Goal: Information Seeking & Learning: Learn about a topic

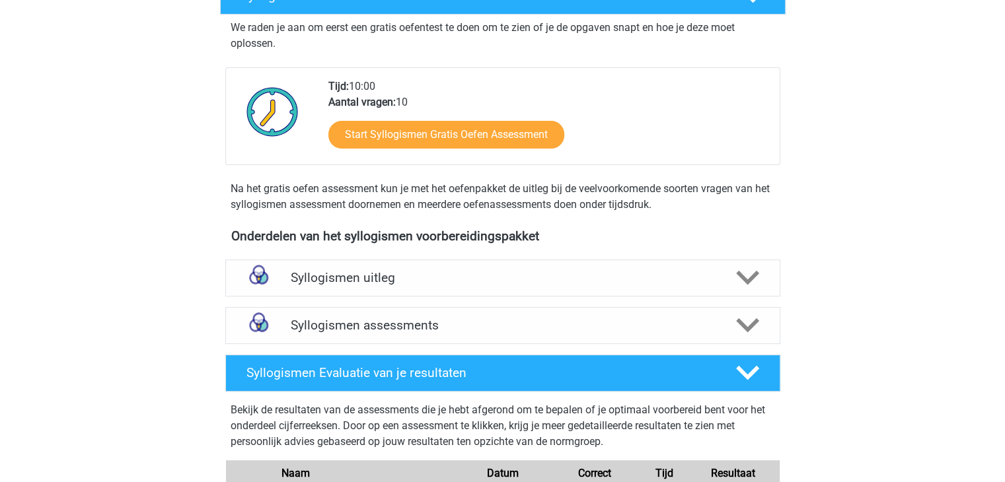
scroll to position [252, 0]
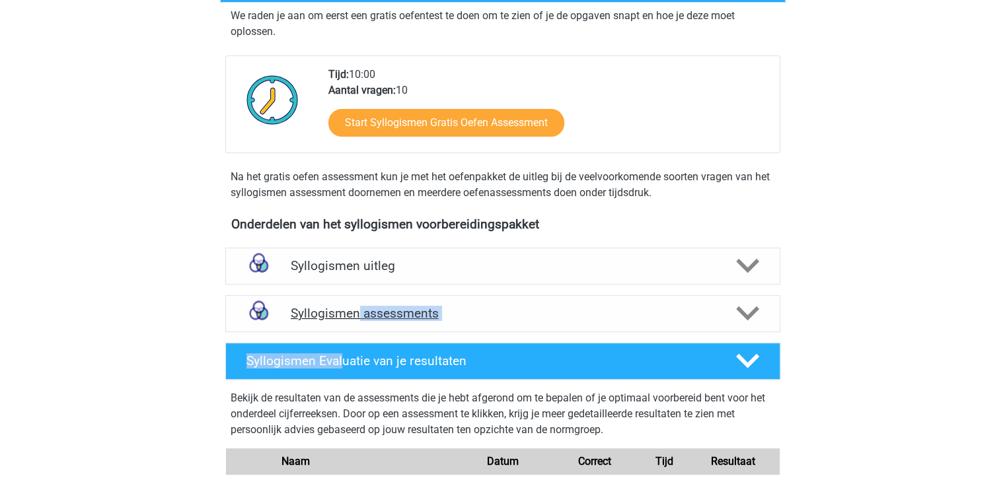
drag, startPoint x: 343, startPoint y: 336, endPoint x: 362, endPoint y: 307, distance: 34.4
click at [362, 307] on div "Onderdelen van het syllogismen voorbereidingspakket Syllogismen uitleg Er zijn …" at bounding box center [502, 397] width 617 height 373
click at [362, 307] on h4 "Syllogismen assessments" at bounding box center [503, 313] width 424 height 15
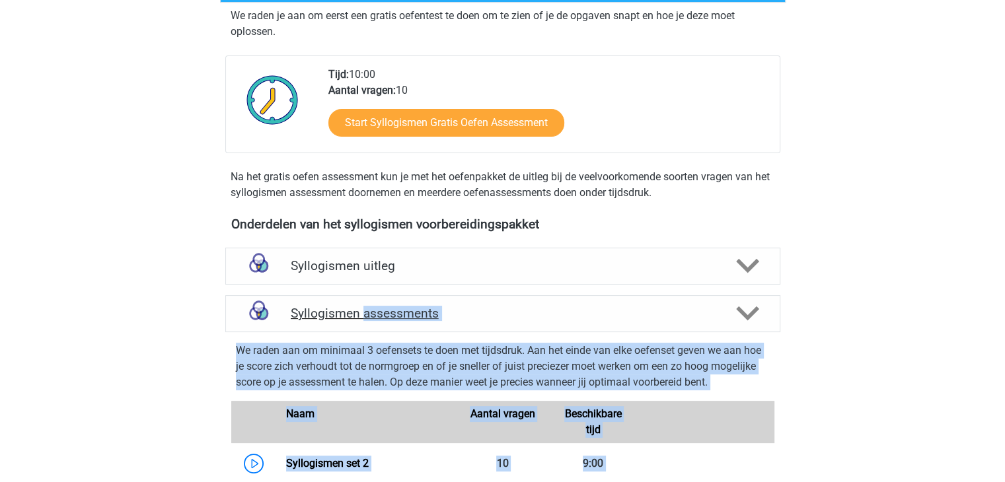
scroll to position [400, 0]
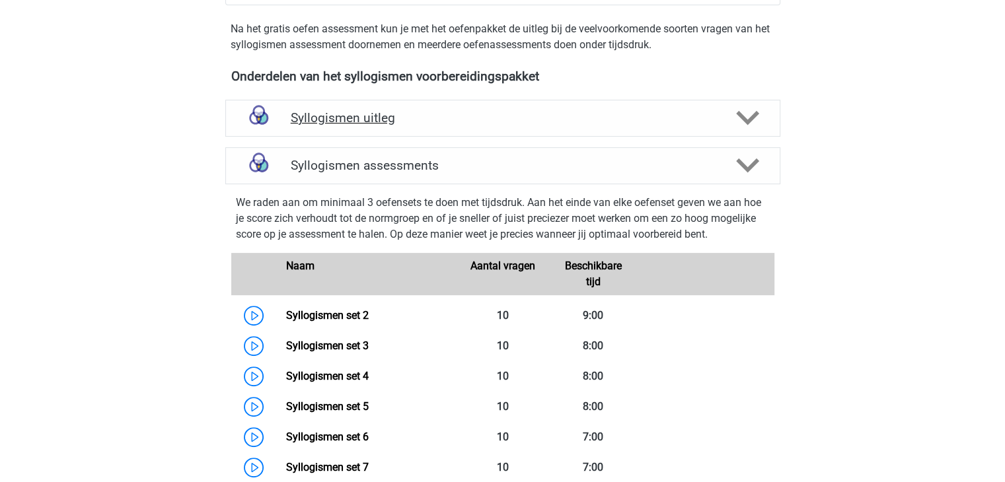
click at [338, 114] on h4 "Syllogismen uitleg" at bounding box center [503, 117] width 424 height 15
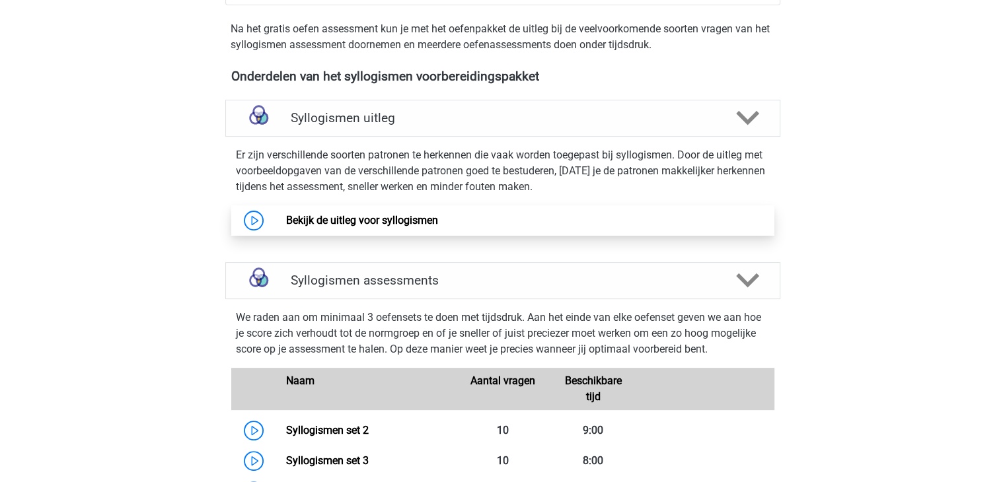
click at [410, 222] on link "Bekijk de uitleg voor syllogismen" at bounding box center [362, 220] width 152 height 13
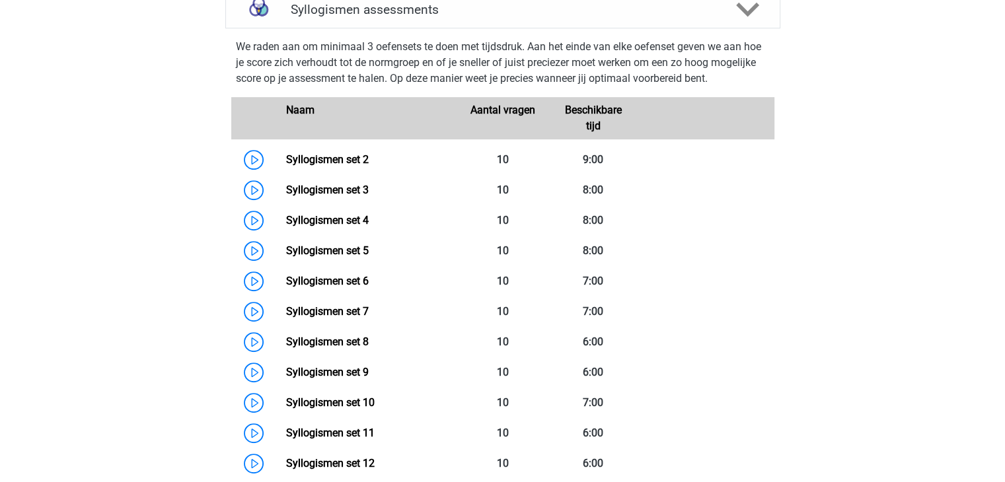
scroll to position [670, 0]
click at [369, 336] on link "Syllogismen set 8" at bounding box center [327, 342] width 83 height 13
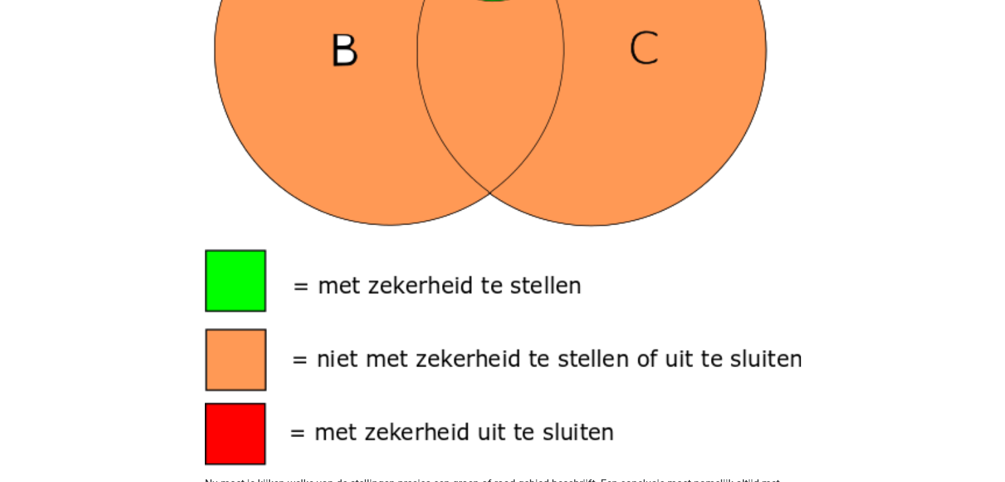
scroll to position [1141, 0]
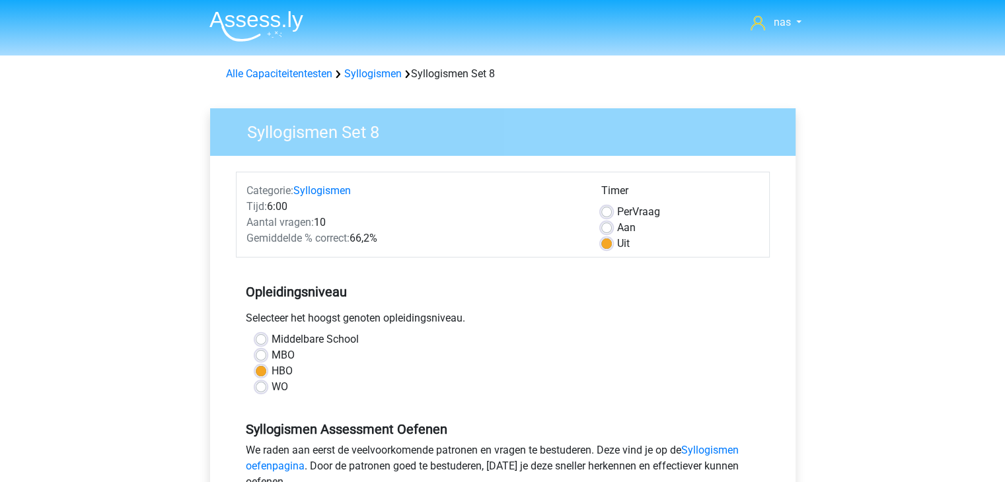
scroll to position [301, 0]
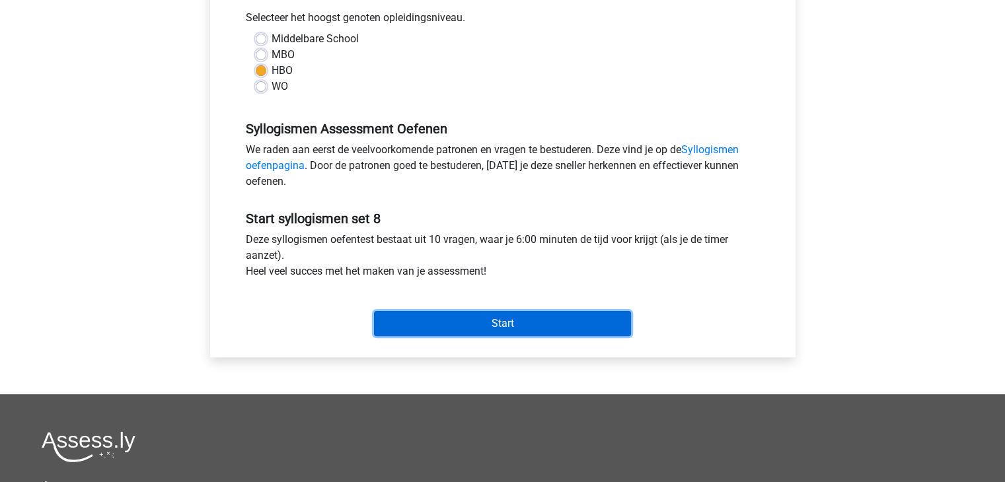
click at [481, 330] on input "Start" at bounding box center [502, 323] width 257 height 25
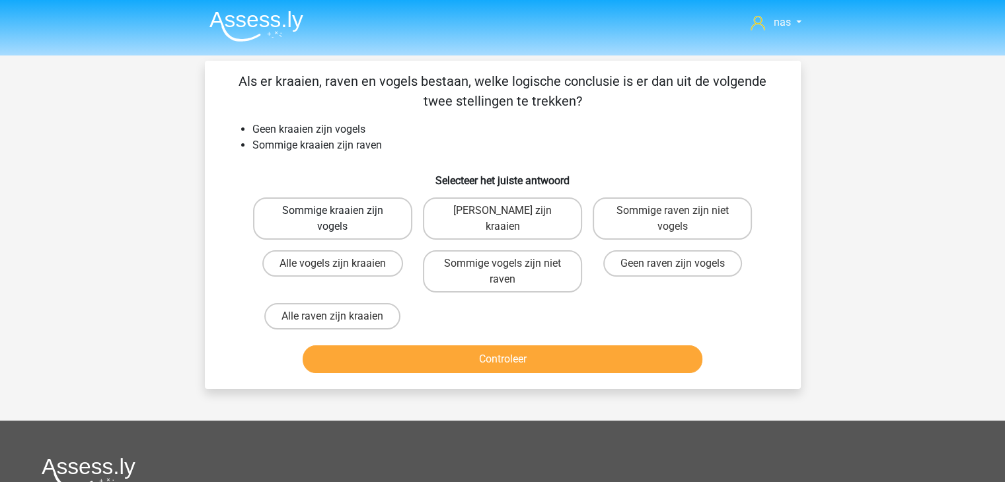
click at [327, 228] on label "Sommige kraaien zijn vogels" at bounding box center [332, 218] width 159 height 42
click at [332, 219] on input "Sommige kraaien zijn vogels" at bounding box center [336, 215] width 9 height 9
radio input "true"
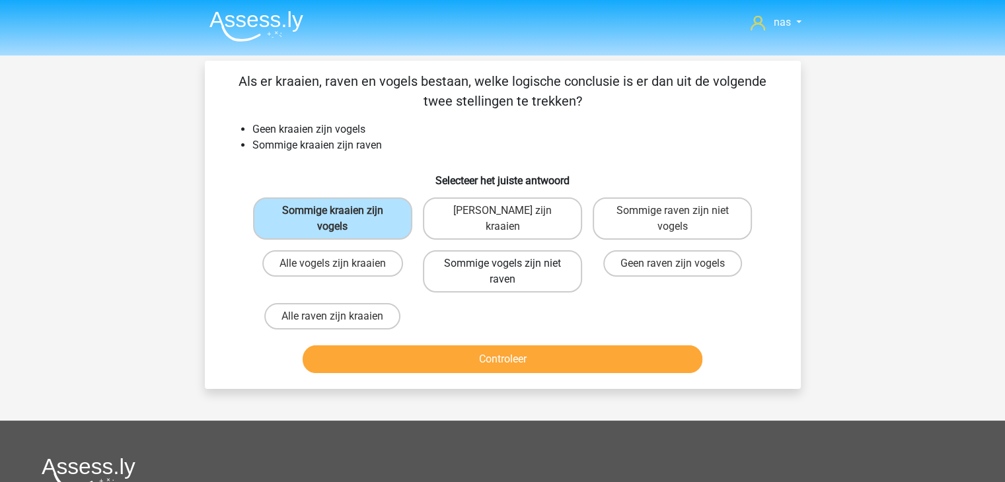
click at [477, 275] on label "Sommige vogels zijn niet raven" at bounding box center [502, 271] width 159 height 42
click at [502, 272] on input "Sommige vogels zijn niet raven" at bounding box center [506, 268] width 9 height 9
radio input "true"
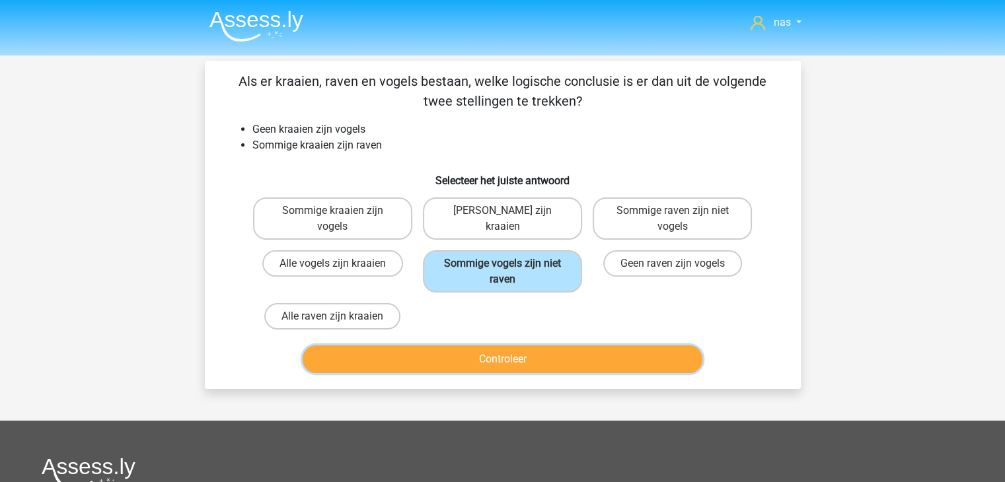
click at [527, 359] on button "Controleer" at bounding box center [503, 359] width 400 height 28
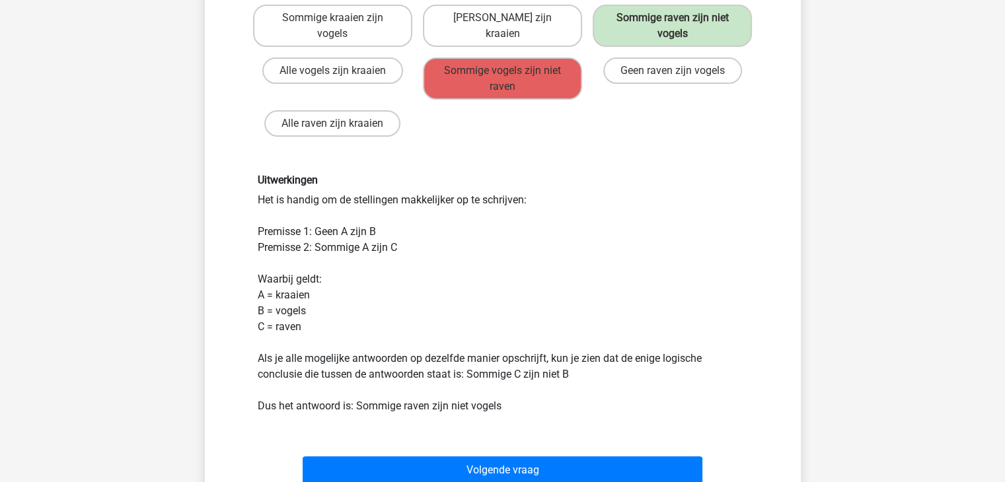
scroll to position [194, 0]
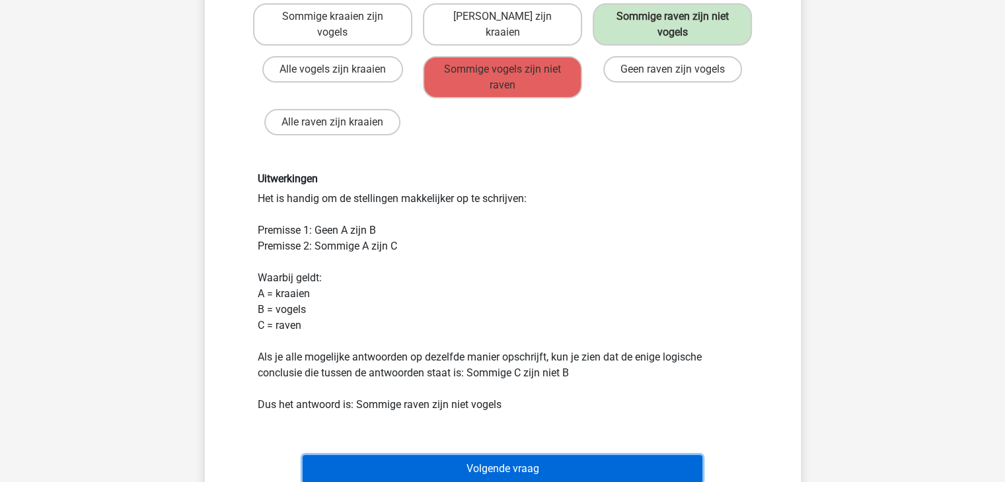
click at [547, 466] on button "Volgende vraag" at bounding box center [503, 469] width 400 height 28
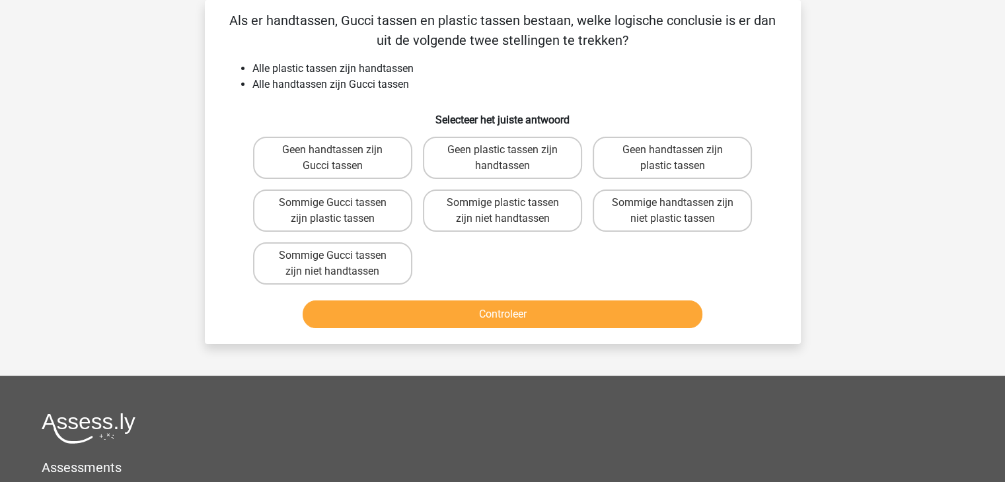
scroll to position [0, 0]
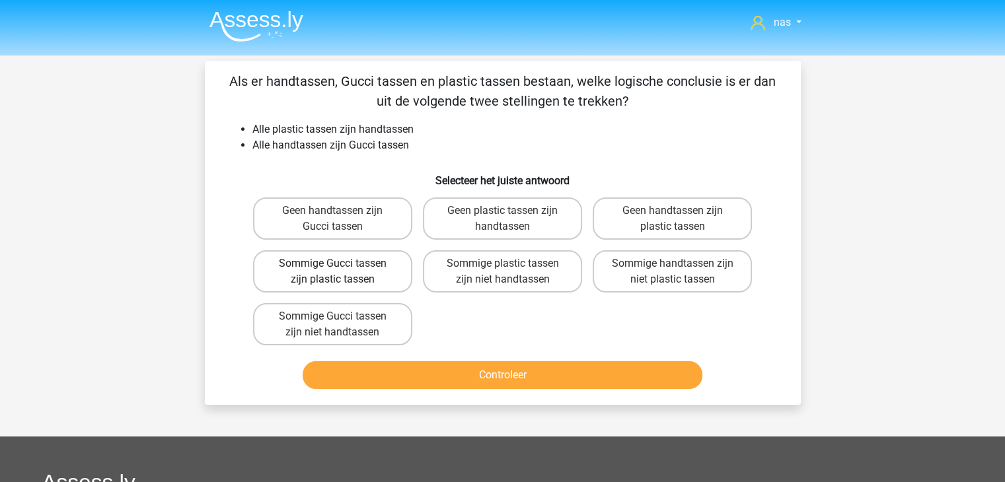
click at [314, 265] on label "Sommige Gucci tassen zijn plastic tassen" at bounding box center [332, 271] width 159 height 42
click at [332, 265] on input "Sommige Gucci tassen zijn plastic tassen" at bounding box center [336, 268] width 9 height 9
radio input "true"
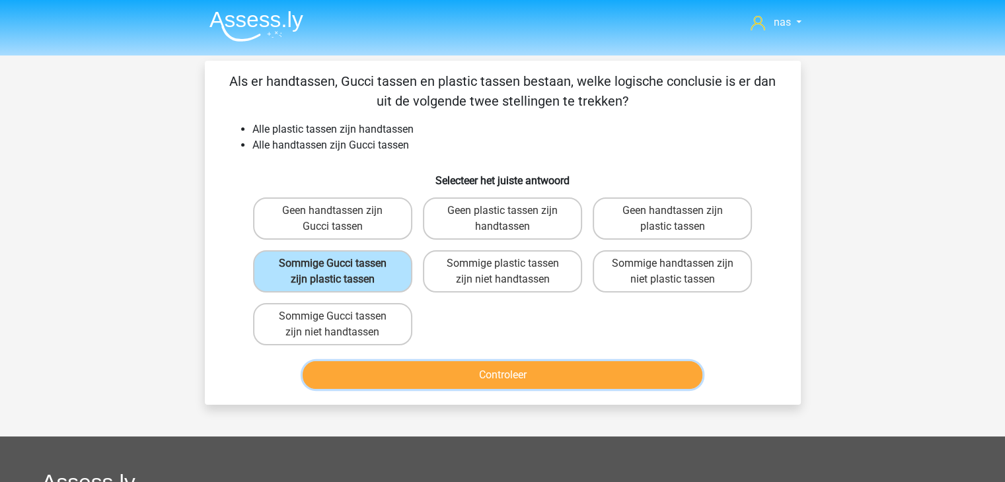
click at [447, 381] on button "Controleer" at bounding box center [503, 375] width 400 height 28
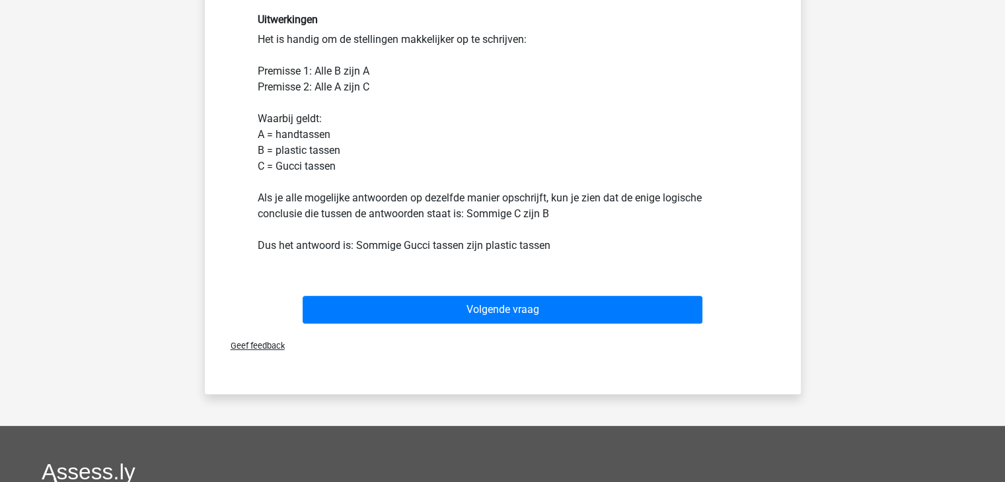
scroll to position [398, 0]
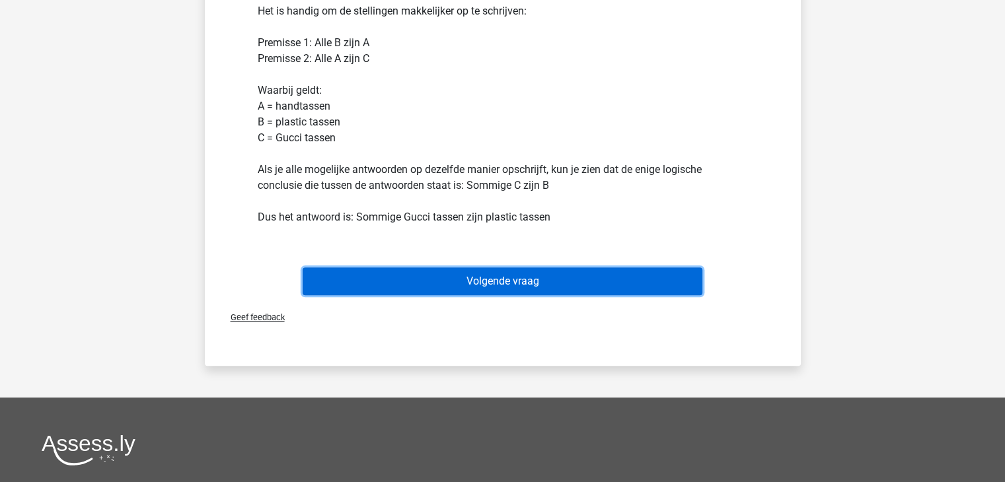
click at [482, 275] on button "Volgende vraag" at bounding box center [503, 282] width 400 height 28
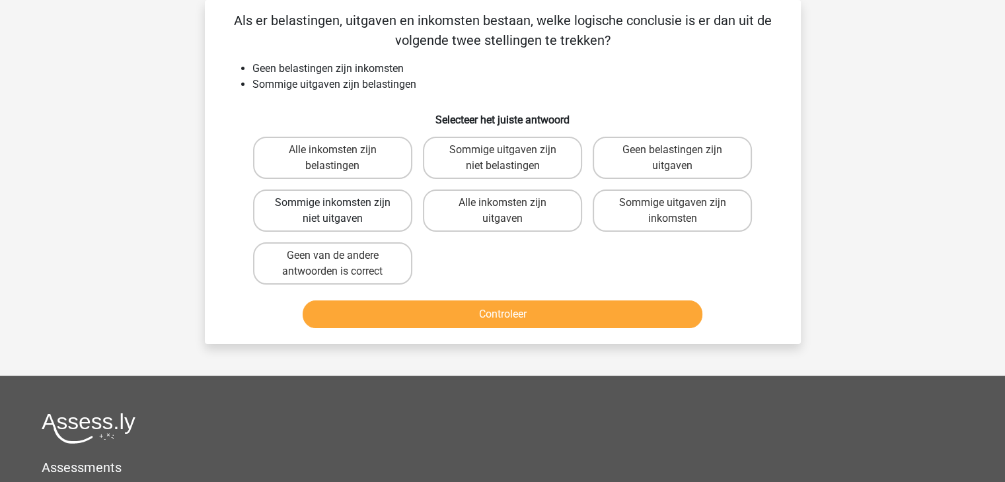
scroll to position [0, 0]
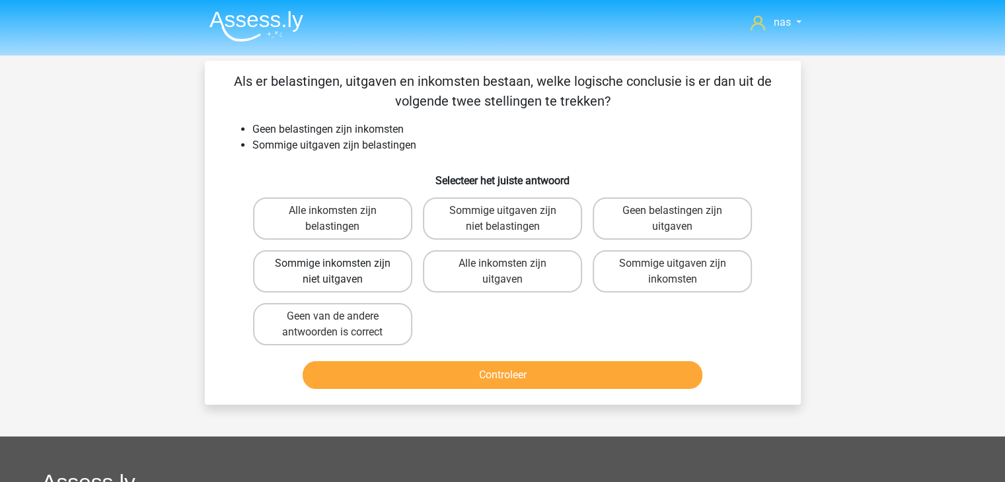
click at [328, 269] on label "Sommige inkomsten zijn niet uitgaven" at bounding box center [332, 271] width 159 height 42
click at [332, 269] on input "Sommige inkomsten zijn niet uitgaven" at bounding box center [336, 268] width 9 height 9
radio input "true"
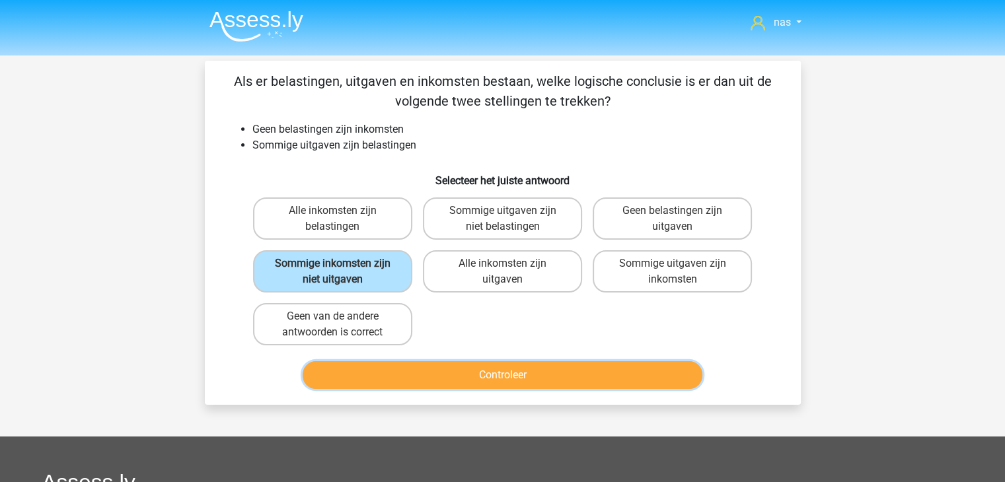
click at [441, 378] on button "Controleer" at bounding box center [503, 375] width 400 height 28
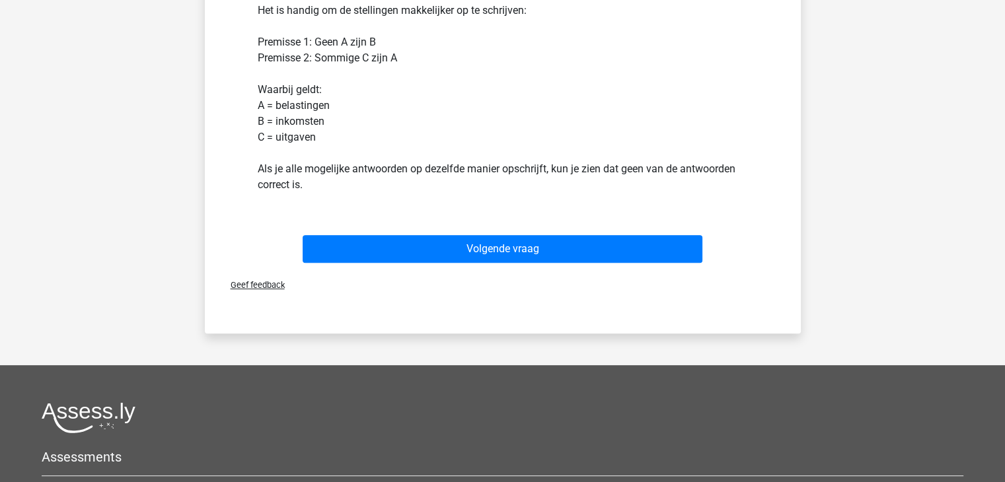
scroll to position [399, 0]
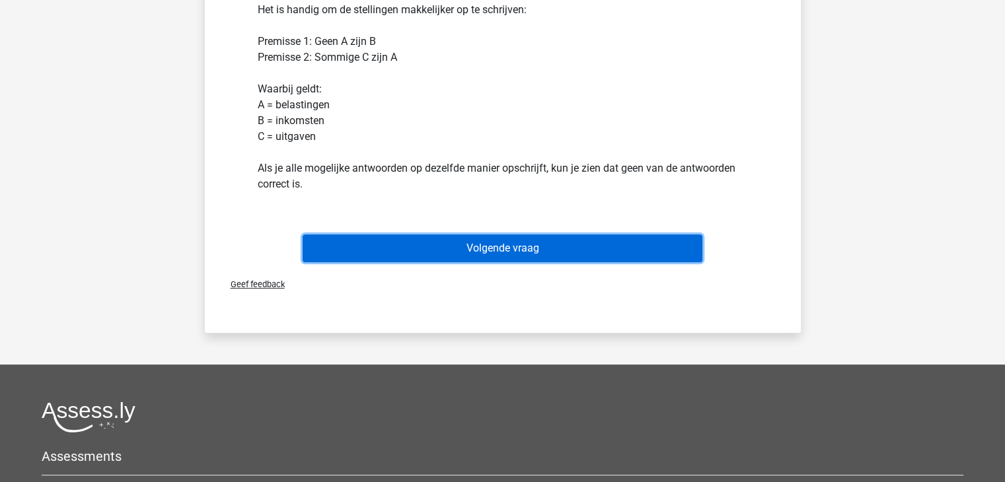
click at [555, 252] on button "Volgende vraag" at bounding box center [503, 248] width 400 height 28
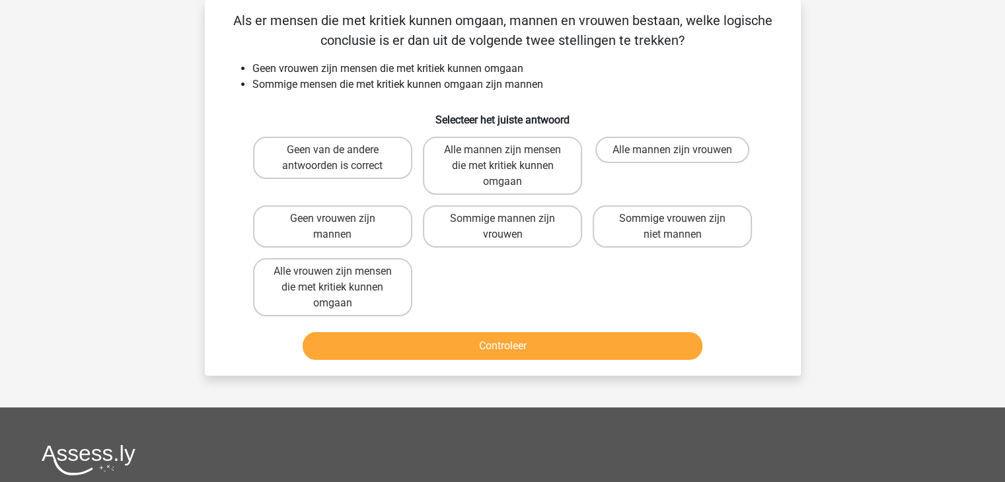
scroll to position [61, 0]
click at [365, 154] on label "Geen van de andere antwoorden is correct" at bounding box center [332, 158] width 159 height 42
click at [341, 154] on input "Geen van de andere antwoorden is correct" at bounding box center [336, 154] width 9 height 9
radio input "true"
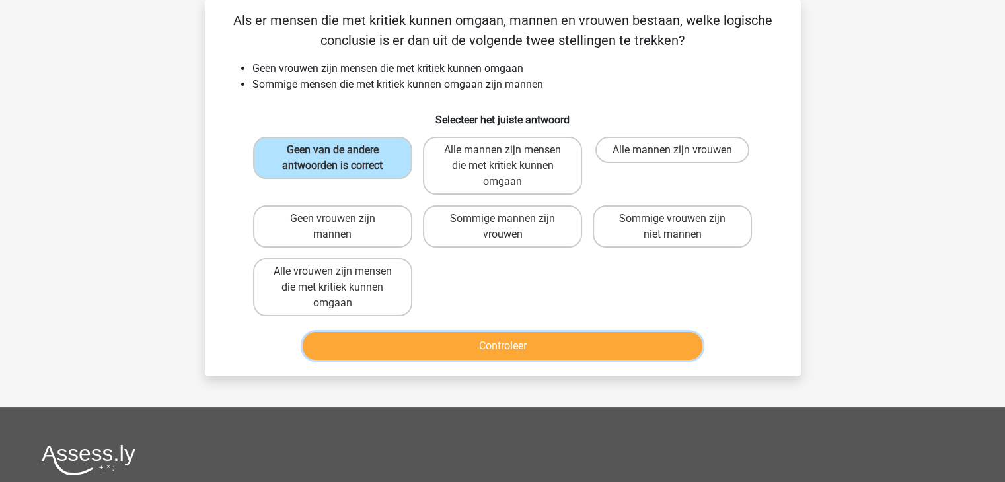
click at [499, 346] on button "Controleer" at bounding box center [503, 346] width 400 height 28
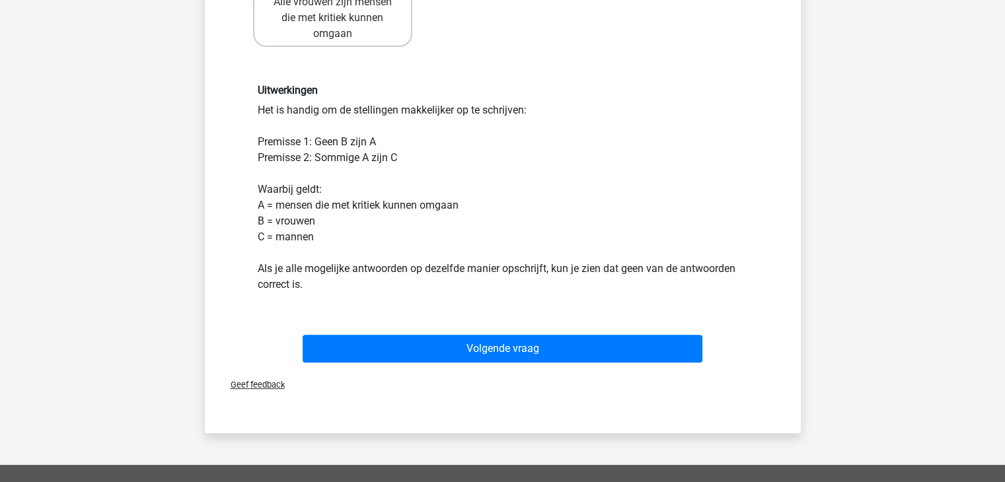
scroll to position [369, 0]
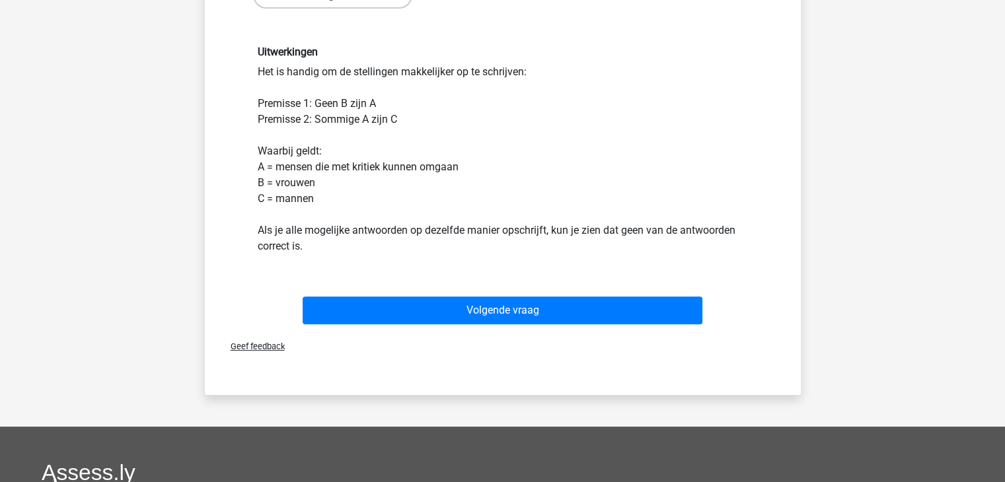
click at [506, 293] on div "Volgende vraag" at bounding box center [503, 308] width 554 height 44
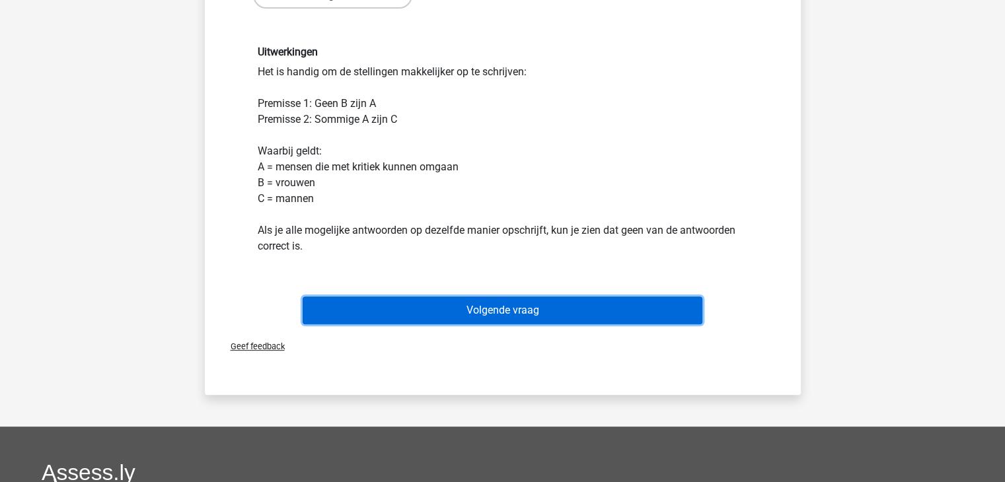
click at [513, 302] on button "Volgende vraag" at bounding box center [503, 311] width 400 height 28
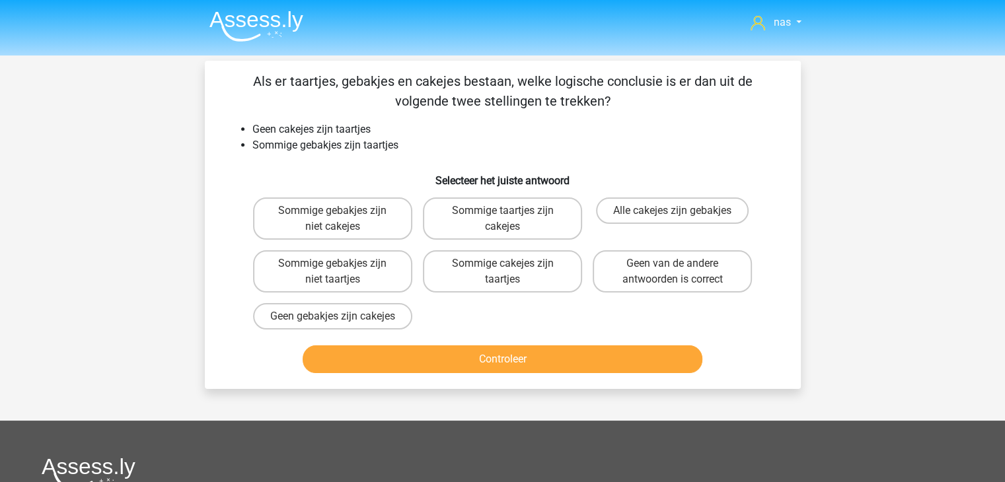
scroll to position [0, 0]
click at [299, 224] on label "Sommige gebakjes zijn niet cakejes" at bounding box center [332, 218] width 159 height 42
click at [332, 219] on input "Sommige gebakjes zijn niet cakejes" at bounding box center [336, 215] width 9 height 9
radio input "true"
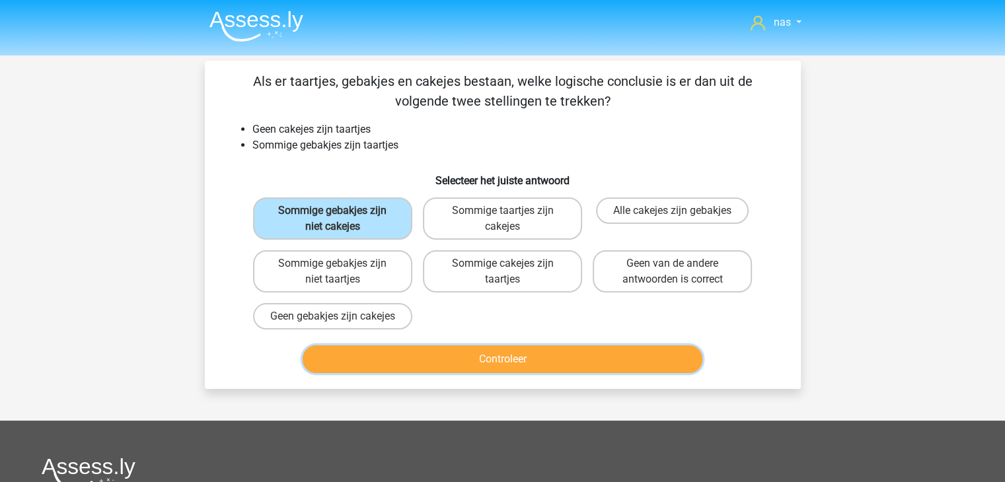
click at [485, 372] on button "Controleer" at bounding box center [503, 359] width 400 height 28
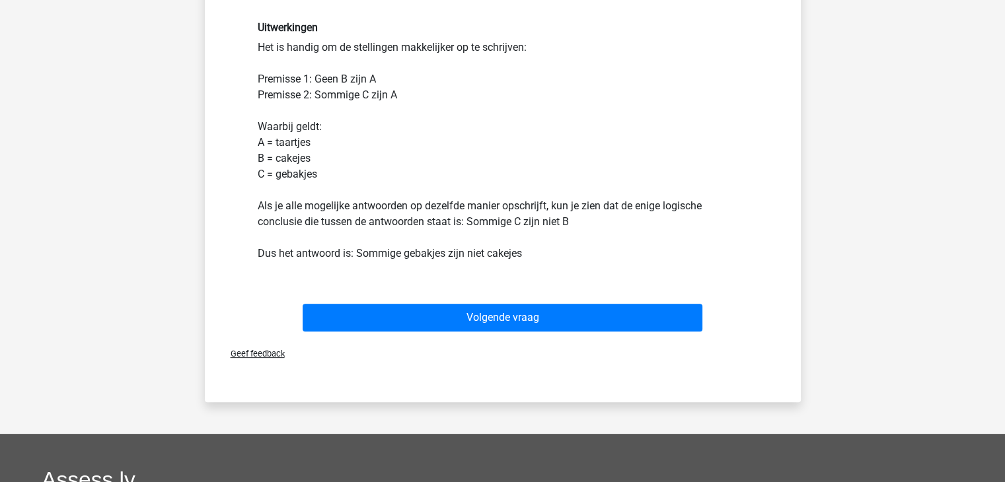
scroll to position [346, 0]
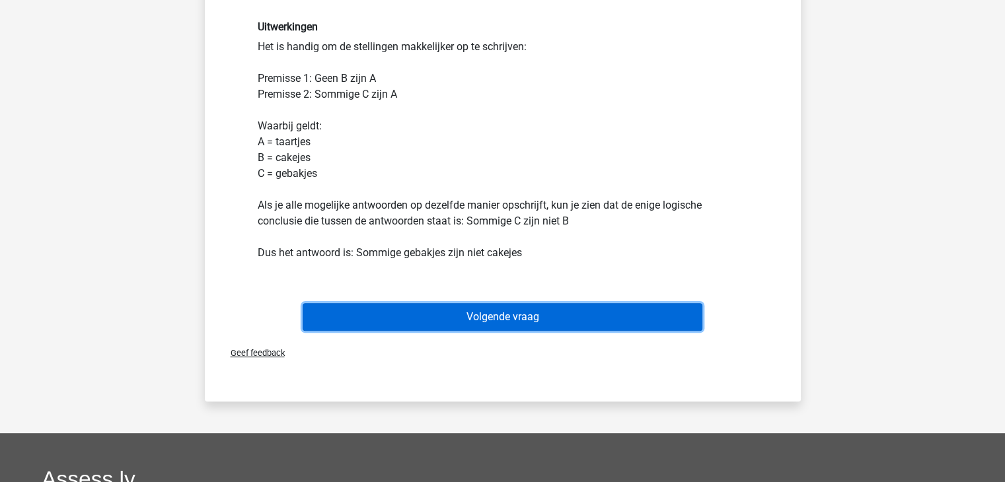
click at [512, 318] on button "Volgende vraag" at bounding box center [503, 317] width 400 height 28
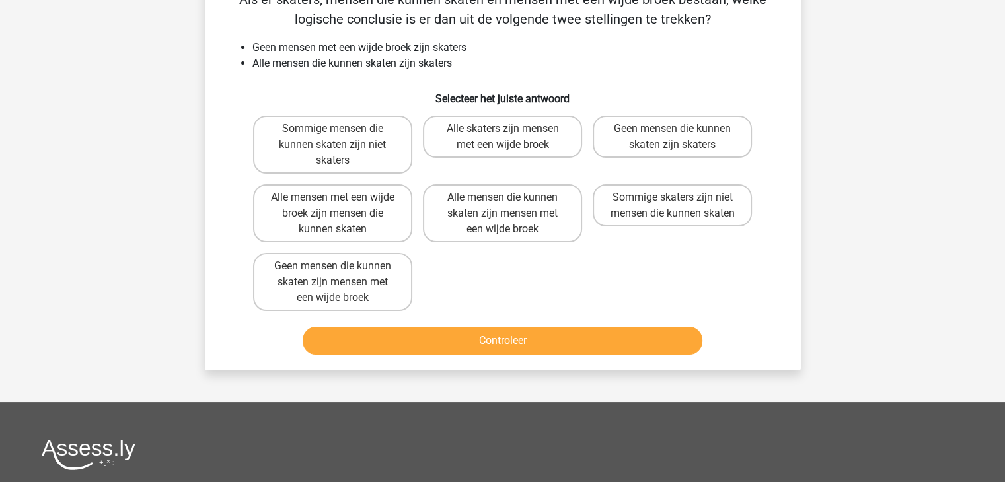
scroll to position [61, 0]
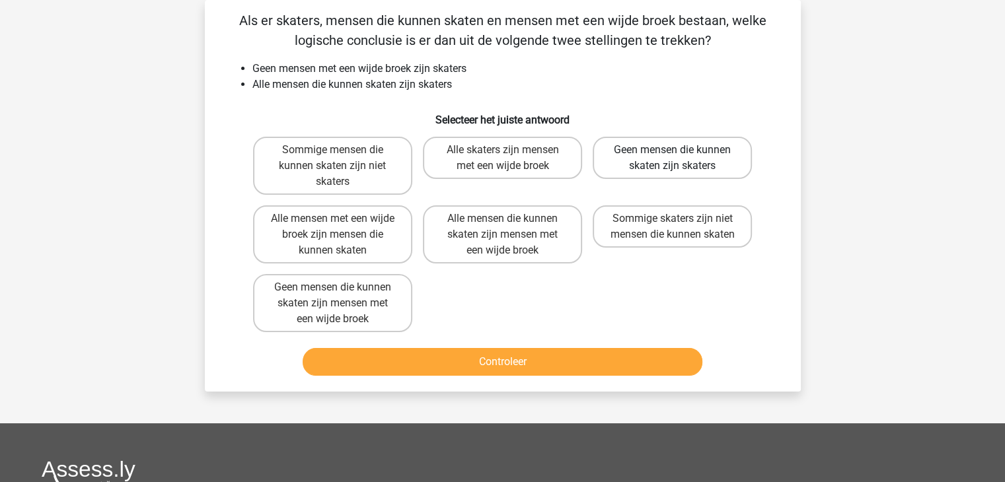
click at [697, 145] on label "Geen mensen die kunnen skaten zijn skaters" at bounding box center [671, 158] width 159 height 42
click at [681, 150] on input "Geen mensen die kunnen skaten zijn skaters" at bounding box center [676, 154] width 9 height 9
radio input "true"
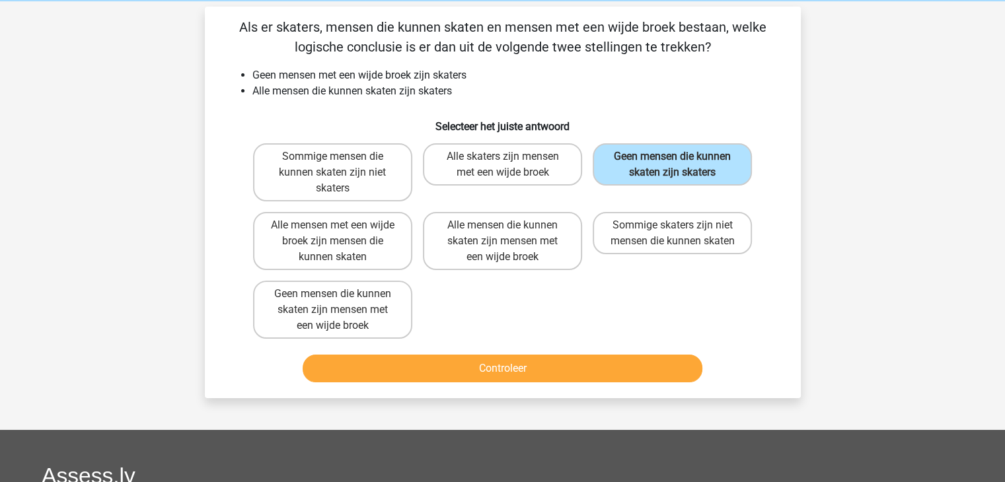
scroll to position [59, 0]
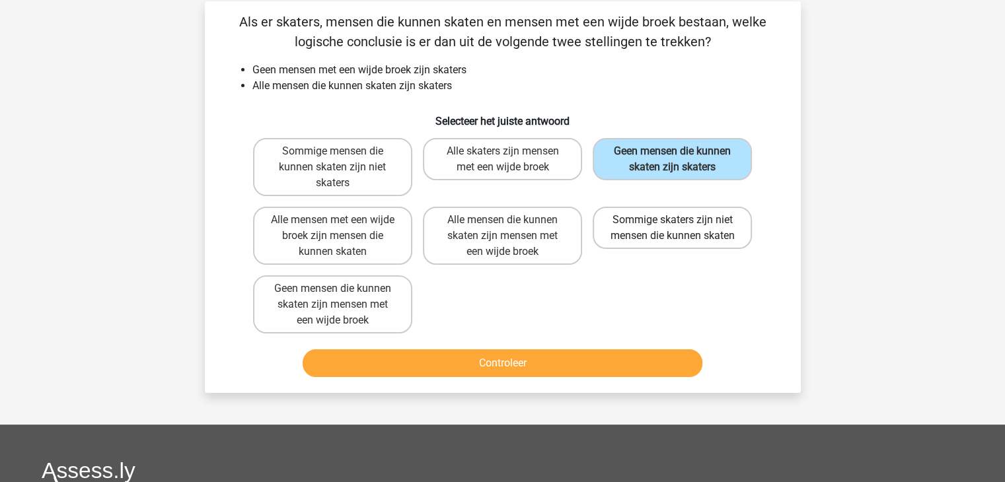
click at [629, 223] on label "Sommige skaters zijn niet mensen die kunnen skaten" at bounding box center [671, 228] width 159 height 42
click at [672, 223] on input "Sommige skaters zijn niet mensen die kunnen skaten" at bounding box center [676, 224] width 9 height 9
radio input "true"
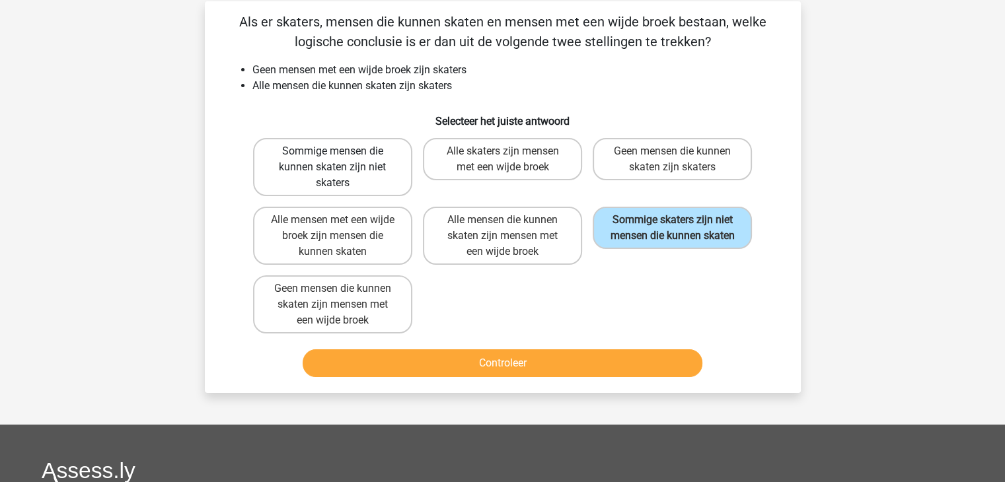
click at [382, 195] on label "Sommige mensen die kunnen skaten zijn niet skaters" at bounding box center [332, 167] width 159 height 58
click at [341, 160] on input "Sommige mensen die kunnen skaten zijn niet skaters" at bounding box center [336, 155] width 9 height 9
radio input "true"
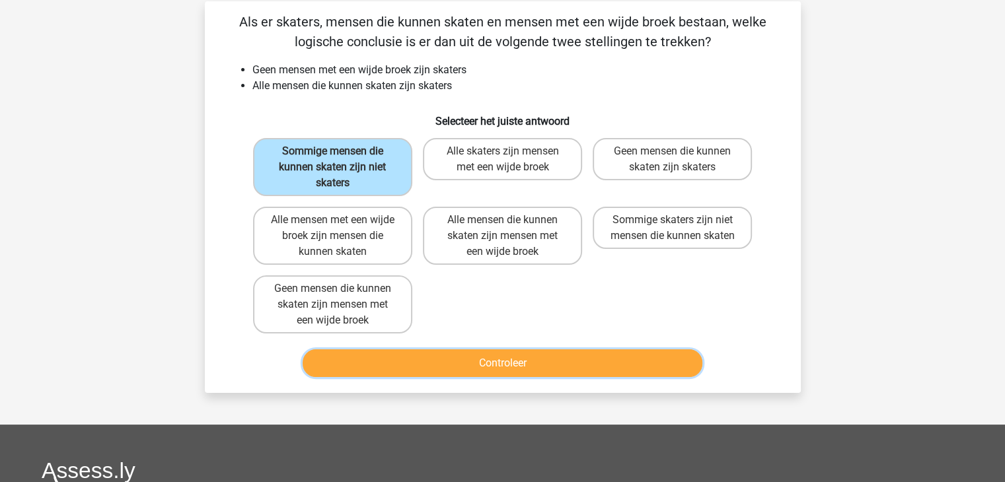
click at [579, 356] on button "Controleer" at bounding box center [503, 363] width 400 height 28
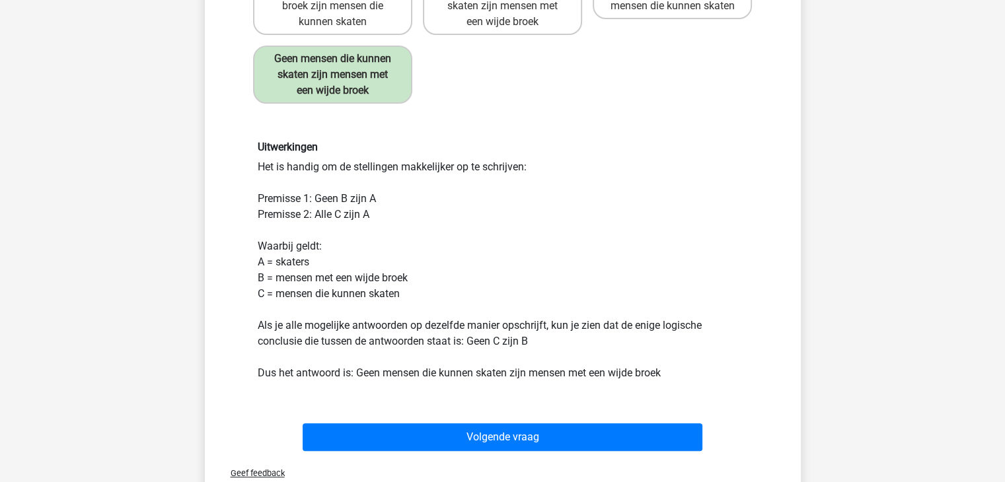
scroll to position [325, 0]
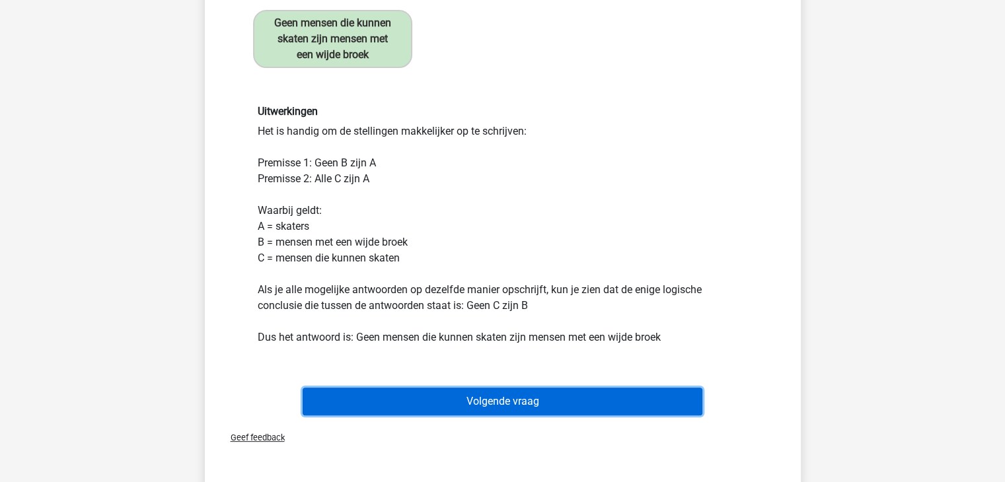
click at [562, 395] on button "Volgende vraag" at bounding box center [503, 402] width 400 height 28
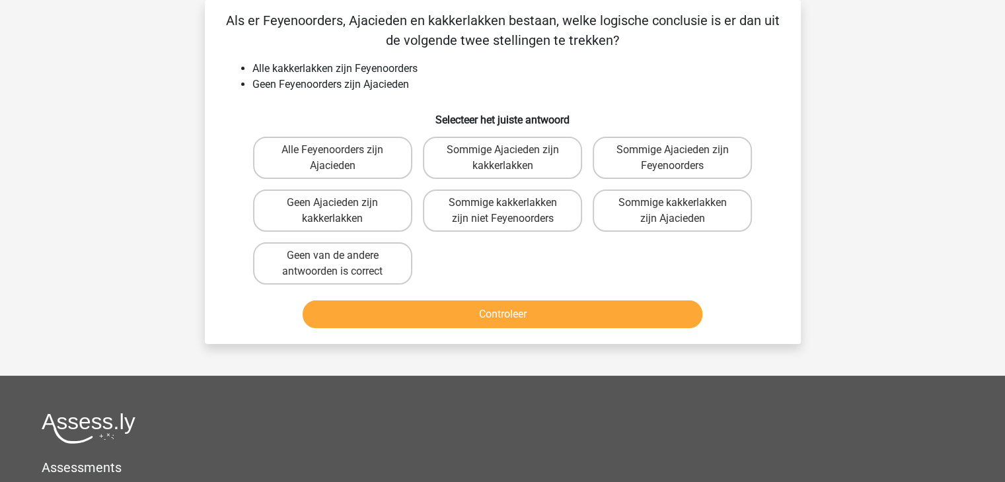
scroll to position [0, 0]
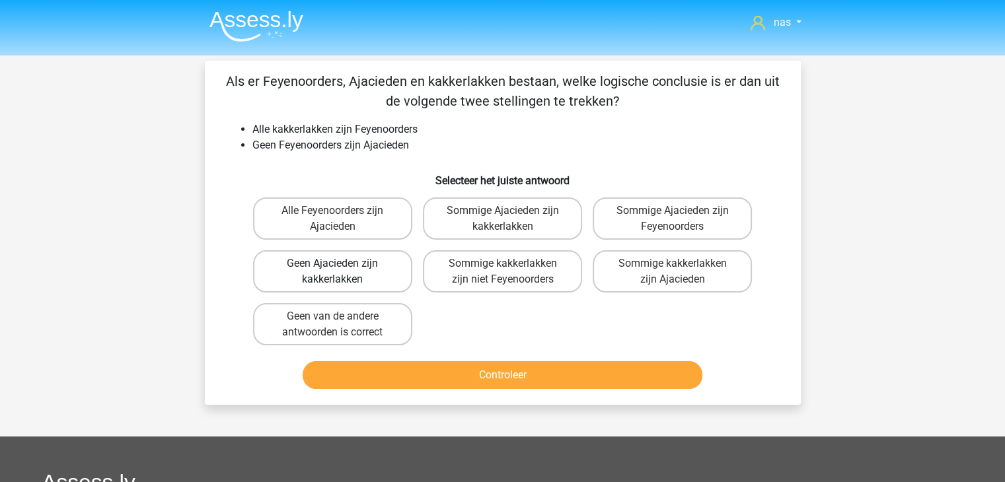
click at [373, 284] on label "Geen Ajacieden zijn kakkerlakken" at bounding box center [332, 271] width 159 height 42
click at [341, 272] on input "Geen Ajacieden zijn kakkerlakken" at bounding box center [336, 268] width 9 height 9
radio input "true"
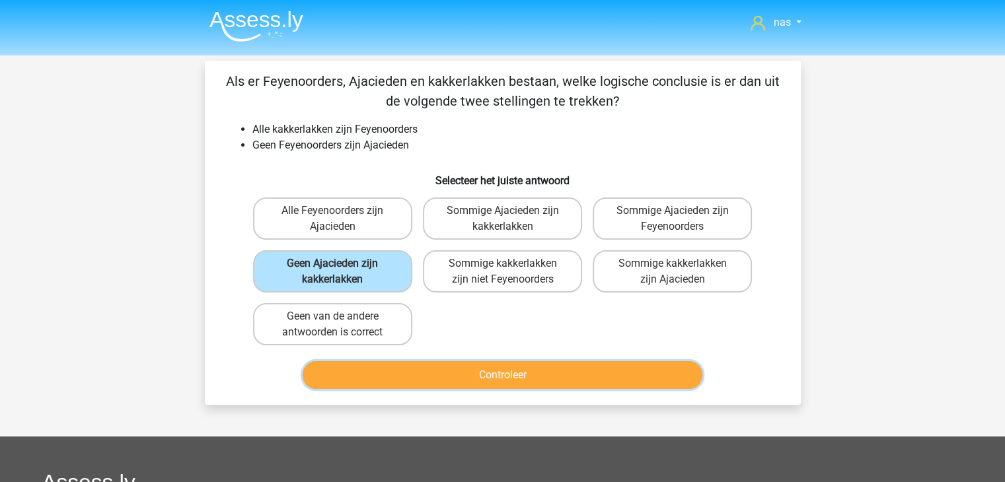
click at [478, 370] on button "Controleer" at bounding box center [503, 375] width 400 height 28
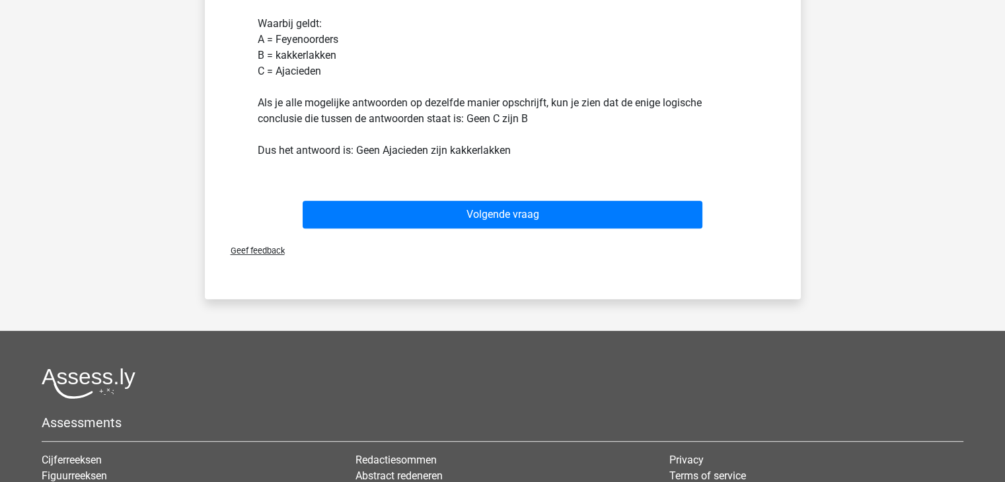
scroll to position [465, 0]
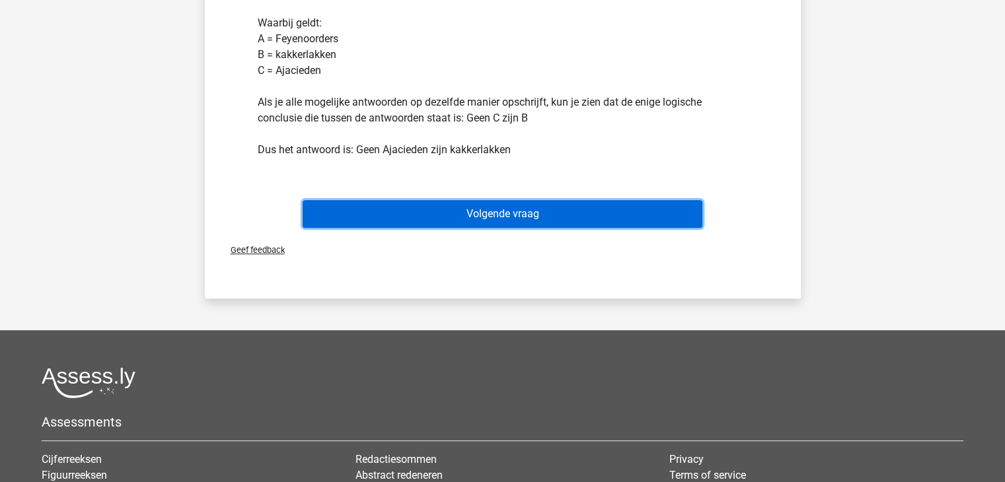
click at [502, 207] on button "Volgende vraag" at bounding box center [503, 214] width 400 height 28
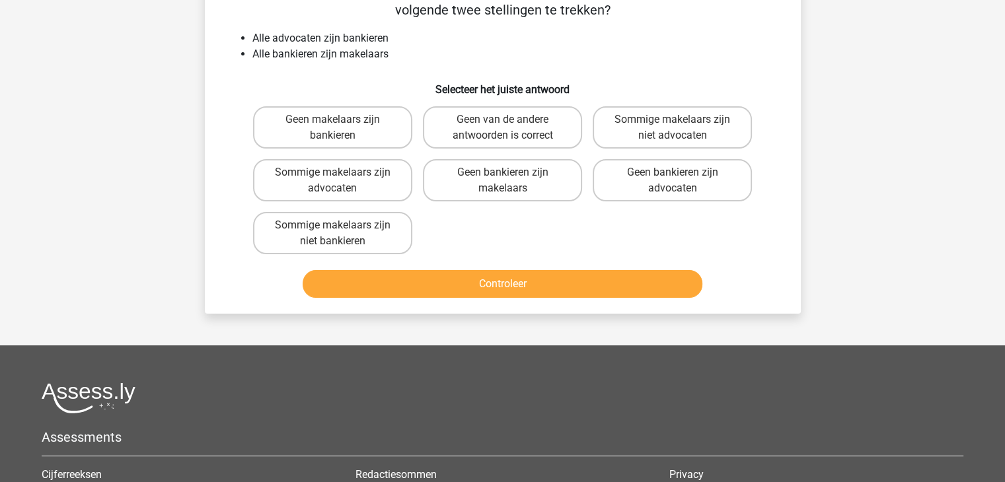
scroll to position [61, 0]
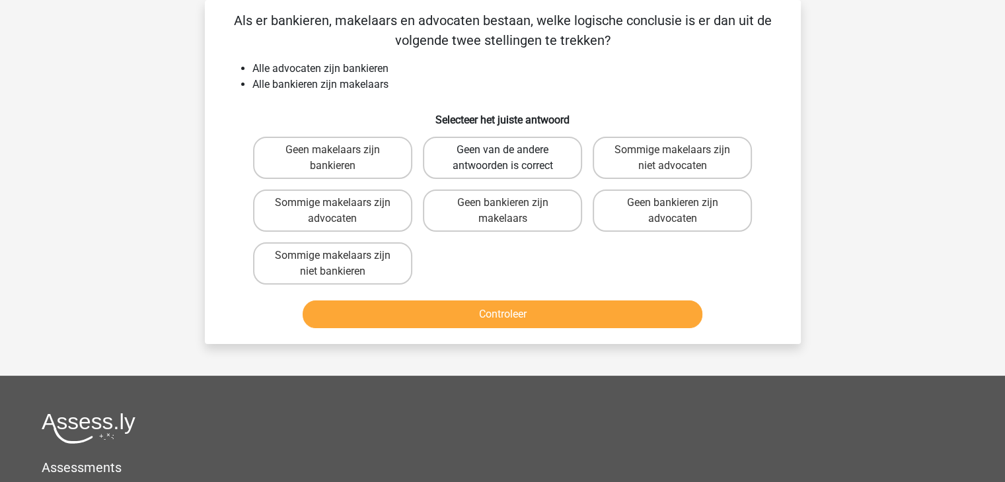
click at [568, 170] on label "Geen van de andere antwoorden is correct" at bounding box center [502, 158] width 159 height 42
click at [511, 159] on input "Geen van de andere antwoorden is correct" at bounding box center [506, 154] width 9 height 9
radio input "true"
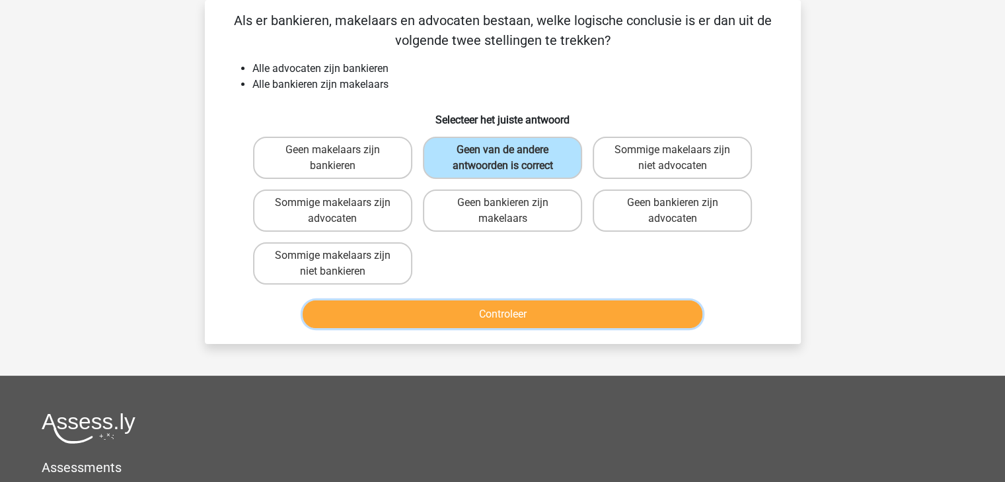
click at [548, 306] on button "Controleer" at bounding box center [503, 315] width 400 height 28
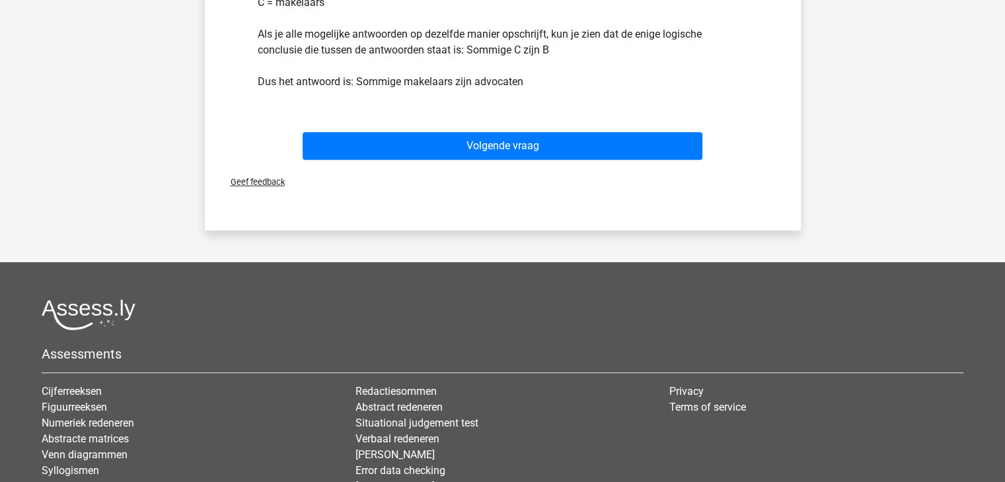
scroll to position [534, 0]
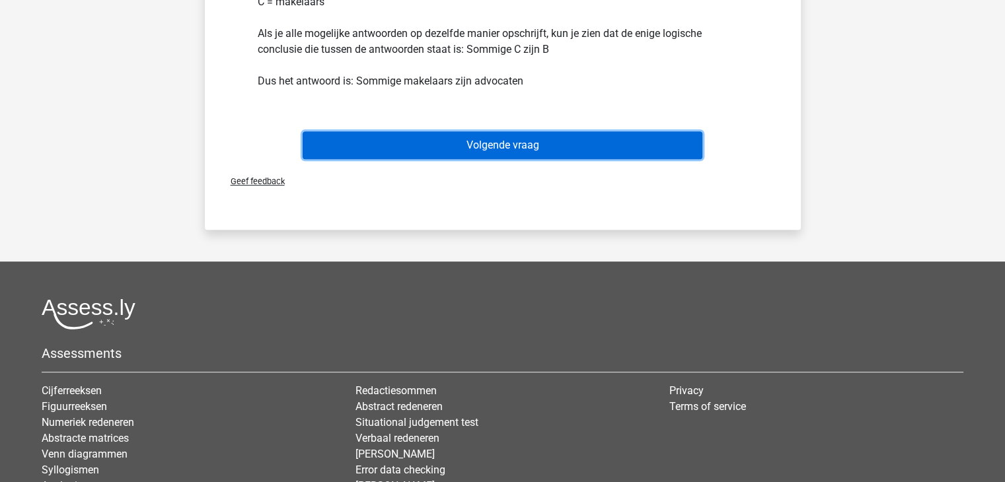
click at [515, 156] on button "Volgende vraag" at bounding box center [503, 145] width 400 height 28
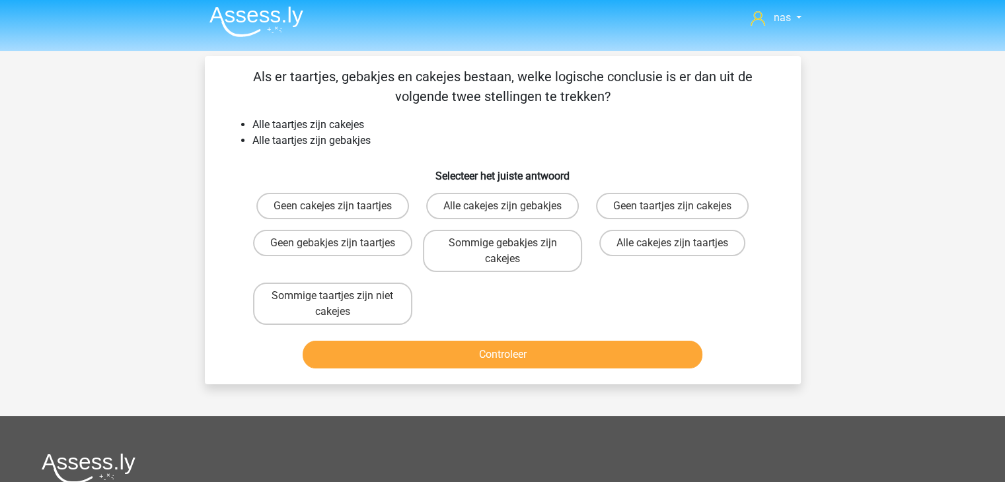
scroll to position [0, 0]
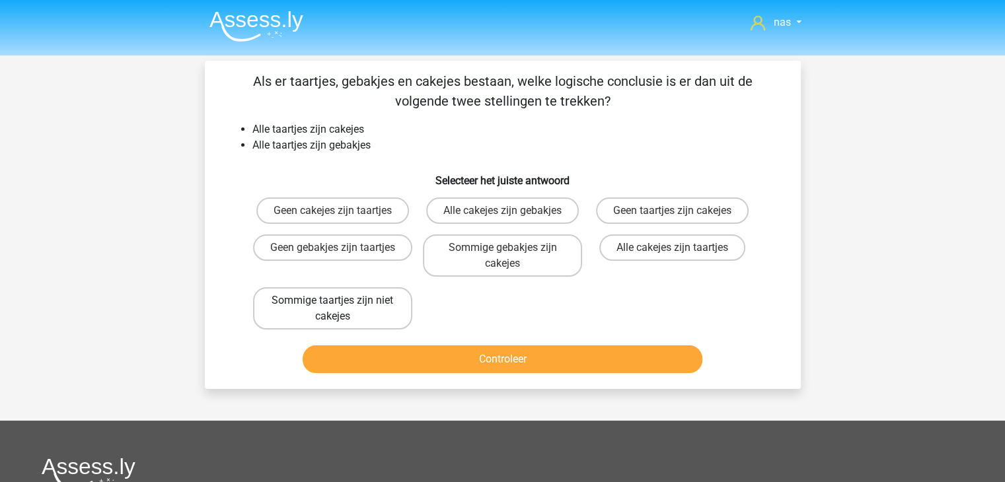
click at [297, 301] on label "Sommige taartjes zijn niet cakejes" at bounding box center [332, 308] width 159 height 42
click at [332, 301] on input "Sommige taartjes zijn niet cakejes" at bounding box center [336, 305] width 9 height 9
radio input "true"
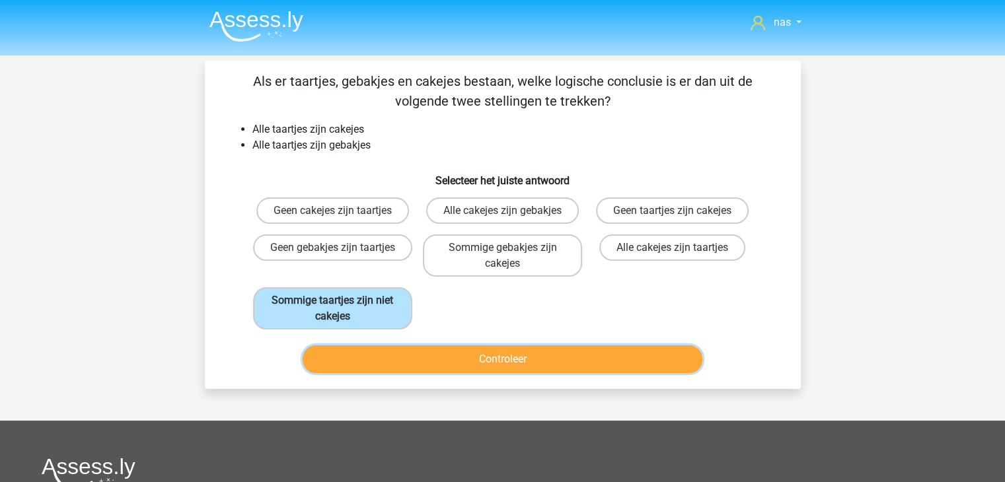
click at [384, 357] on button "Controleer" at bounding box center [503, 359] width 400 height 28
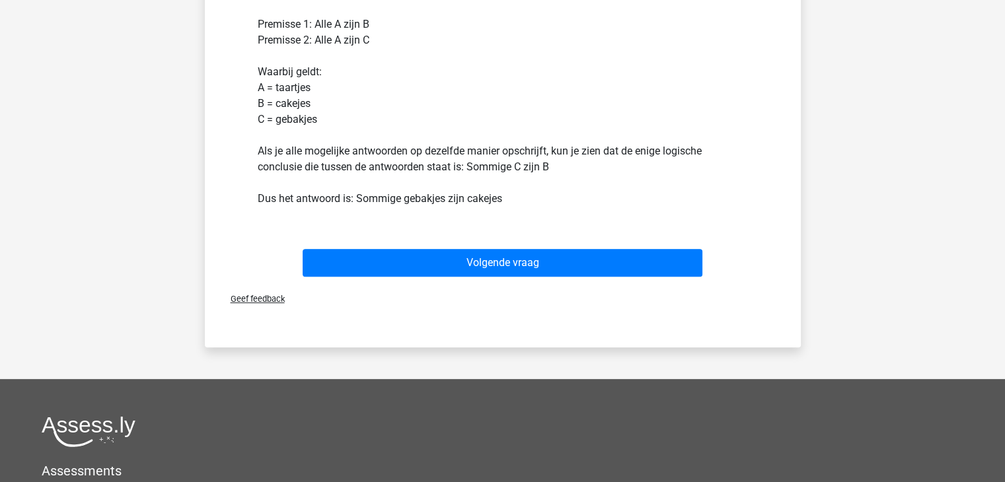
scroll to position [402, 0]
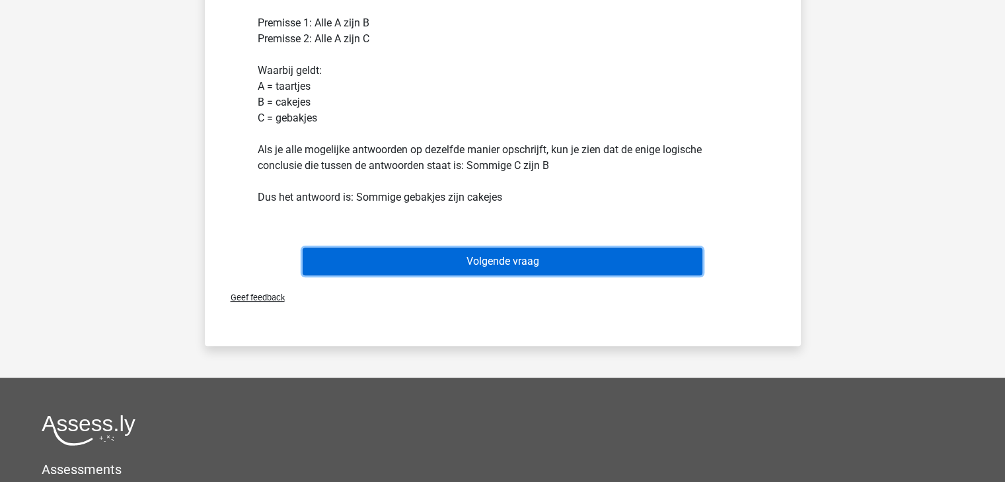
click at [431, 257] on button "Volgende vraag" at bounding box center [503, 262] width 400 height 28
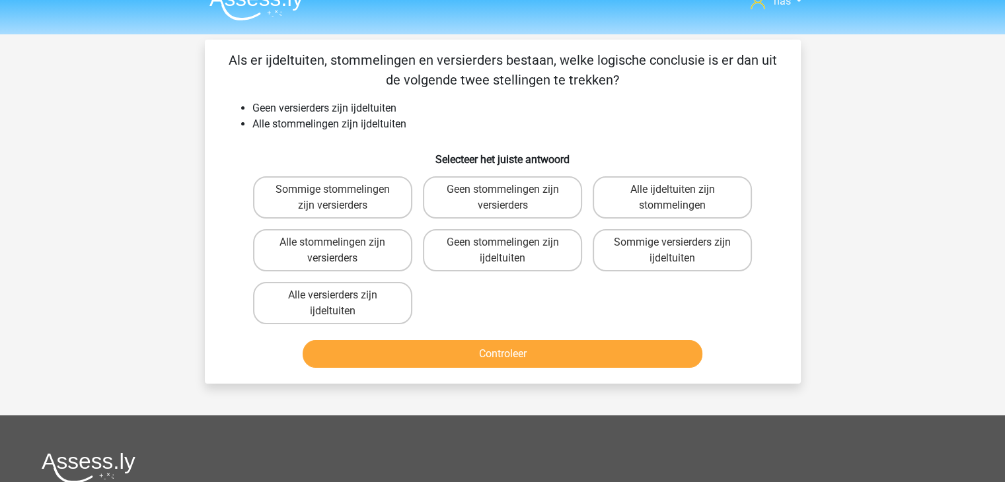
scroll to position [20, 0]
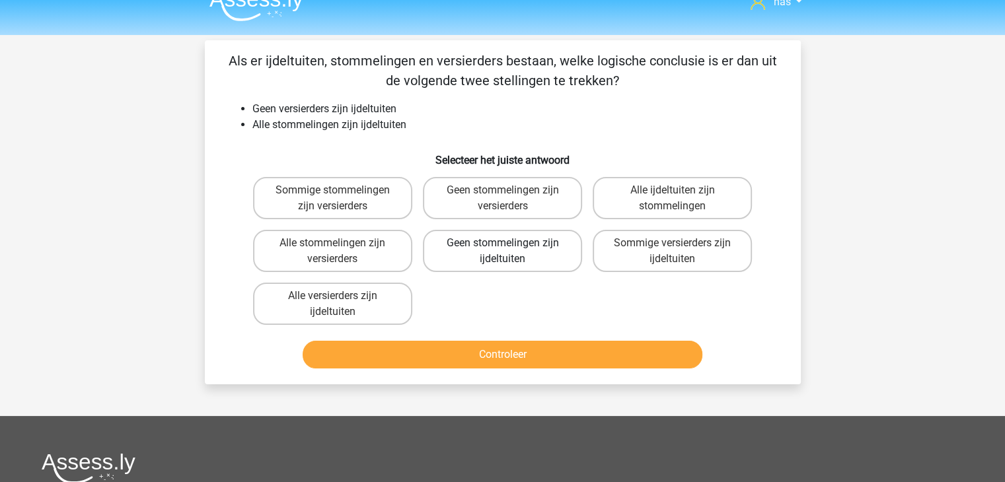
click at [478, 247] on label "Geen stommelingen zijn ijdeltuiten" at bounding box center [502, 251] width 159 height 42
click at [502, 247] on input "Geen stommelingen zijn ijdeltuiten" at bounding box center [506, 247] width 9 height 9
radio input "true"
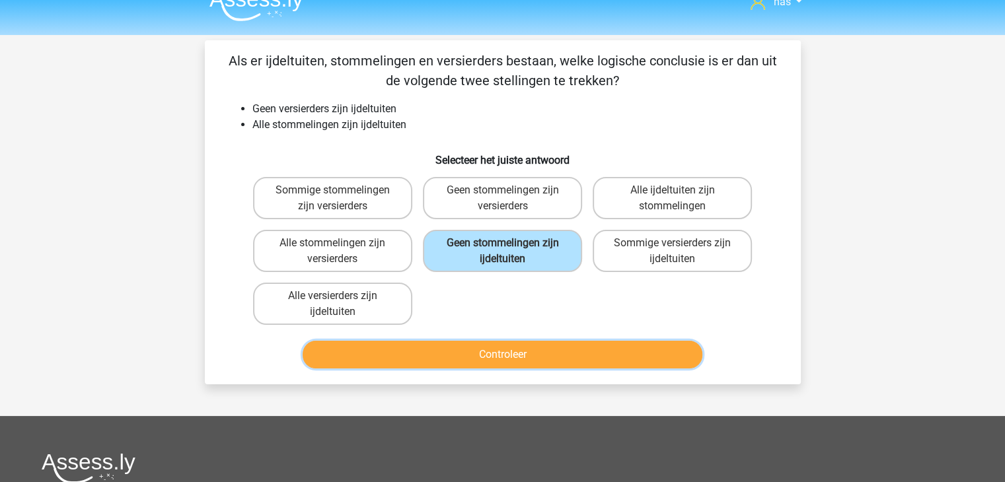
click at [492, 345] on button "Controleer" at bounding box center [503, 355] width 400 height 28
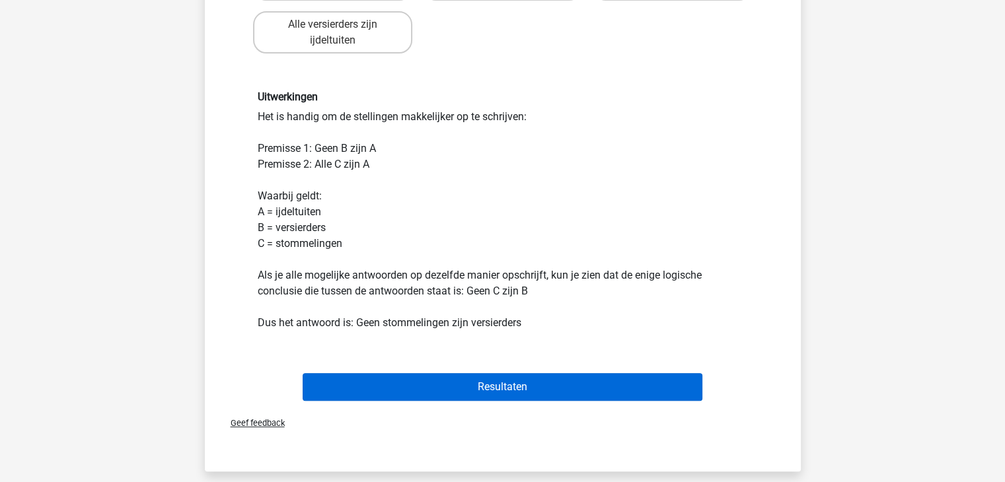
scroll to position [293, 0]
click at [494, 385] on button "Resultaten" at bounding box center [503, 387] width 400 height 28
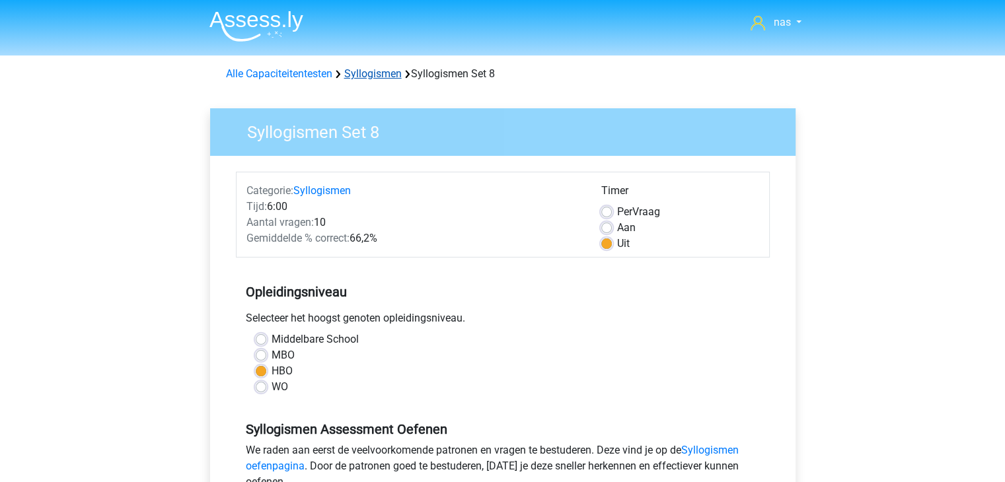
click at [351, 77] on link "Syllogismen" at bounding box center [372, 73] width 57 height 13
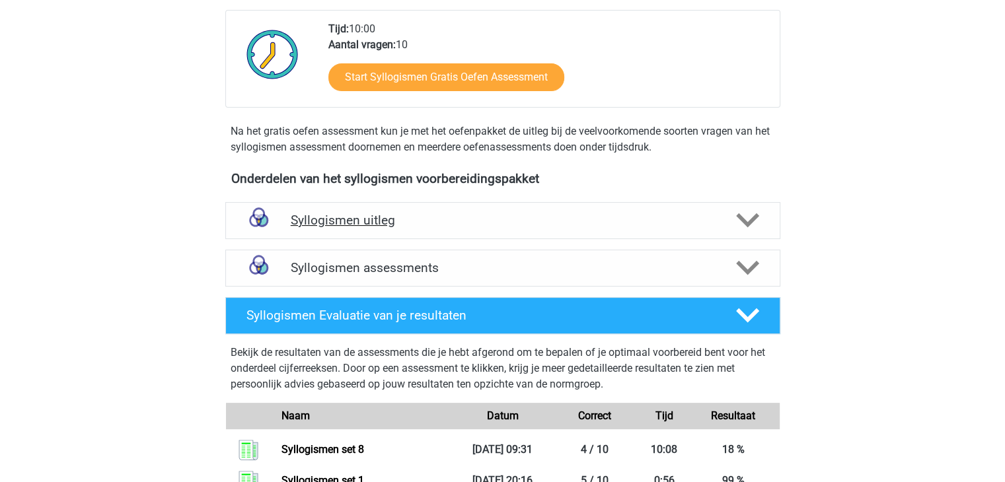
scroll to position [301, 0]
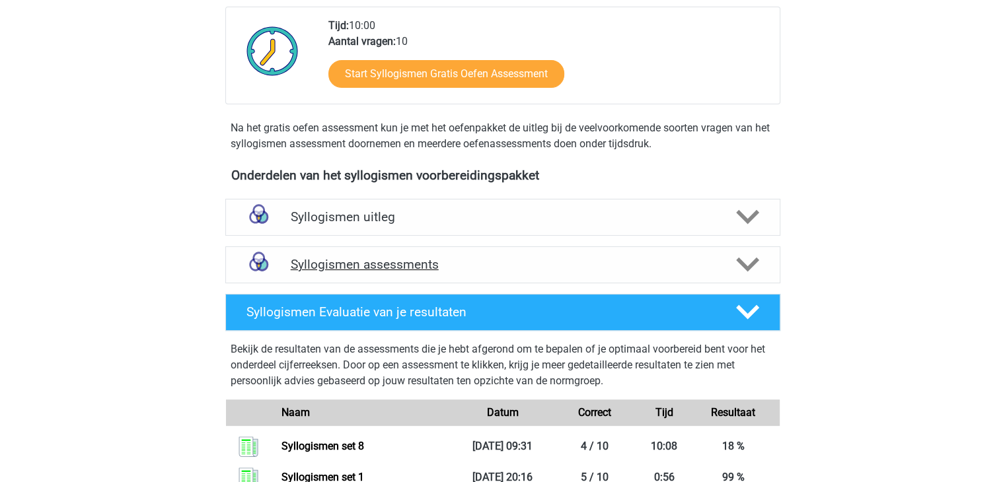
click at [386, 254] on div "Syllogismen assessments" at bounding box center [502, 264] width 555 height 37
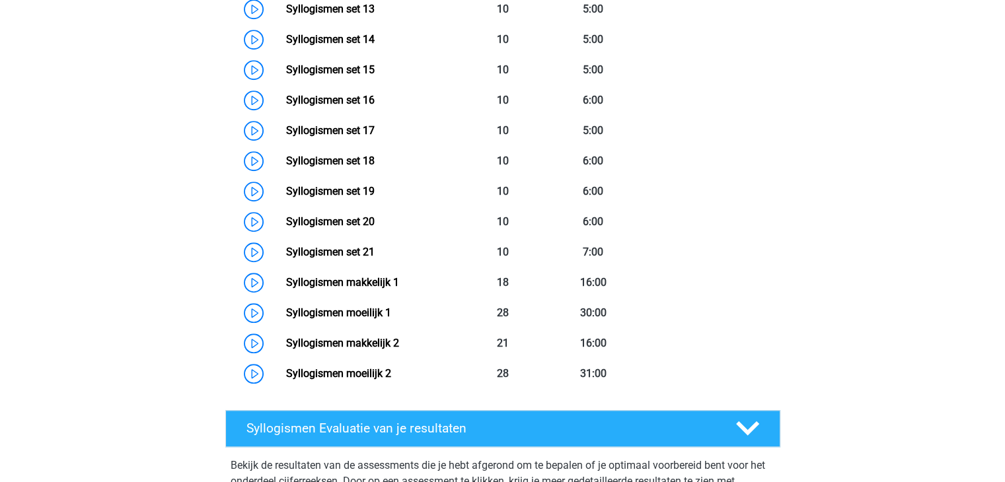
scroll to position [1074, 0]
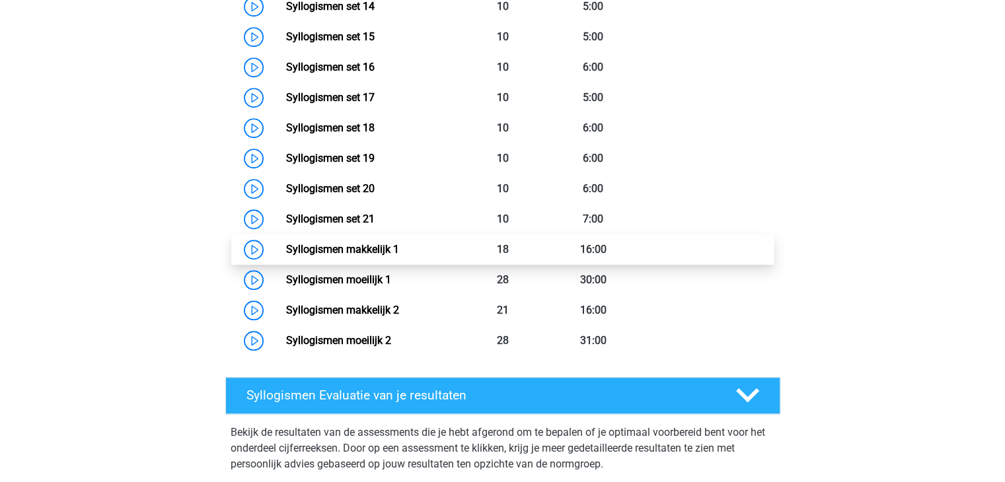
click at [387, 249] on link "Syllogismen makkelijk 1" at bounding box center [342, 249] width 113 height 13
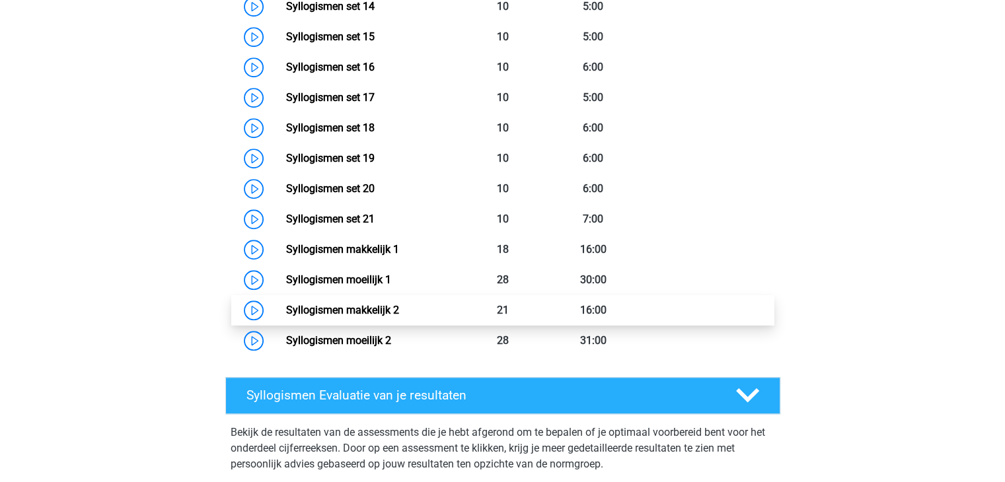
click at [378, 310] on link "Syllogismen makkelijk 2" at bounding box center [342, 310] width 113 height 13
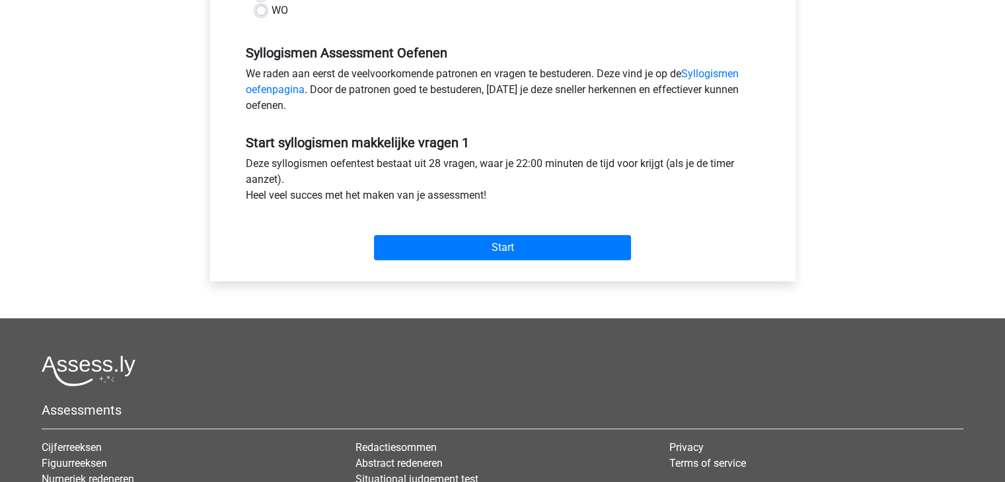
scroll to position [423, 0]
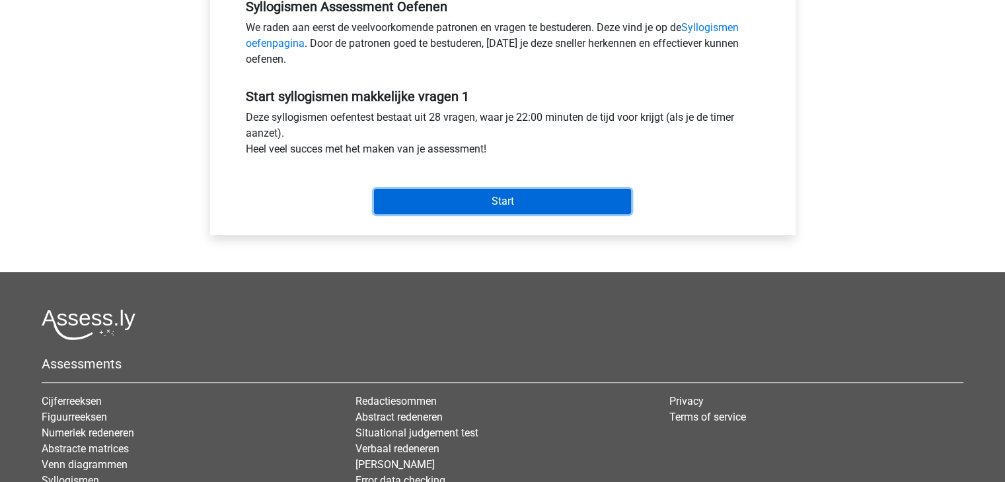
click at [447, 211] on input "Start" at bounding box center [502, 201] width 257 height 25
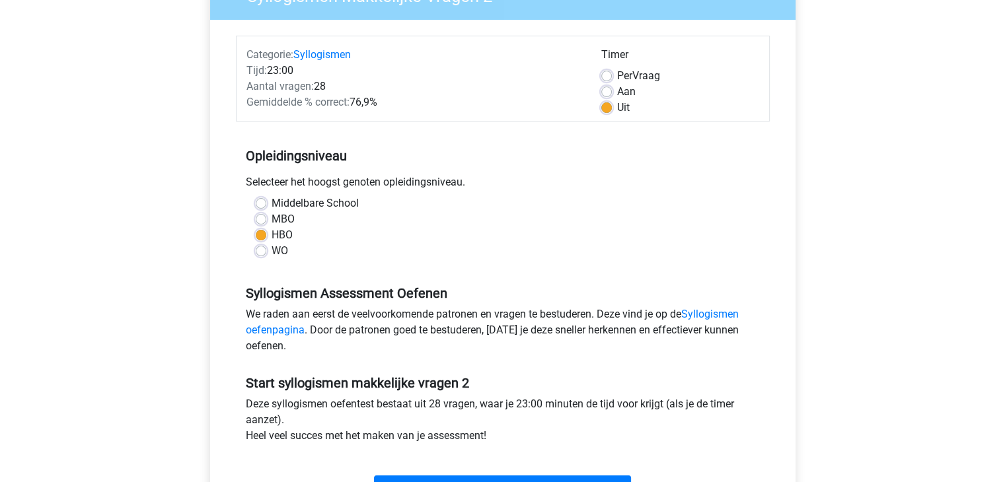
scroll to position [111, 0]
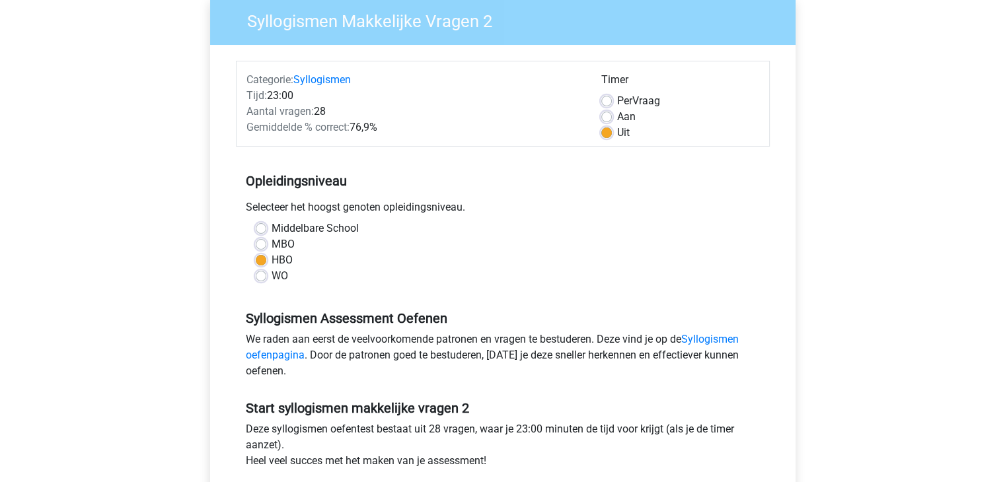
click at [617, 118] on label "Aan" at bounding box center [626, 117] width 18 height 16
click at [605, 118] on input "Aan" at bounding box center [606, 115] width 11 height 13
radio input "true"
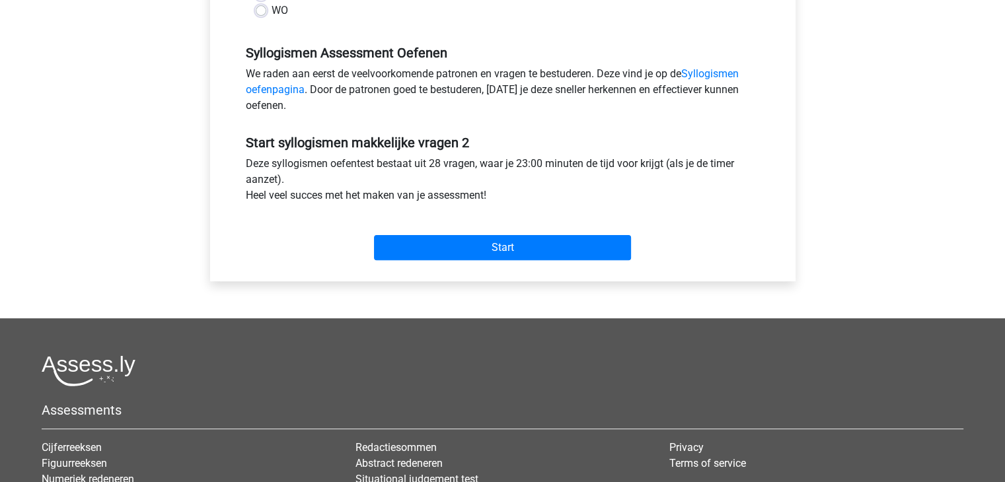
scroll to position [406, 0]
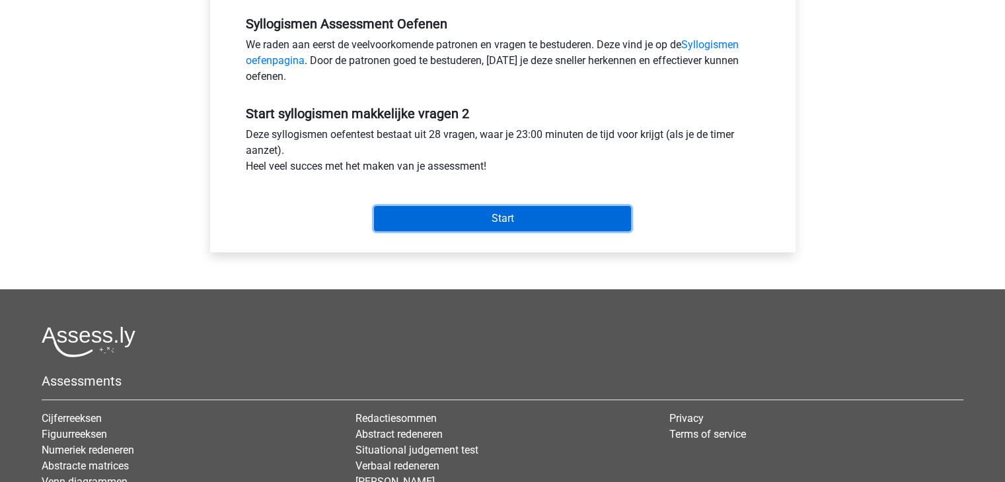
click at [523, 213] on input "Start" at bounding box center [502, 218] width 257 height 25
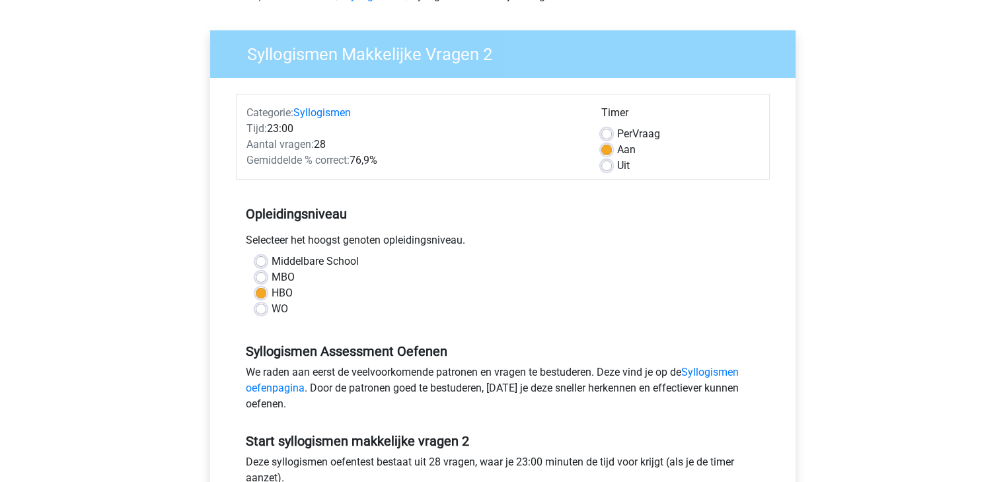
scroll to position [57, 0]
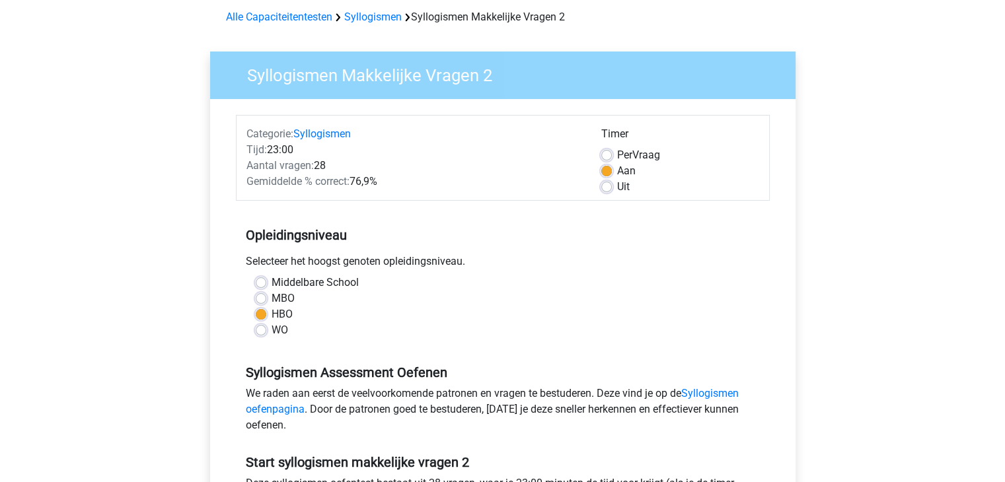
click at [617, 185] on label "Uit" at bounding box center [623, 187] width 13 height 16
click at [610, 185] on input "Uit" at bounding box center [606, 185] width 11 height 13
radio input "true"
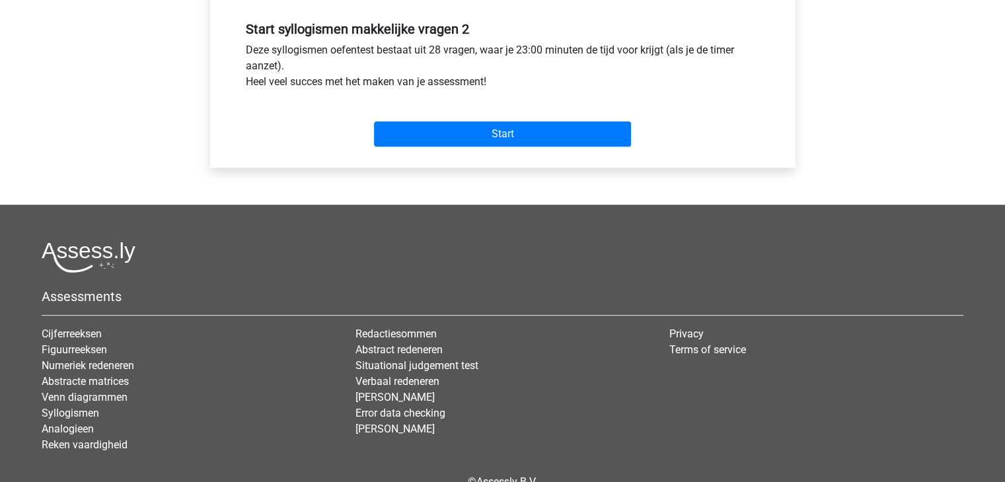
scroll to position [499, 0]
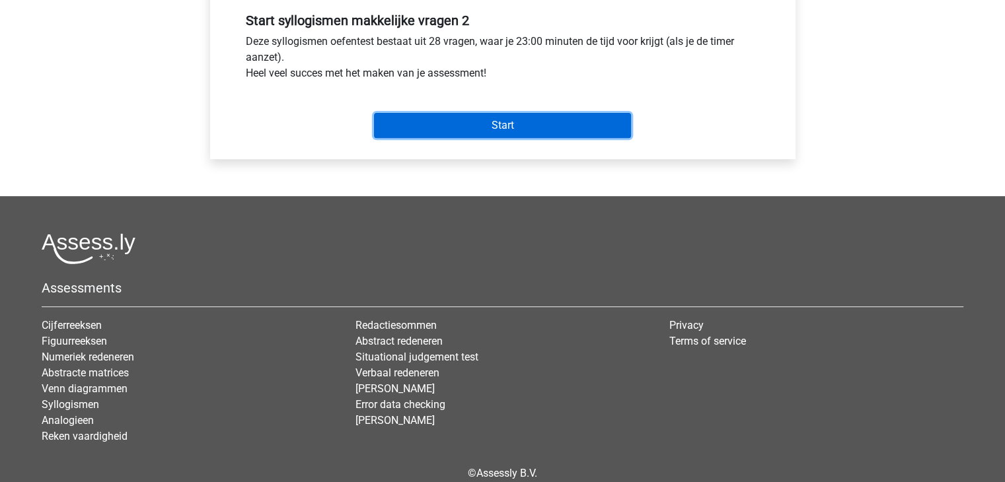
click at [561, 133] on input "Start" at bounding box center [502, 125] width 257 height 25
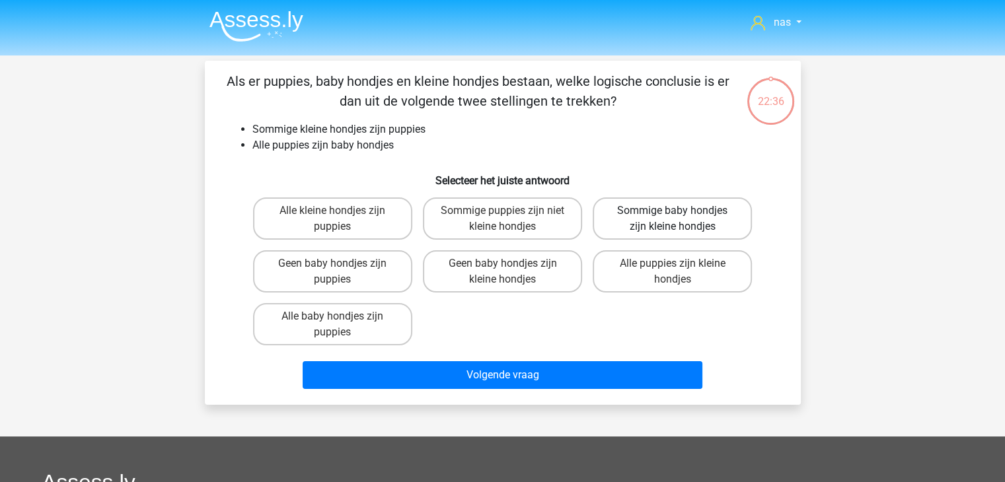
click at [652, 219] on label "Sommige baby hondjes zijn kleine hondjes" at bounding box center [671, 218] width 159 height 42
click at [672, 219] on input "Sommige baby hondjes zijn kleine hondjes" at bounding box center [676, 215] width 9 height 9
radio input "true"
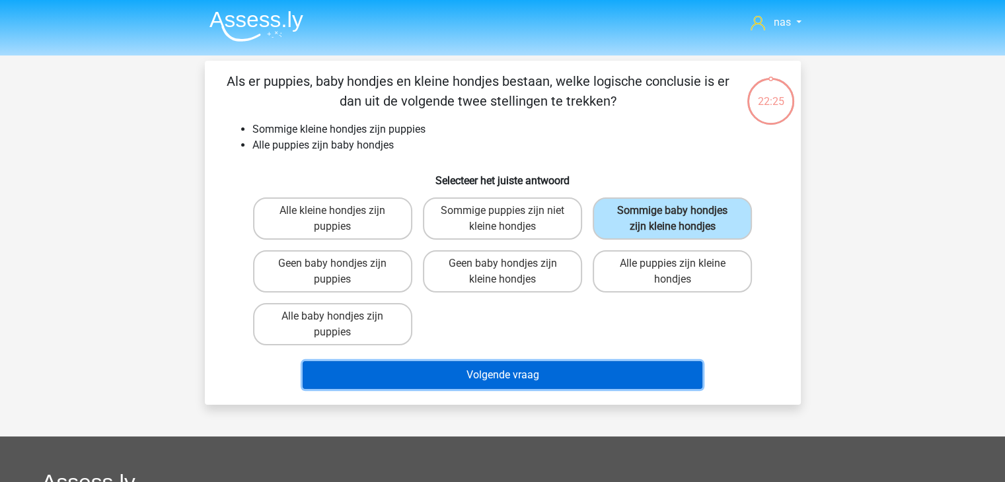
click at [506, 376] on button "Volgende vraag" at bounding box center [503, 375] width 400 height 28
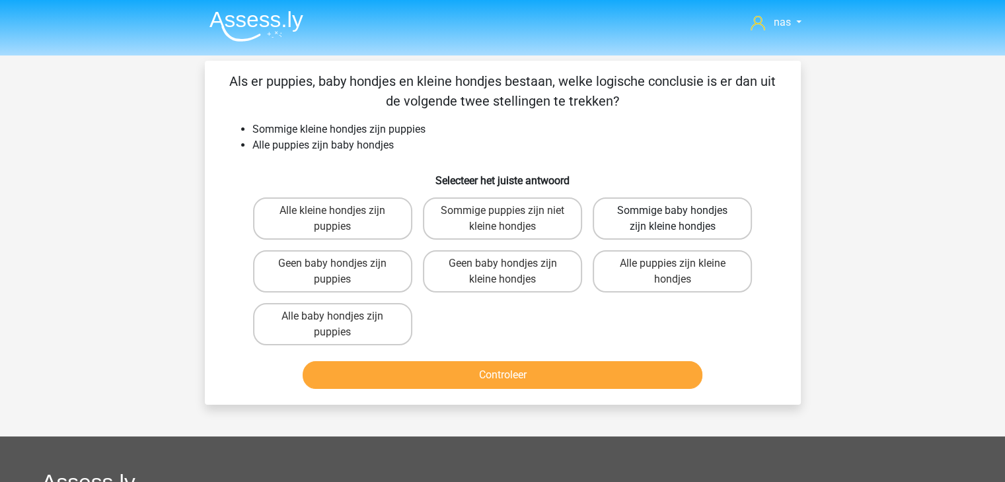
click at [663, 227] on label "Sommige baby hondjes zijn kleine hondjes" at bounding box center [671, 218] width 159 height 42
click at [672, 219] on input "Sommige baby hondjes zijn kleine hondjes" at bounding box center [676, 215] width 9 height 9
radio input "true"
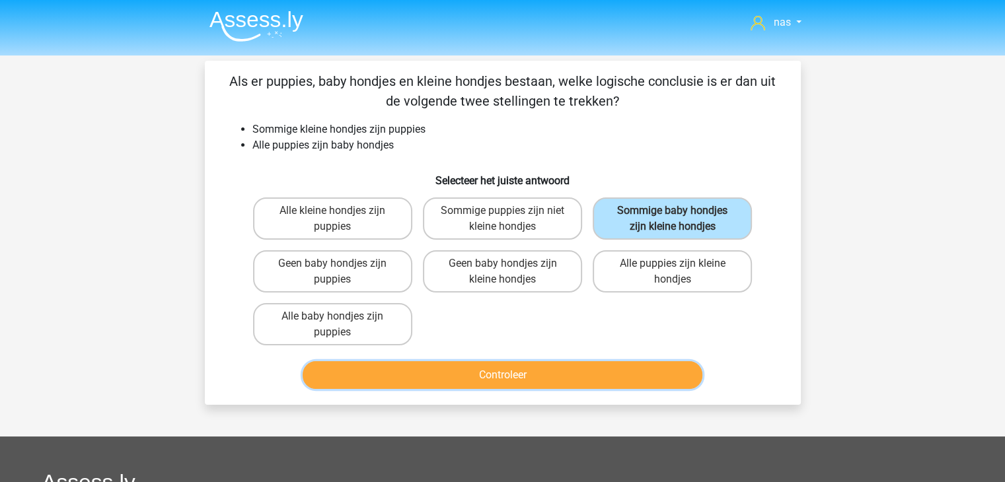
click at [621, 371] on button "Controleer" at bounding box center [503, 375] width 400 height 28
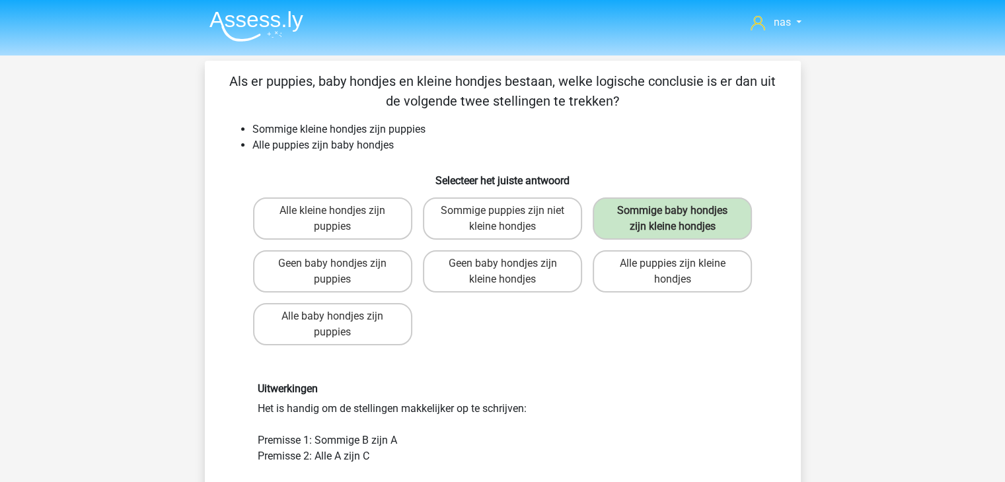
scroll to position [407, 0]
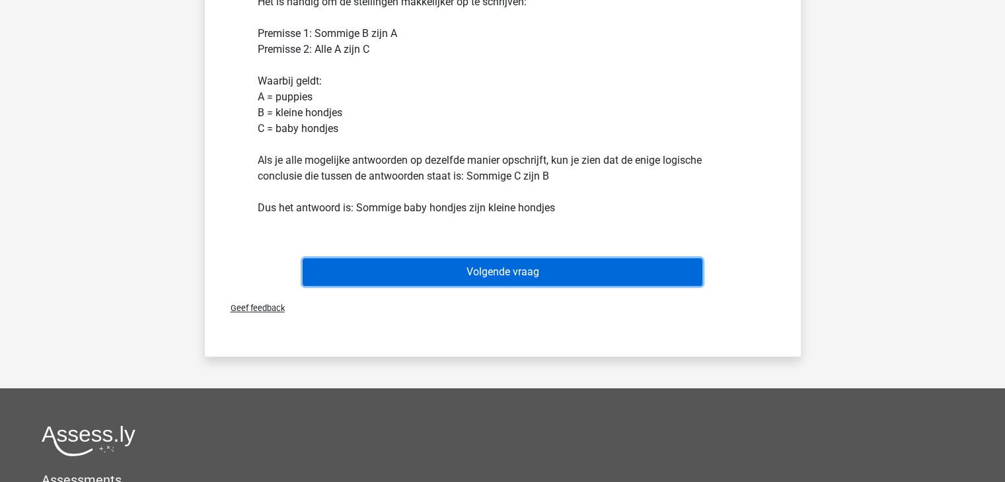
click at [552, 265] on button "Volgende vraag" at bounding box center [503, 272] width 400 height 28
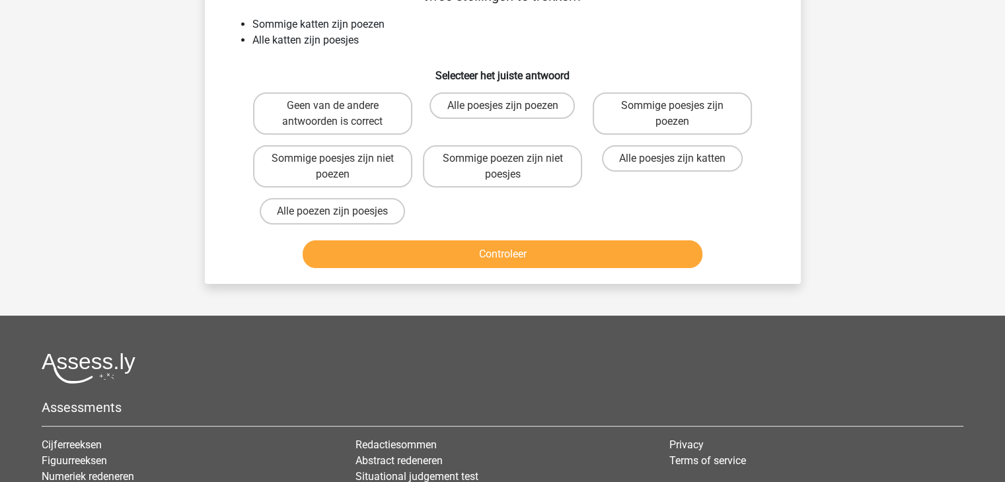
scroll to position [61, 0]
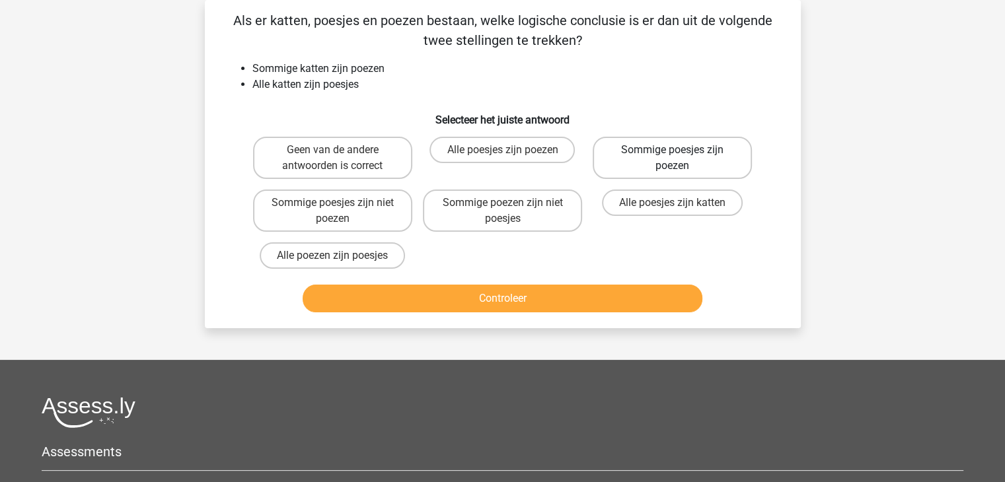
click at [681, 145] on label "Sommige poesjes zijn poezen" at bounding box center [671, 158] width 159 height 42
click at [681, 150] on input "Sommige poesjes zijn poezen" at bounding box center [676, 154] width 9 height 9
radio input "true"
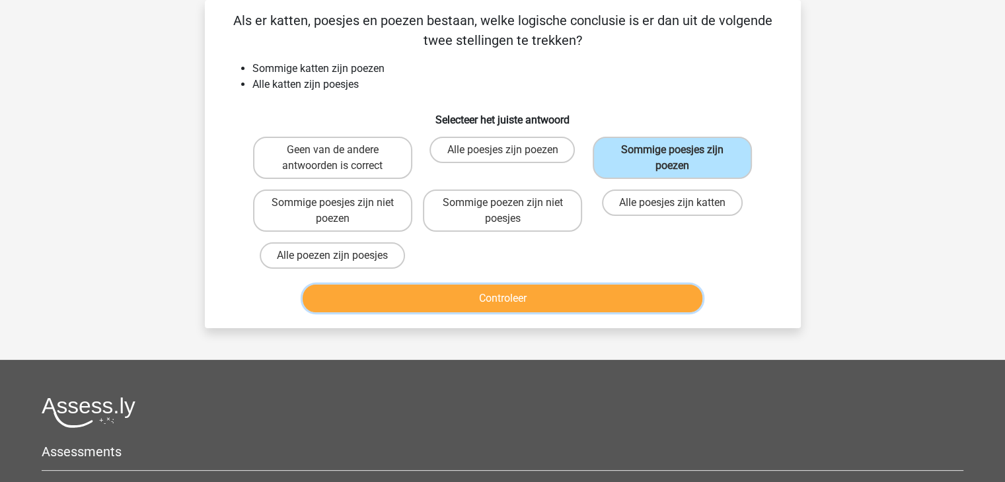
click at [592, 309] on button "Controleer" at bounding box center [503, 299] width 400 height 28
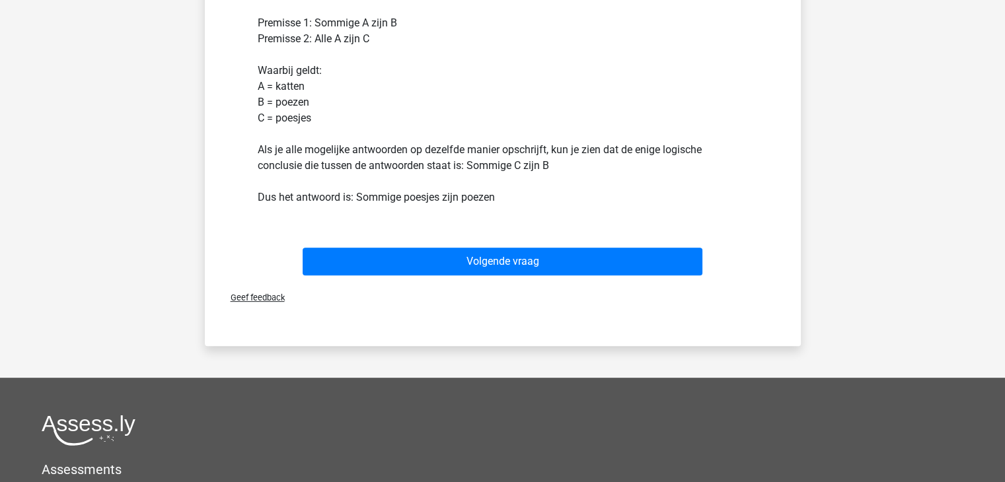
scroll to position [443, 0]
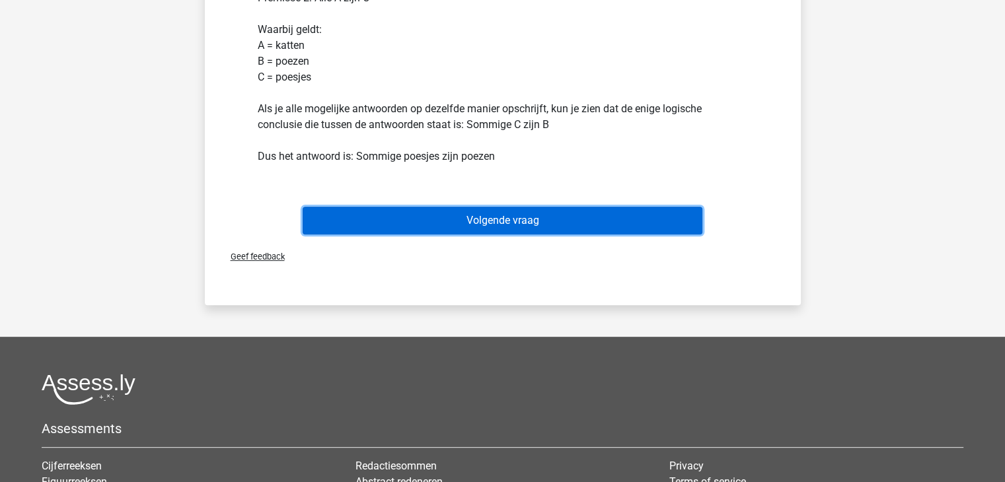
click at [557, 214] on button "Volgende vraag" at bounding box center [503, 221] width 400 height 28
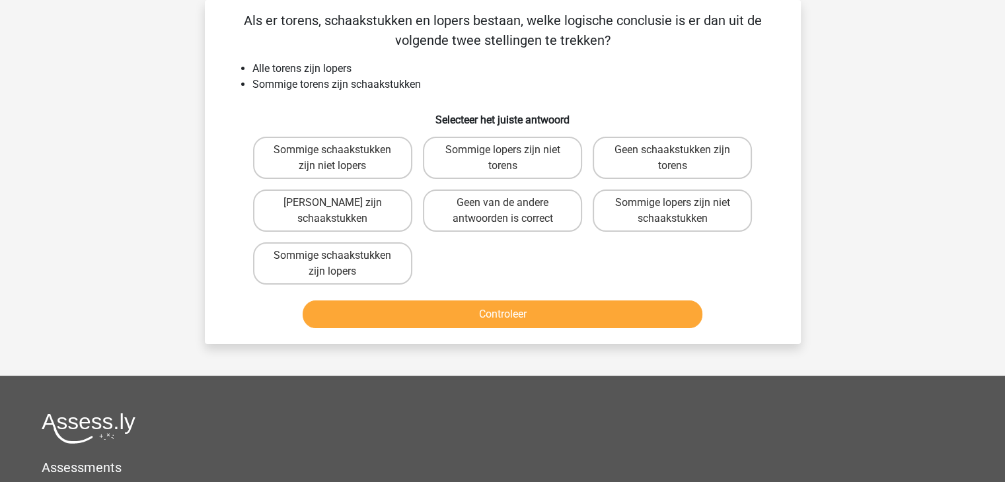
scroll to position [0, 0]
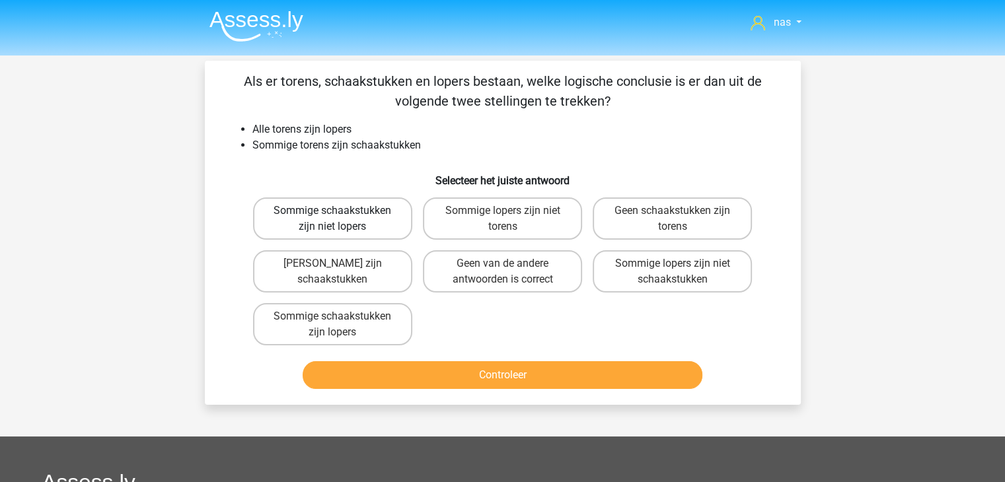
click at [380, 225] on label "Sommige schaakstukken zijn niet lopers" at bounding box center [332, 218] width 159 height 42
click at [341, 219] on input "Sommige schaakstukken zijn niet lopers" at bounding box center [336, 215] width 9 height 9
radio input "true"
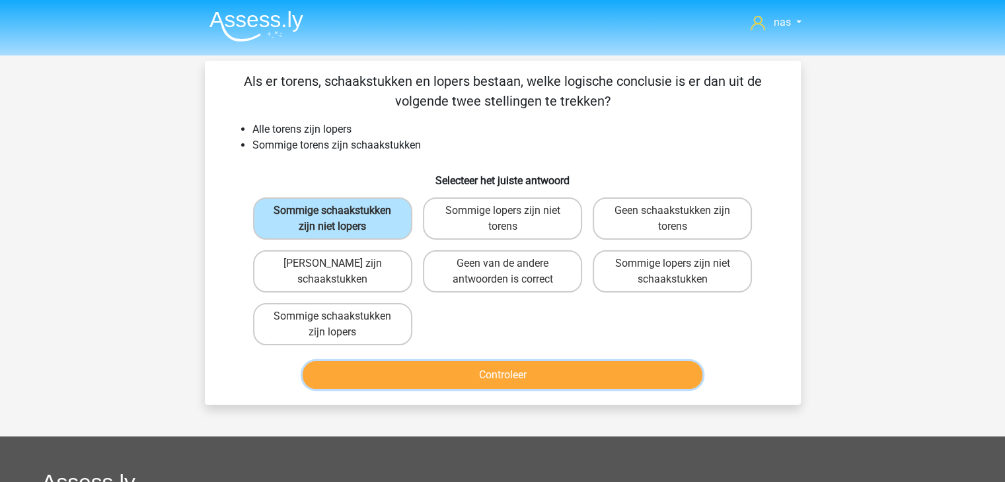
click at [495, 378] on button "Controleer" at bounding box center [503, 375] width 400 height 28
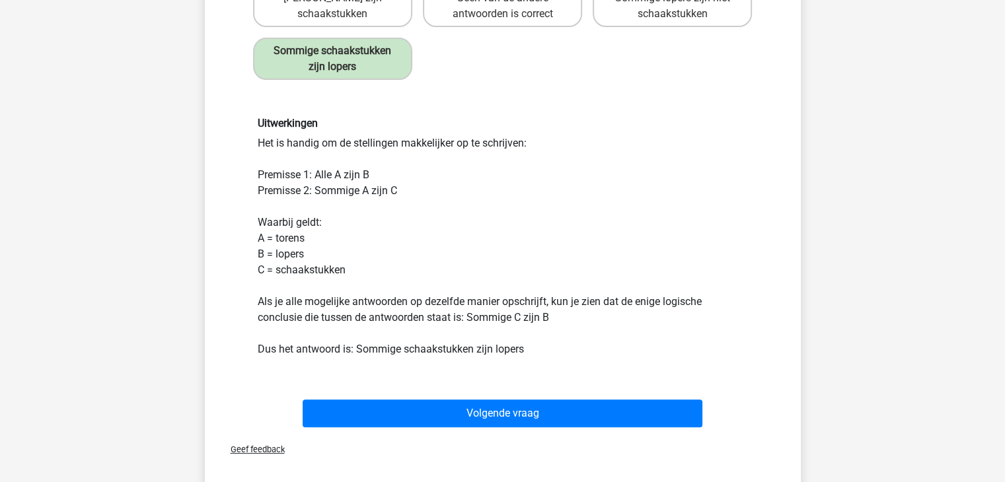
scroll to position [273, 0]
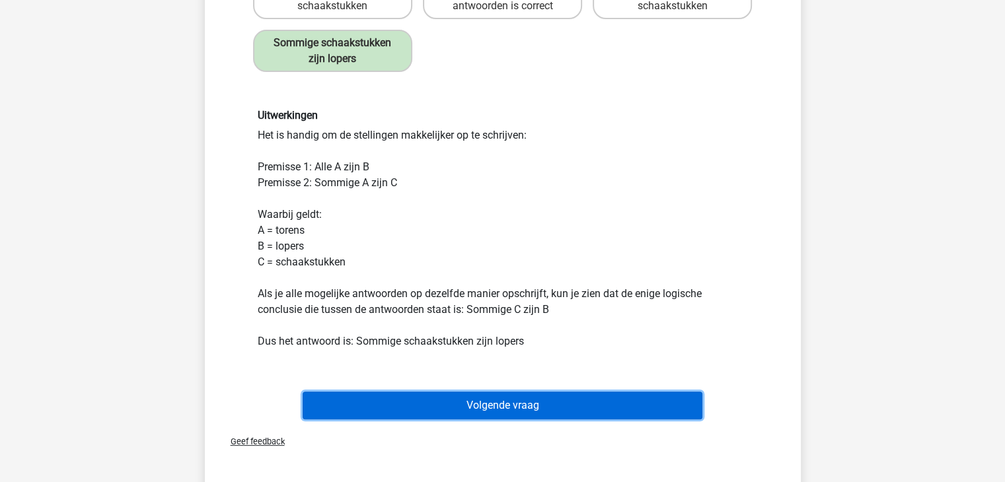
click at [528, 410] on button "Volgende vraag" at bounding box center [503, 406] width 400 height 28
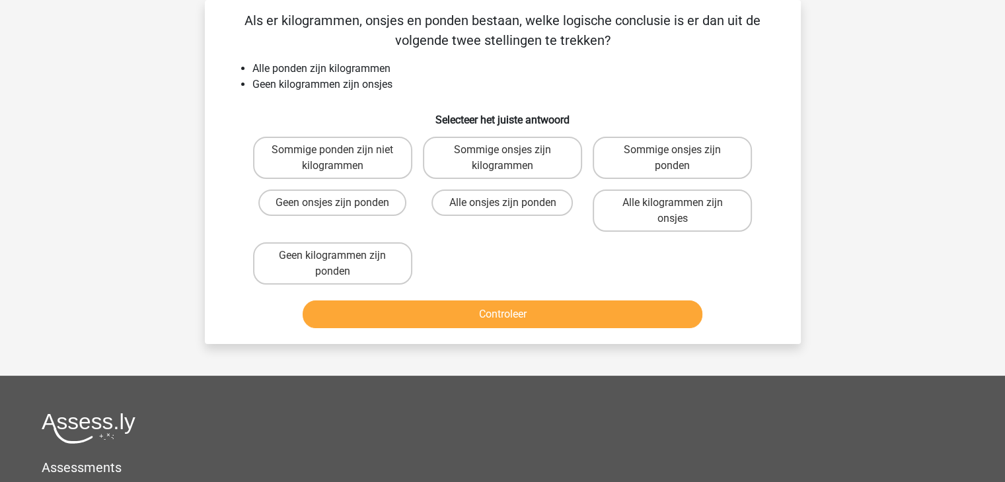
scroll to position [53, 0]
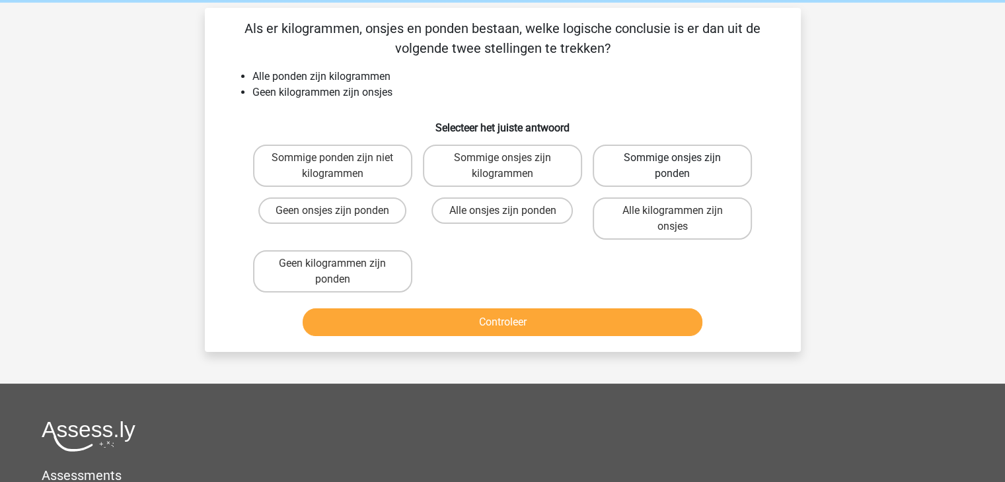
click at [684, 168] on label "Sommige onsjes zijn ponden" at bounding box center [671, 166] width 159 height 42
click at [681, 166] on input "Sommige onsjes zijn ponden" at bounding box center [676, 162] width 9 height 9
radio input "true"
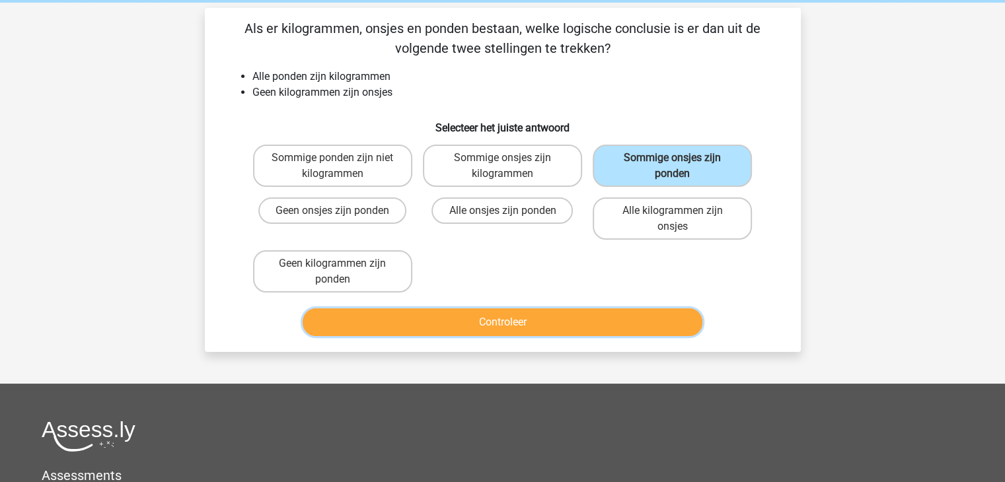
click at [490, 329] on button "Controleer" at bounding box center [503, 322] width 400 height 28
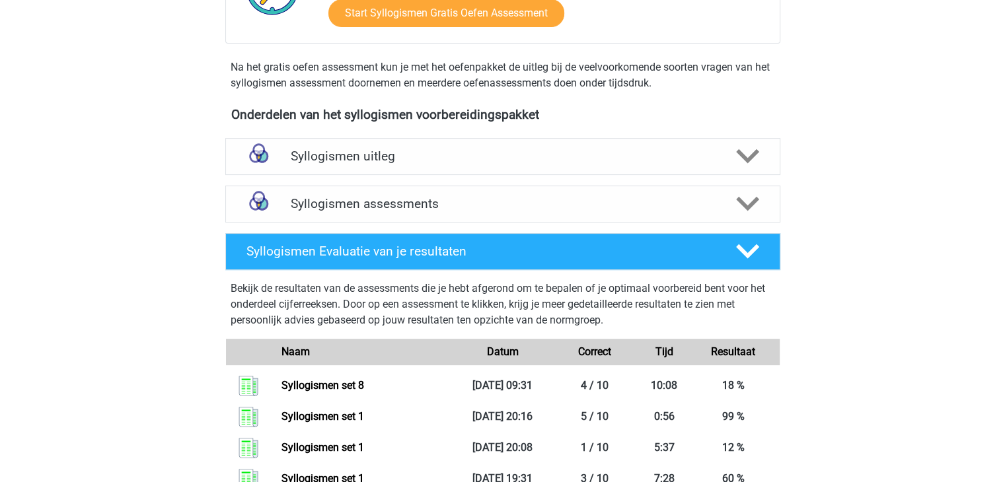
scroll to position [297, 0]
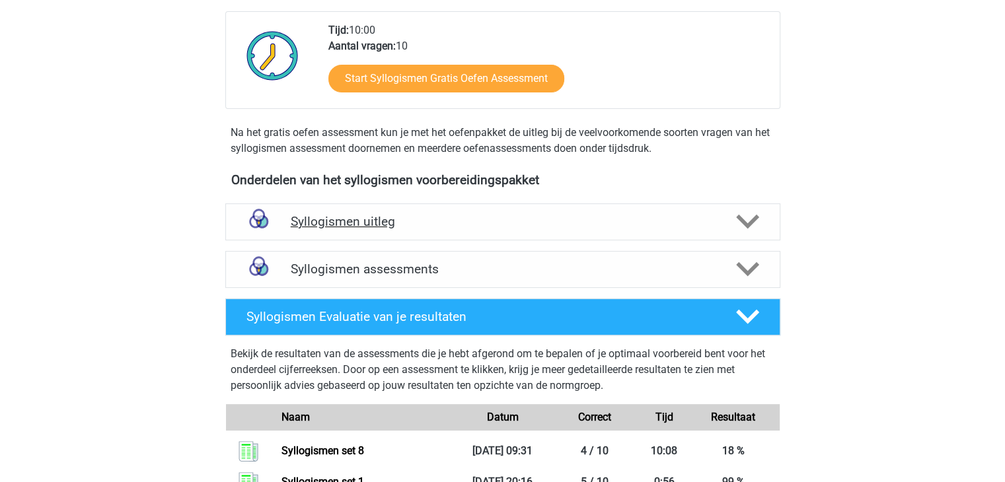
click at [344, 223] on h4 "Syllogismen uitleg" at bounding box center [503, 221] width 424 height 15
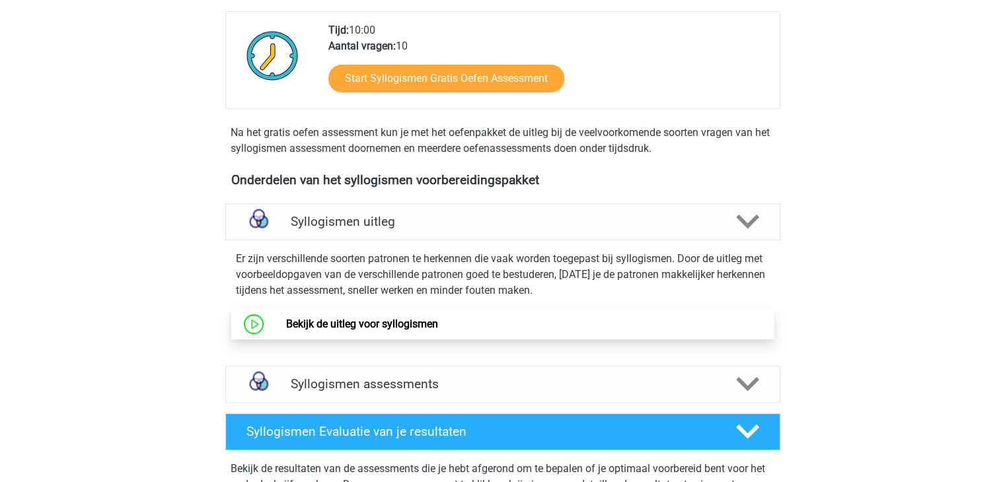
click at [353, 318] on link "Bekijk de uitleg voor syllogismen" at bounding box center [362, 324] width 152 height 13
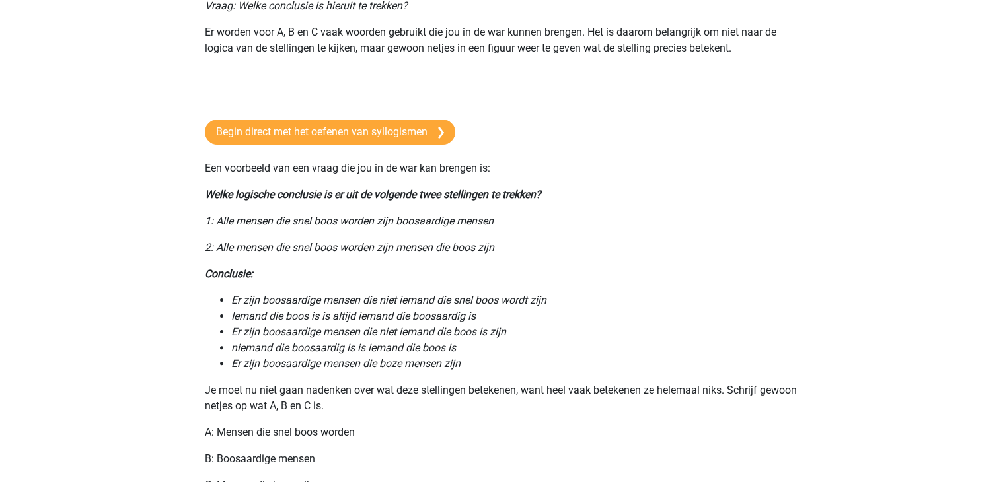
scroll to position [292, 0]
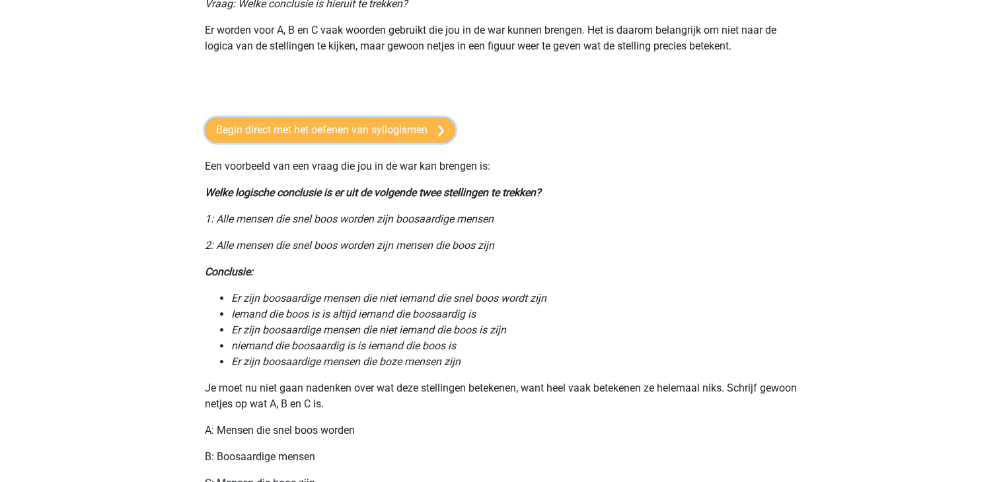
click at [227, 124] on link "Begin direct met het oefenen van syllogismen" at bounding box center [330, 130] width 250 height 25
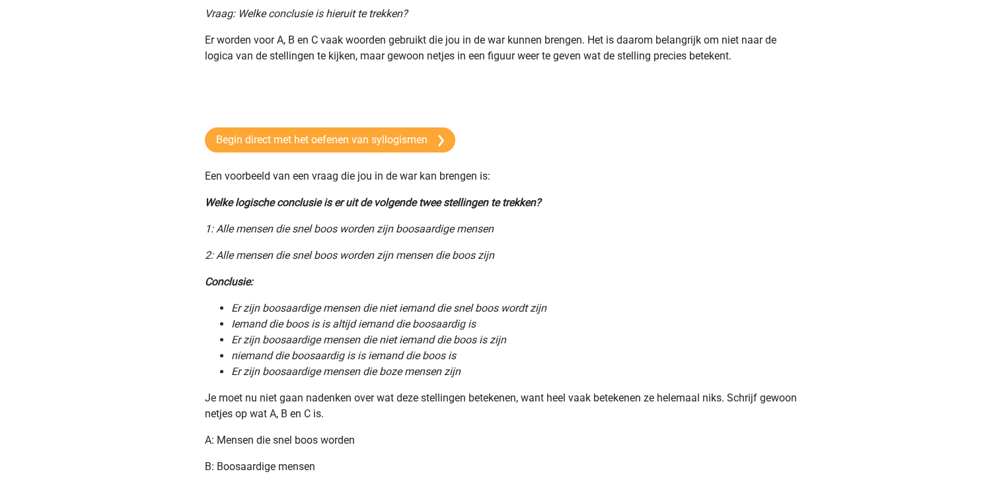
scroll to position [281, 0]
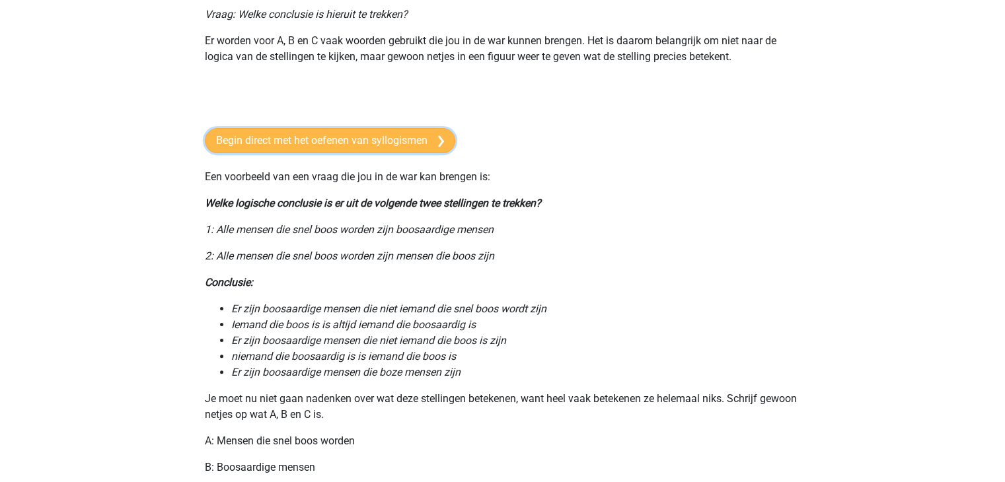
click at [253, 135] on link "Begin direct met het oefenen van syllogismen" at bounding box center [330, 140] width 250 height 25
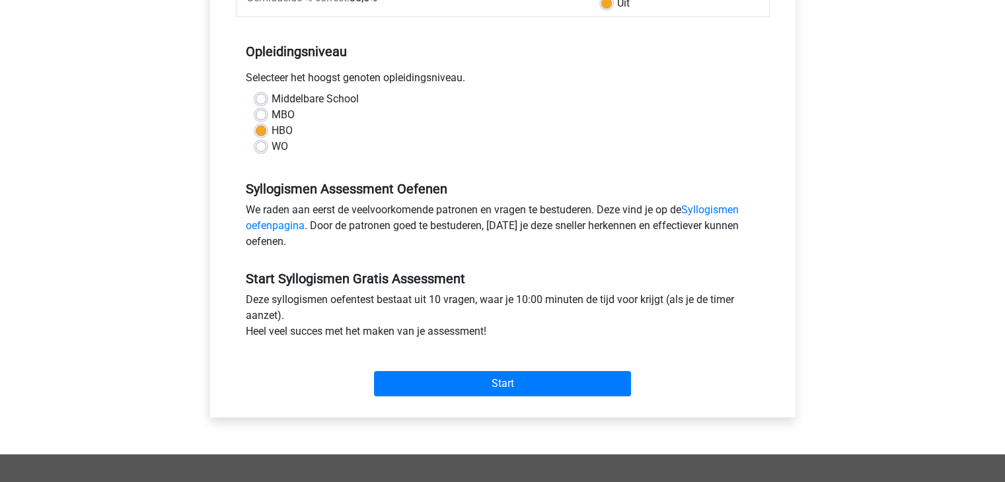
scroll to position [258, 0]
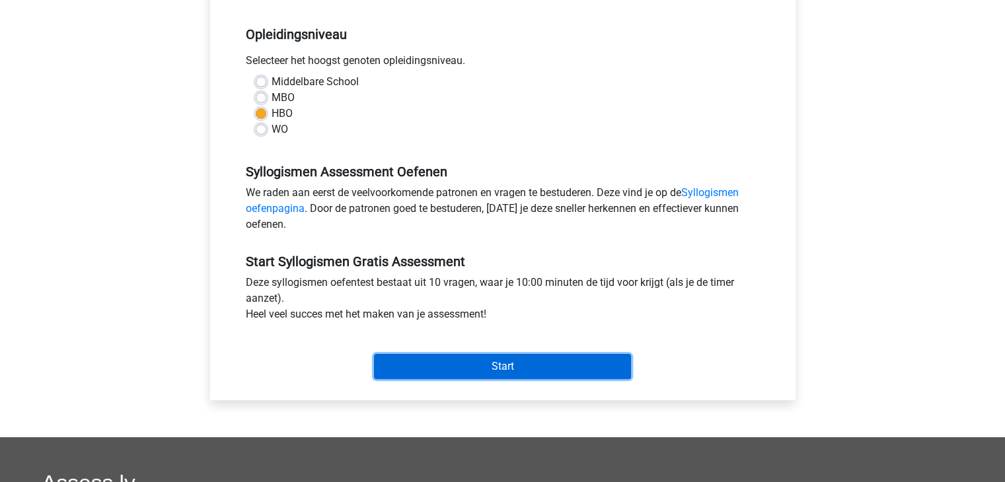
click at [482, 365] on input "Start" at bounding box center [502, 366] width 257 height 25
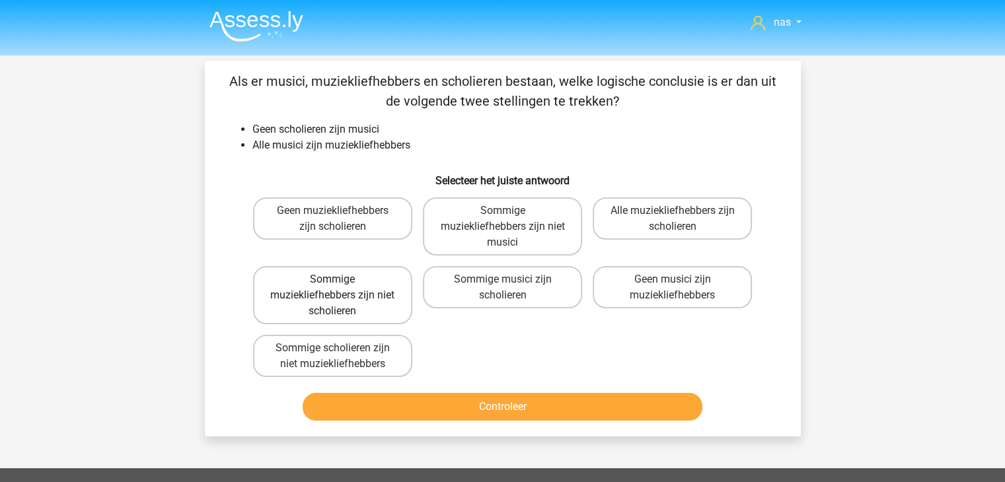
click at [356, 322] on label "Sommige muziekliefhebbers zijn niet scholieren" at bounding box center [332, 295] width 159 height 58
click at [341, 288] on input "Sommige muziekliefhebbers zijn niet scholieren" at bounding box center [336, 283] width 9 height 9
radio input "true"
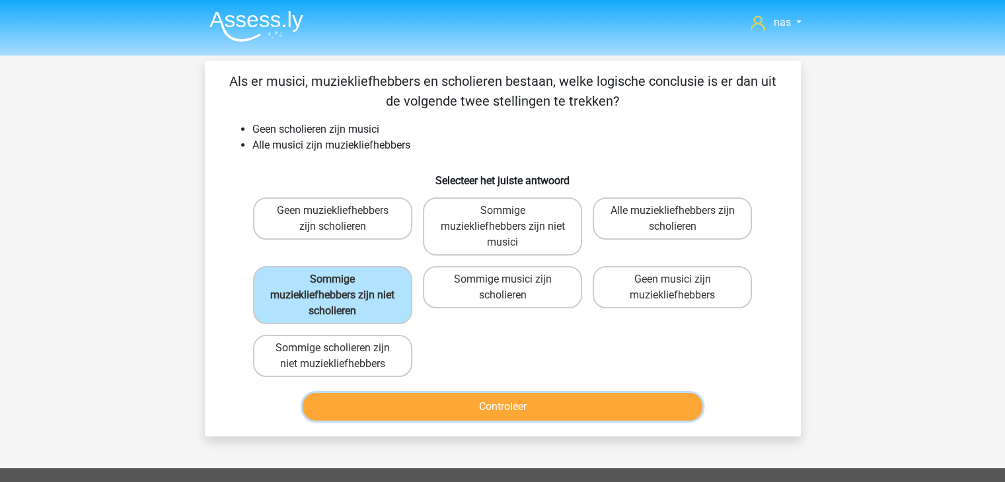
click at [474, 406] on button "Controleer" at bounding box center [503, 407] width 400 height 28
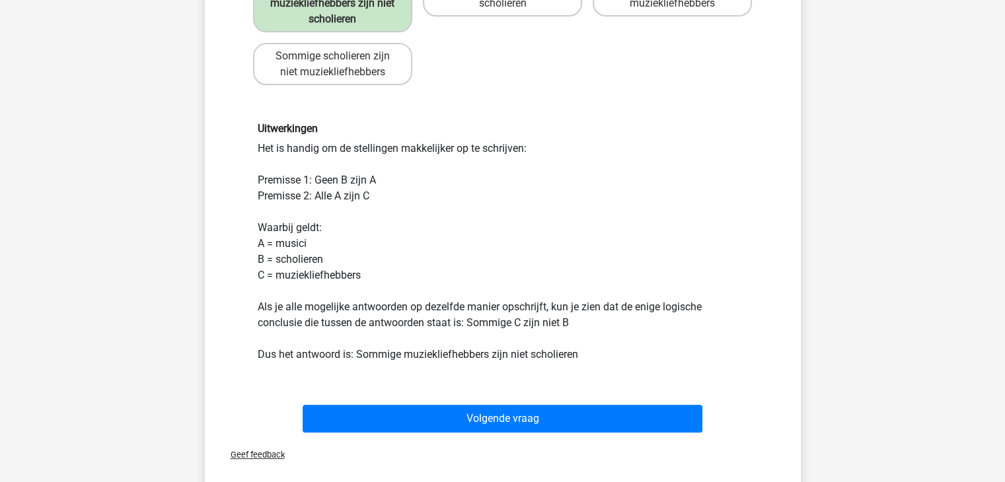
scroll to position [293, 0]
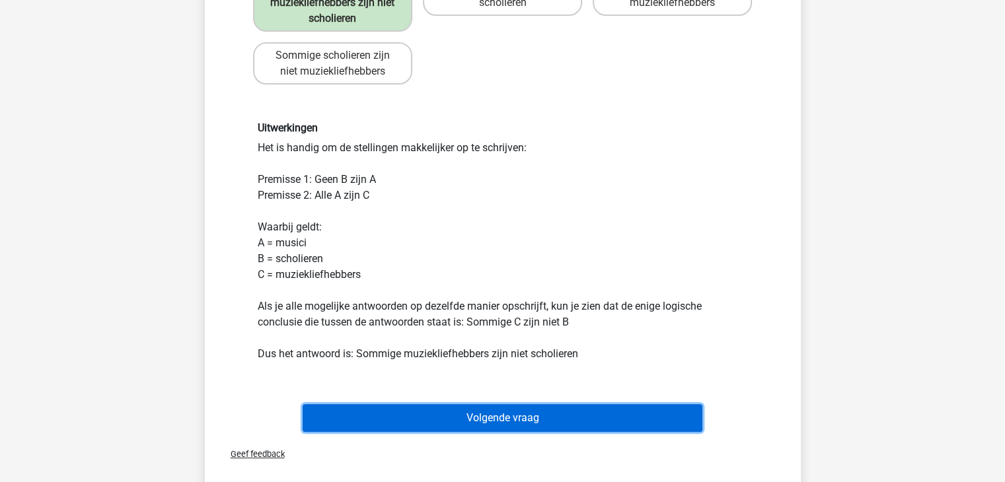
click at [517, 406] on button "Volgende vraag" at bounding box center [503, 418] width 400 height 28
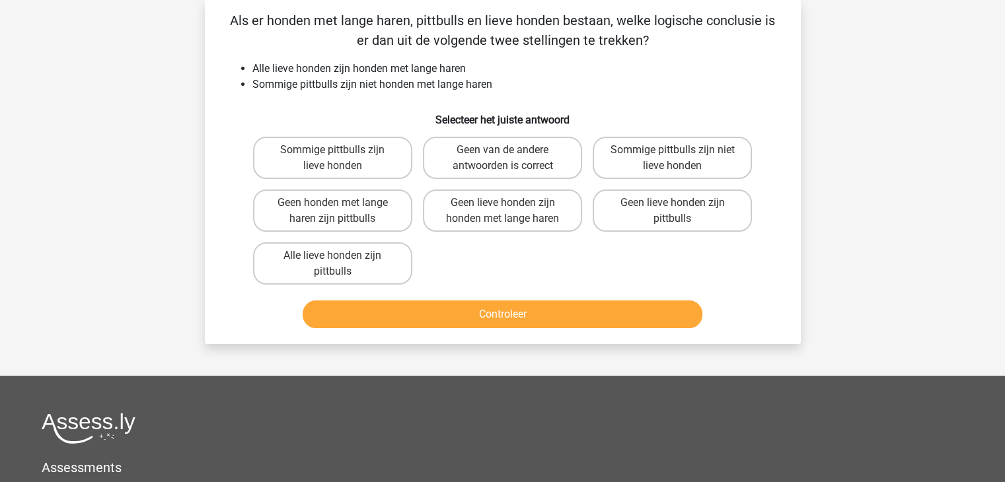
scroll to position [0, 0]
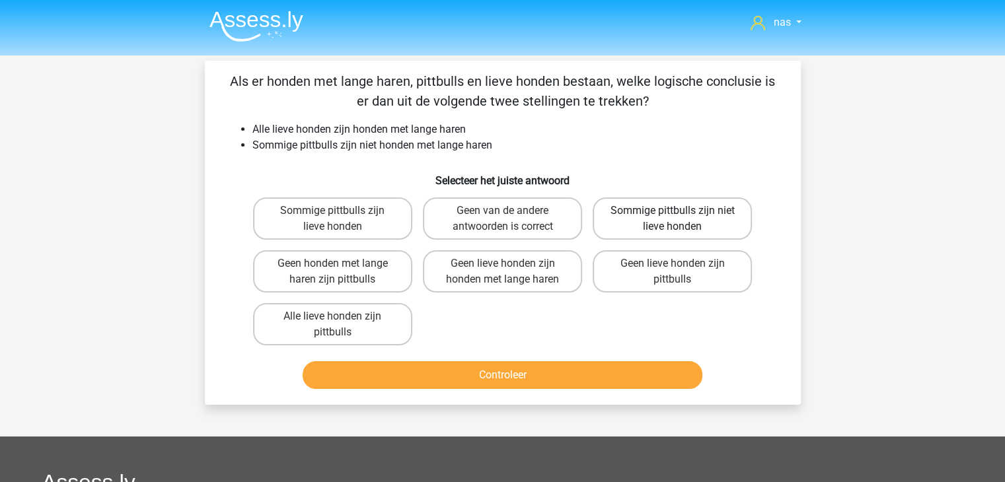
click at [690, 209] on label "Sommige pittbulls zijn niet lieve honden" at bounding box center [671, 218] width 159 height 42
click at [681, 211] on input "Sommige pittbulls zijn niet lieve honden" at bounding box center [676, 215] width 9 height 9
radio input "true"
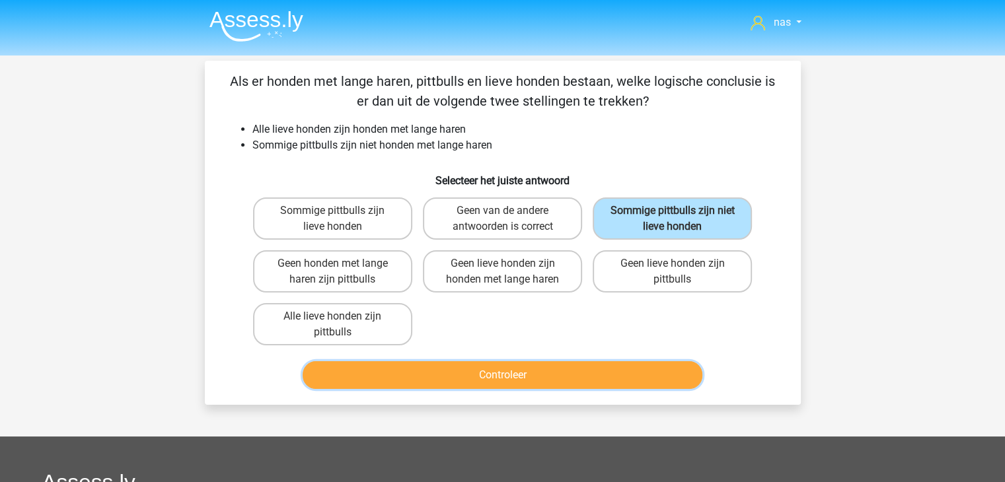
click at [608, 377] on button "Controleer" at bounding box center [503, 375] width 400 height 28
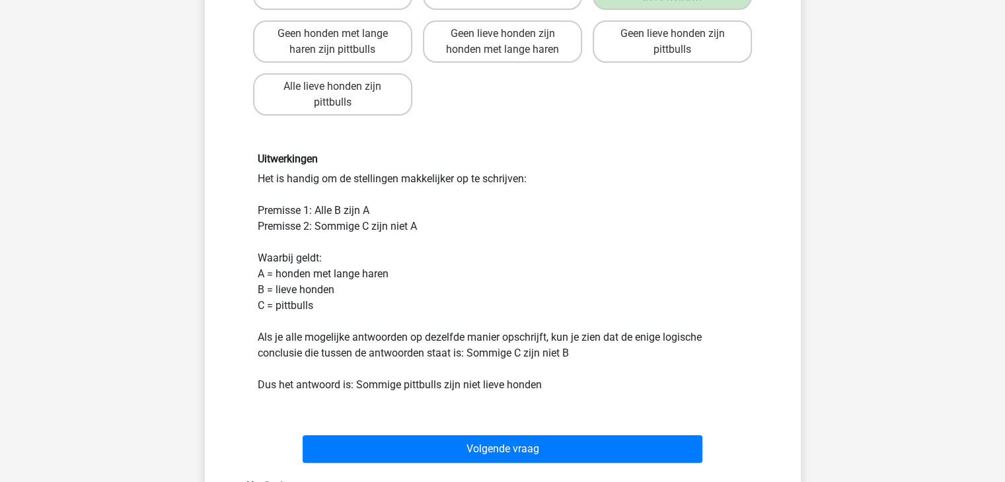
scroll to position [309, 0]
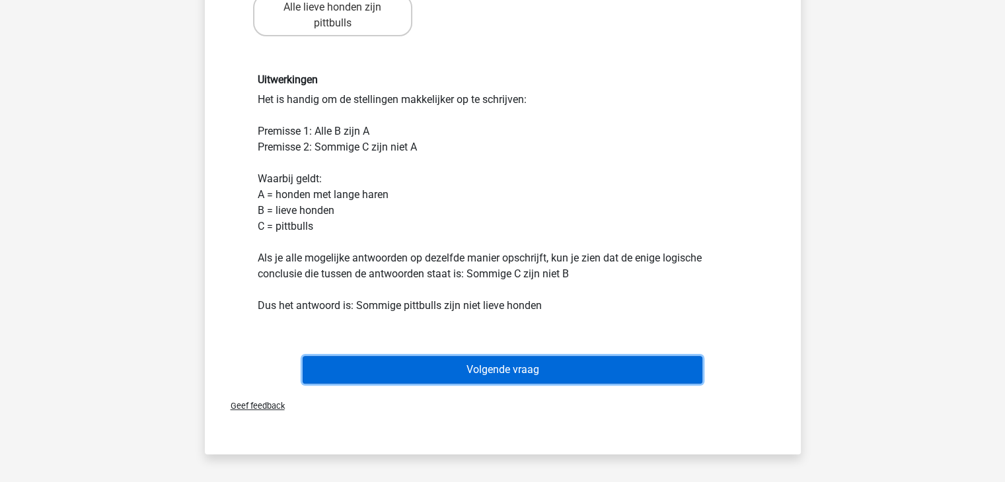
click at [542, 369] on button "Volgende vraag" at bounding box center [503, 370] width 400 height 28
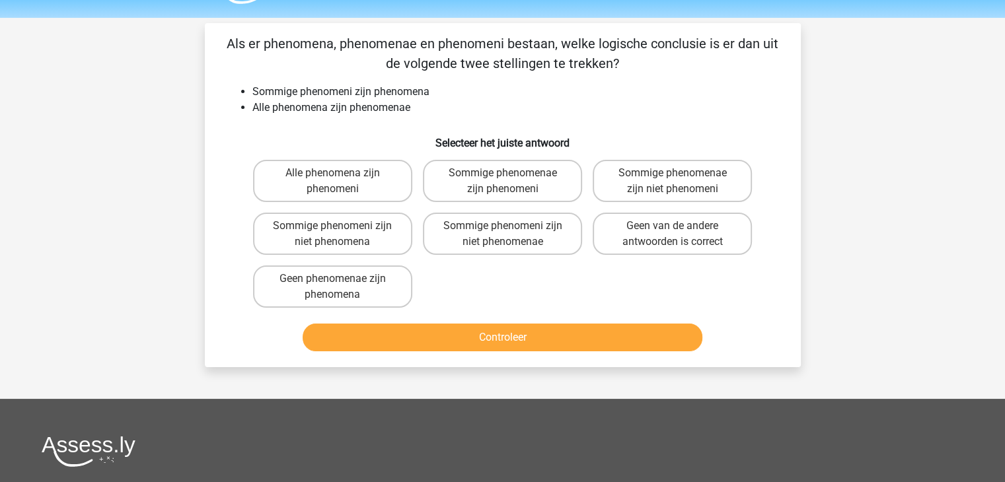
scroll to position [35, 0]
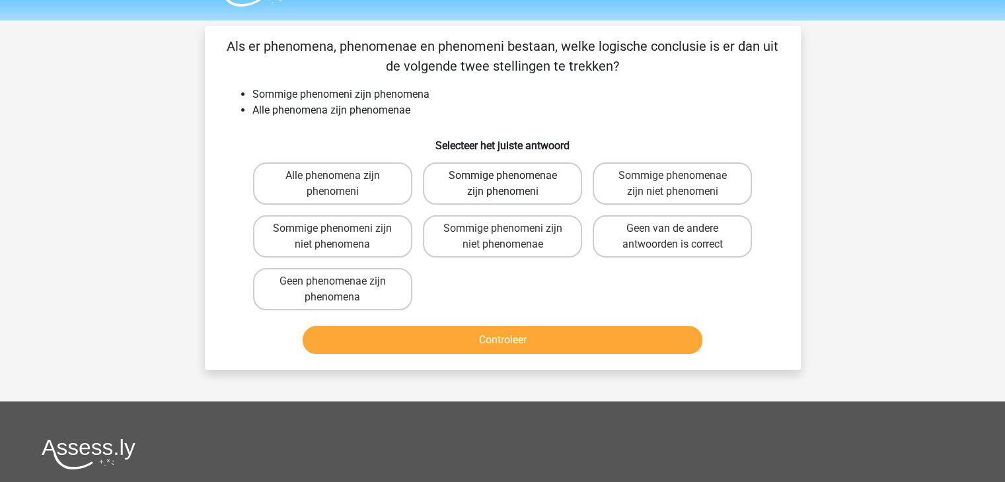
click at [521, 191] on label "Sommige phenomenae zijn phenomeni" at bounding box center [502, 183] width 159 height 42
click at [511, 184] on input "Sommige phenomenae zijn phenomeni" at bounding box center [506, 180] width 9 height 9
radio input "true"
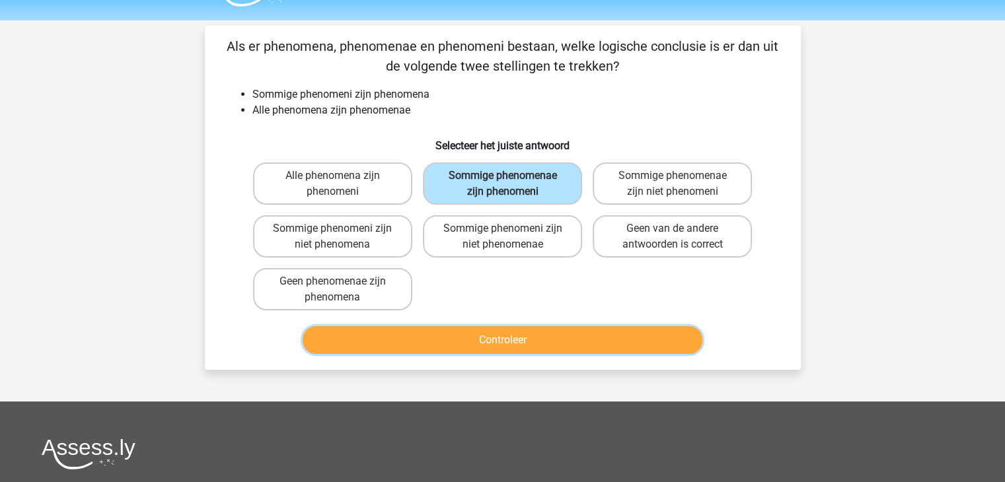
click at [524, 336] on button "Controleer" at bounding box center [503, 340] width 400 height 28
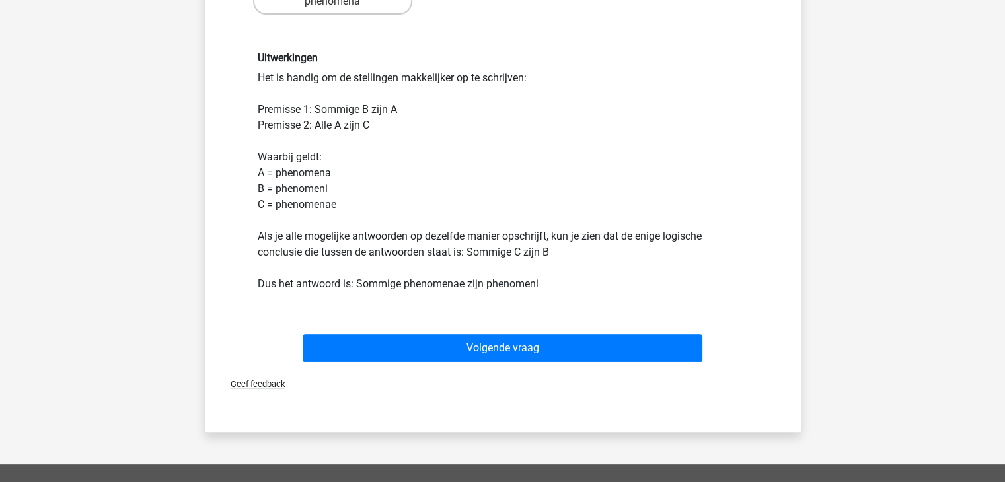
scroll to position [332, 0]
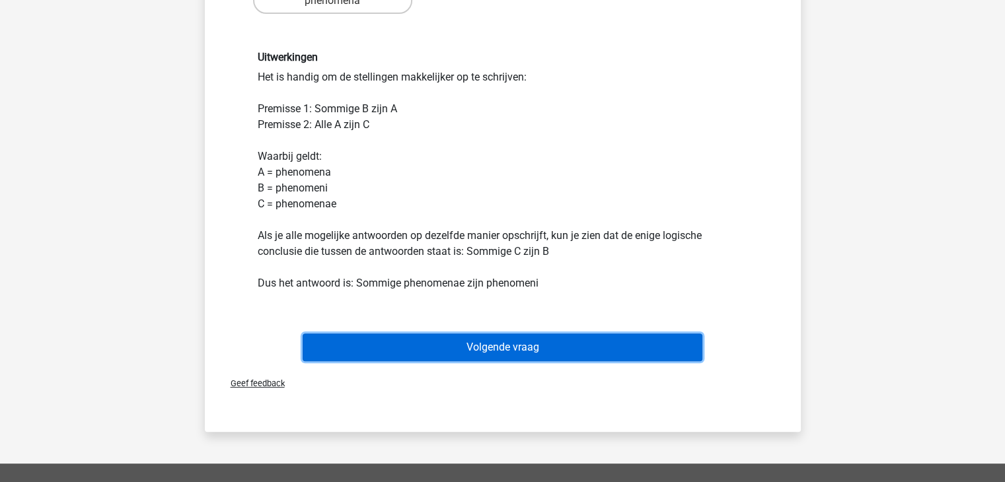
click at [537, 353] on button "Volgende vraag" at bounding box center [503, 348] width 400 height 28
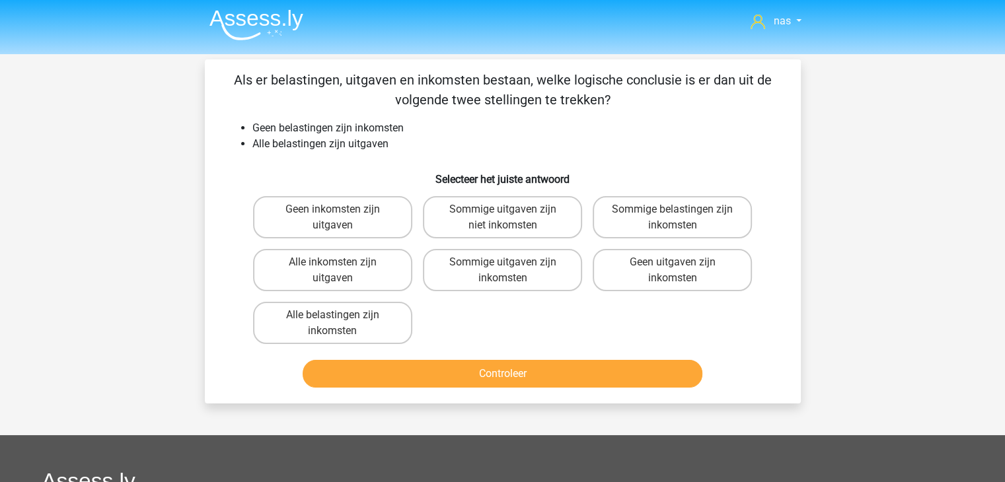
scroll to position [0, 0]
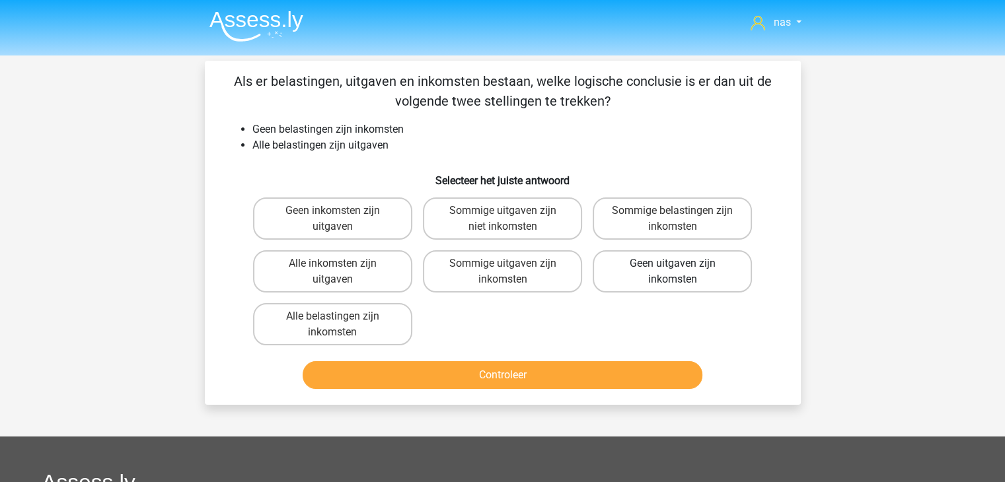
click at [678, 257] on label "Geen uitgaven zijn inkomsten" at bounding box center [671, 271] width 159 height 42
click at [678, 264] on input "Geen uitgaven zijn inkomsten" at bounding box center [676, 268] width 9 height 9
radio input "true"
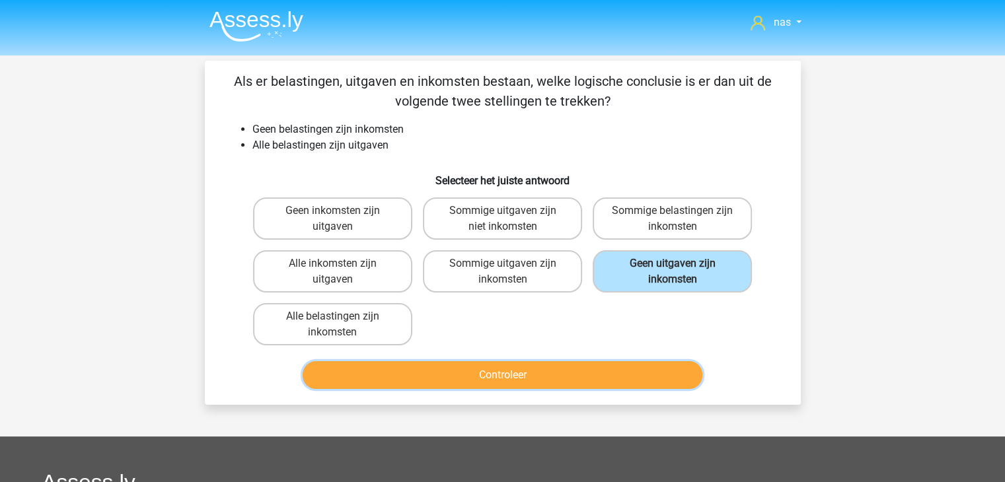
click at [517, 373] on button "Controleer" at bounding box center [503, 375] width 400 height 28
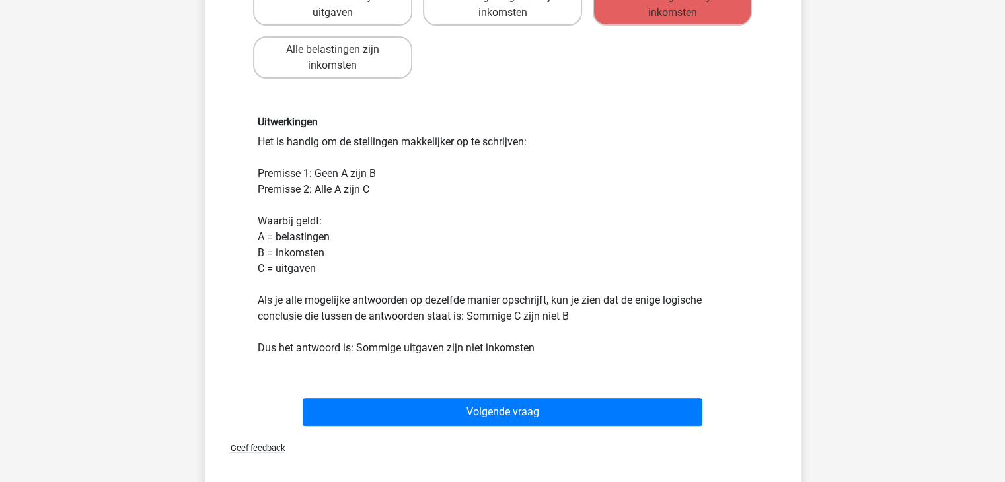
scroll to position [271, 0]
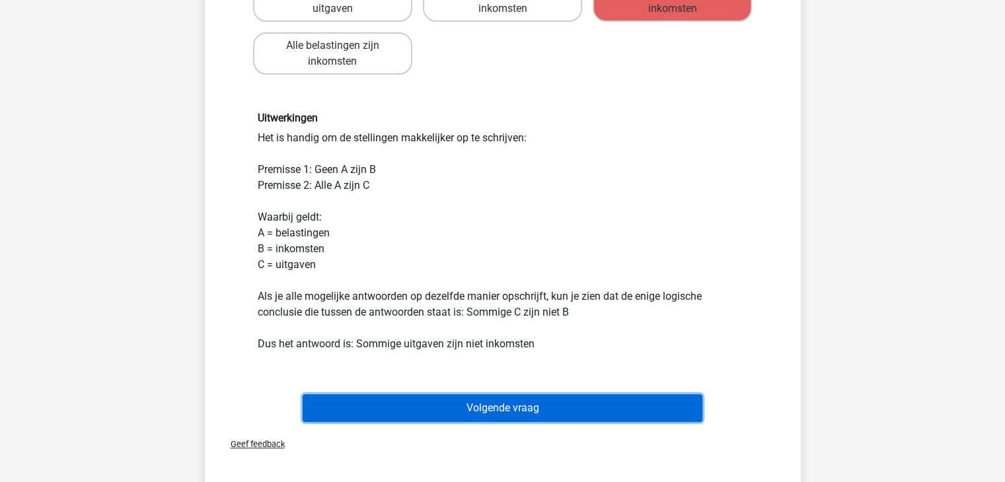
click at [523, 411] on button "Volgende vraag" at bounding box center [503, 408] width 400 height 28
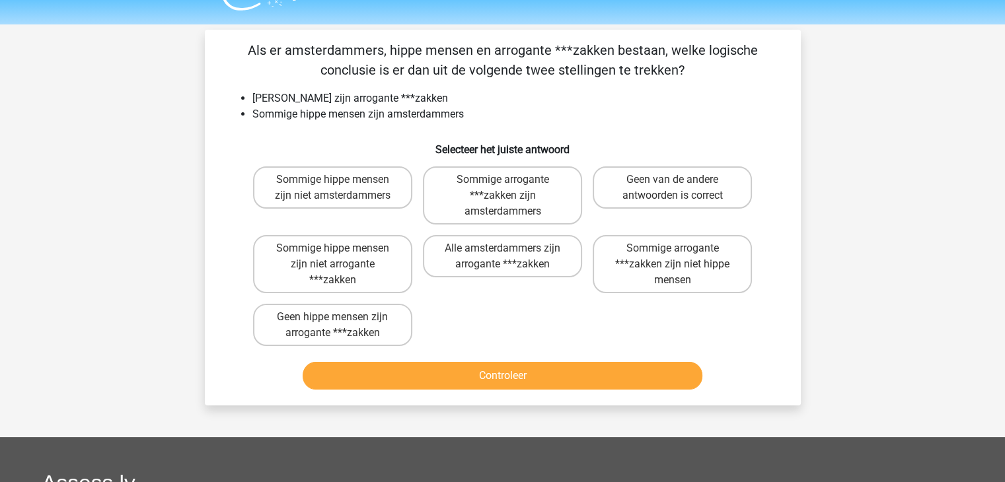
scroll to position [30, 0]
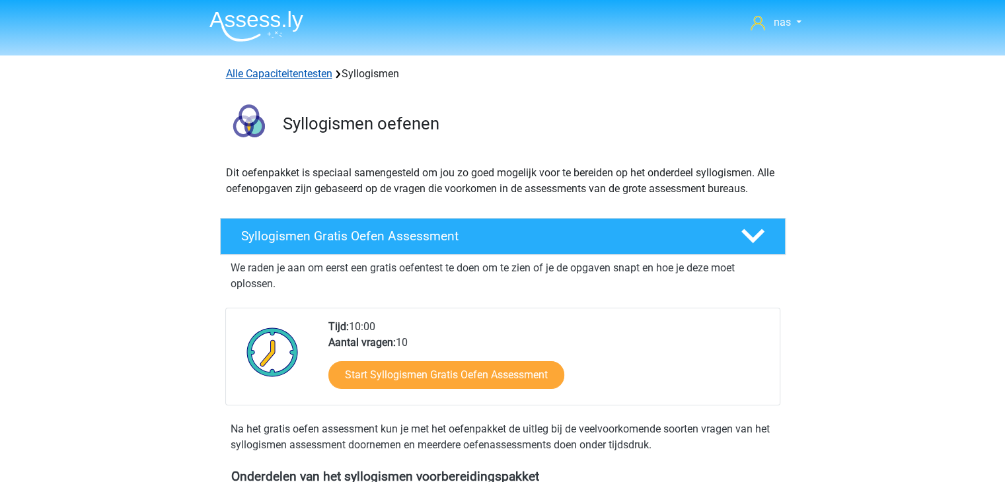
click at [306, 72] on link "Alle Capaciteitentesten" at bounding box center [279, 73] width 106 height 13
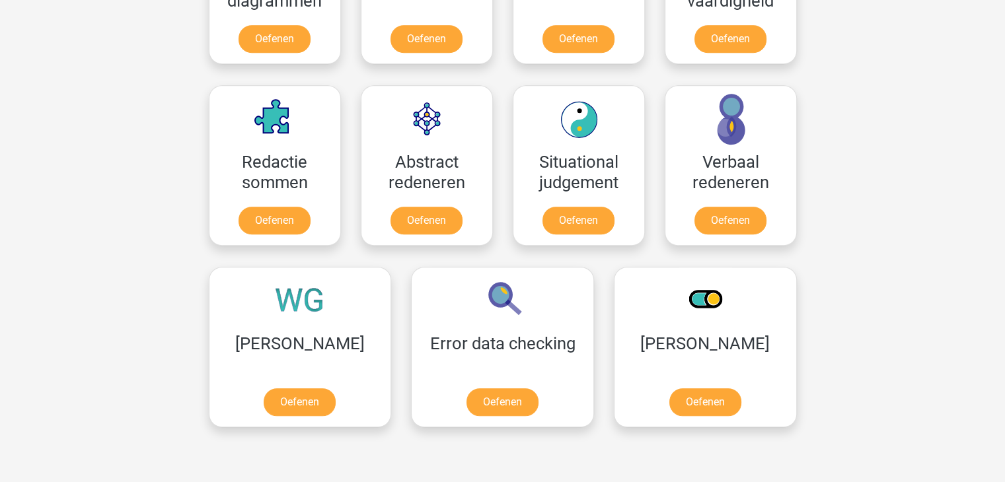
scroll to position [954, 0]
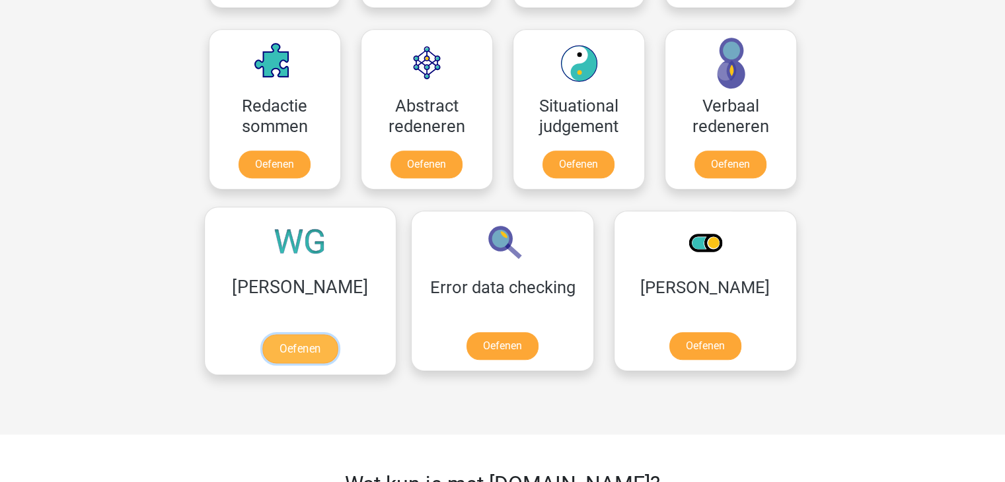
click at [277, 341] on link "Oefenen" at bounding box center [299, 348] width 75 height 29
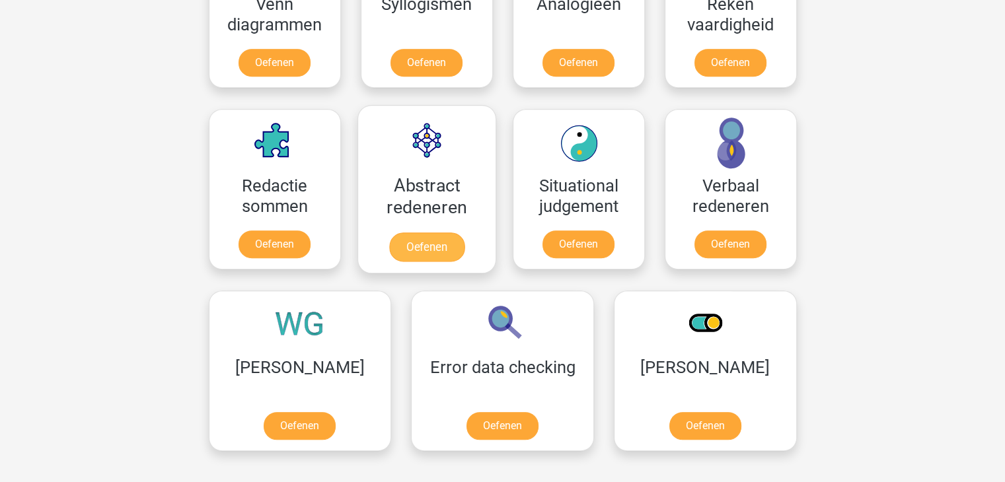
scroll to position [811, 0]
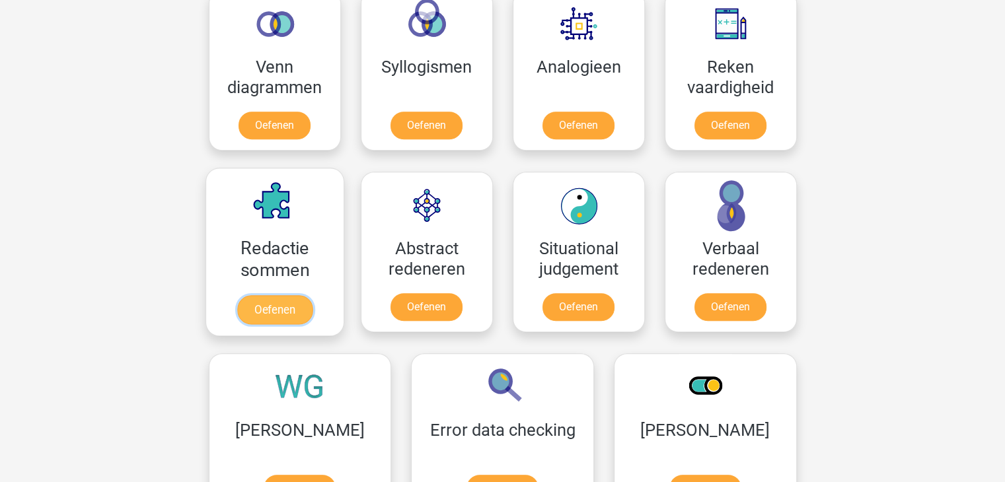
click at [284, 295] on link "Oefenen" at bounding box center [273, 309] width 75 height 29
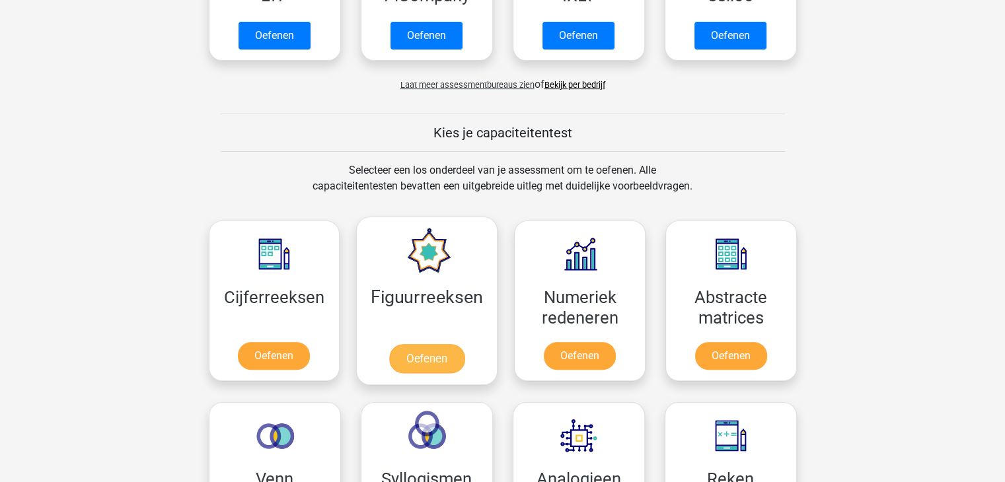
scroll to position [400, 0]
click at [420, 363] on link "Oefenen" at bounding box center [426, 357] width 75 height 29
click at [405, 343] on link "Oefenen" at bounding box center [426, 357] width 75 height 29
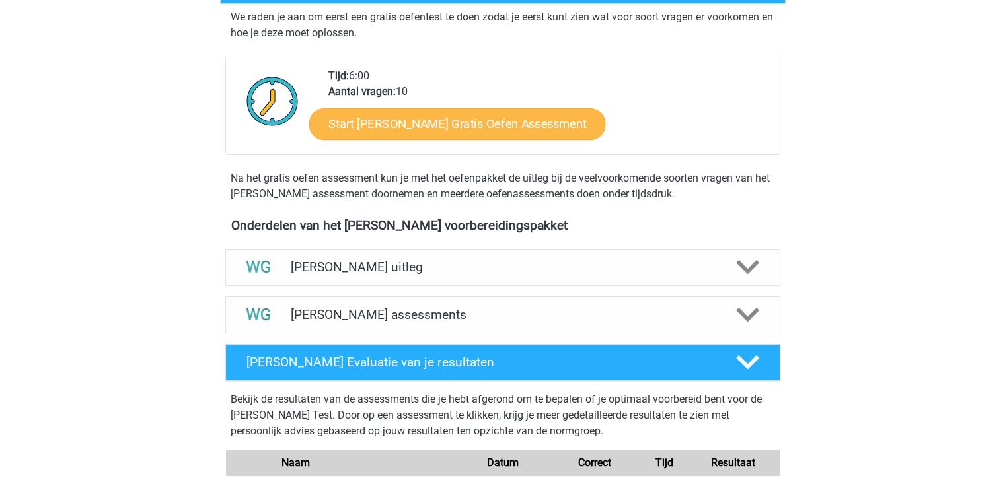
scroll to position [267, 0]
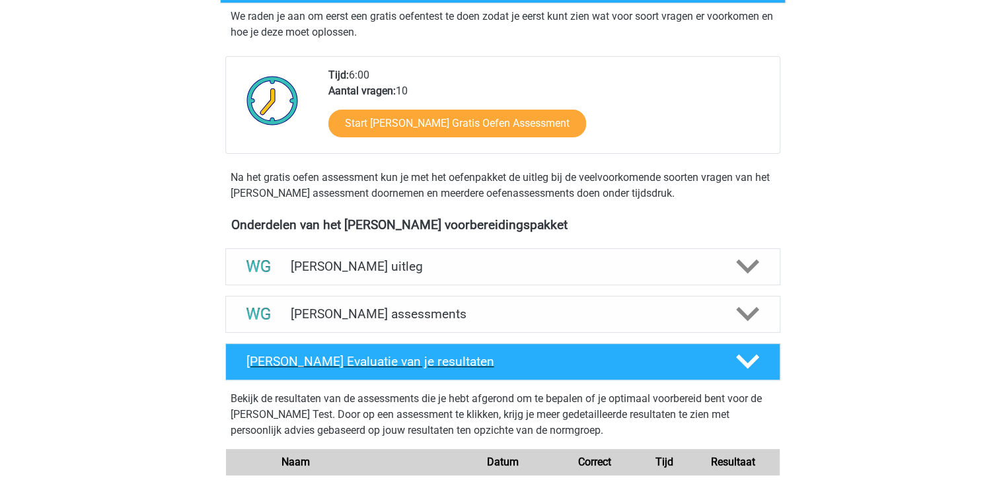
click at [394, 361] on h4 "[PERSON_NAME] Evaluatie van je resultaten" at bounding box center [480, 361] width 468 height 15
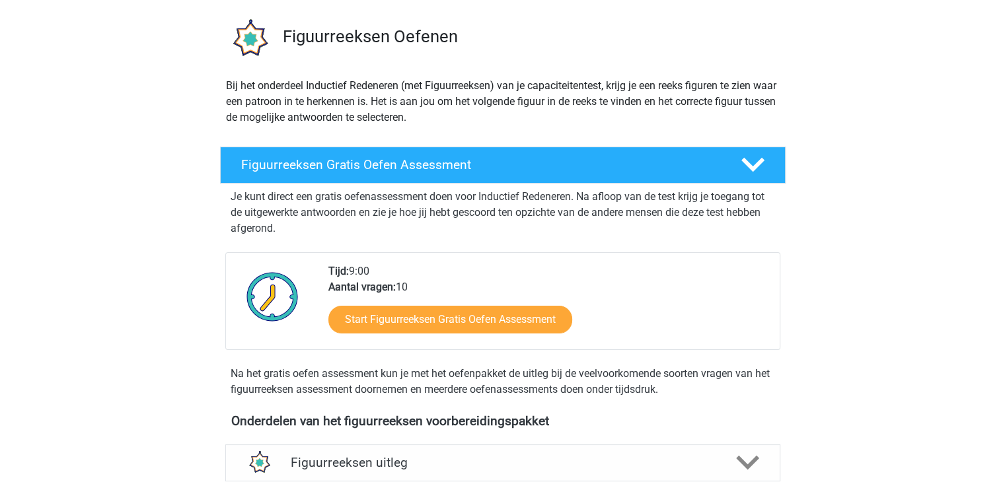
scroll to position [92, 0]
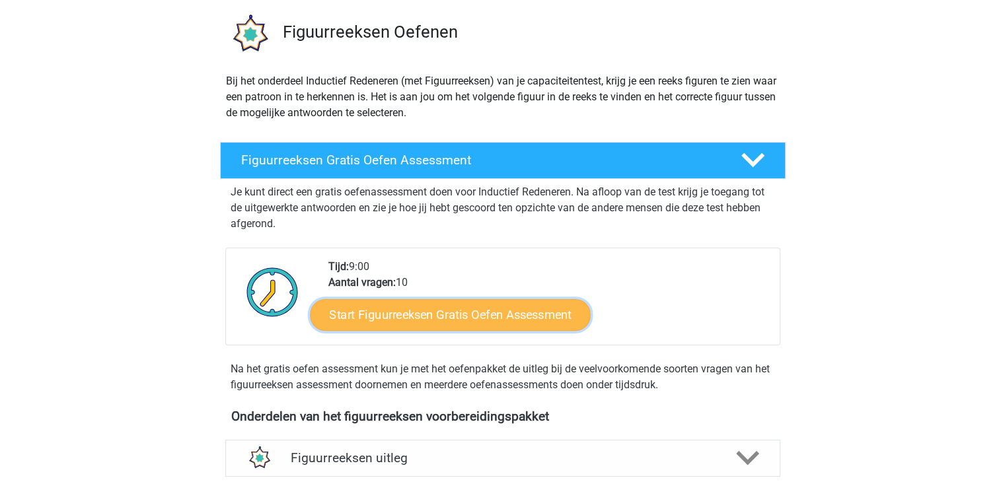
click at [392, 326] on link "Start Figuurreeksen Gratis Oefen Assessment" at bounding box center [450, 315] width 280 height 32
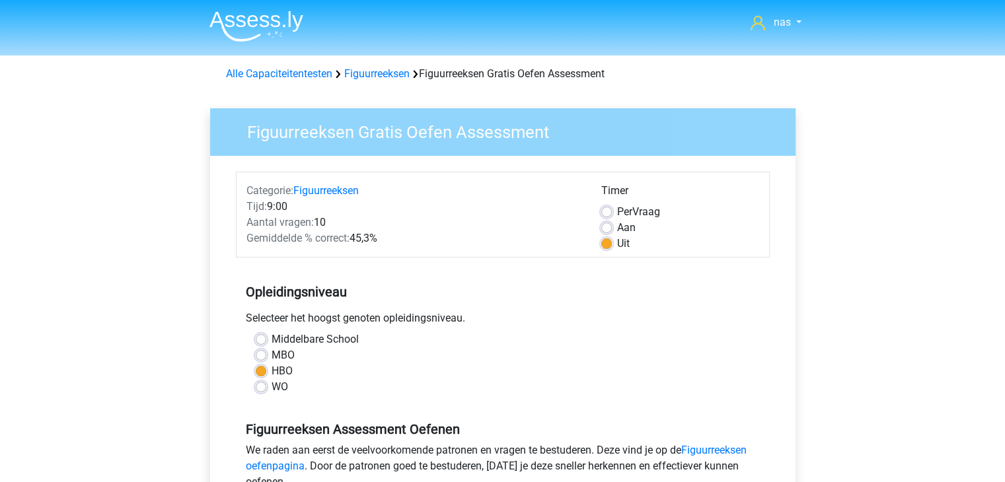
click at [271, 341] on label "Middelbare School" at bounding box center [314, 340] width 87 height 16
click at [265, 341] on input "Middelbare School" at bounding box center [261, 338] width 11 height 13
radio input "true"
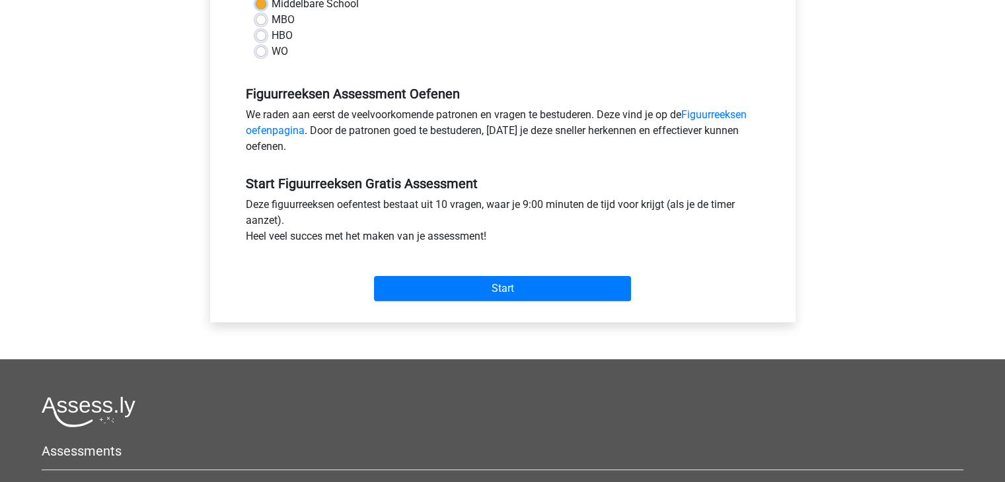
scroll to position [369, 0]
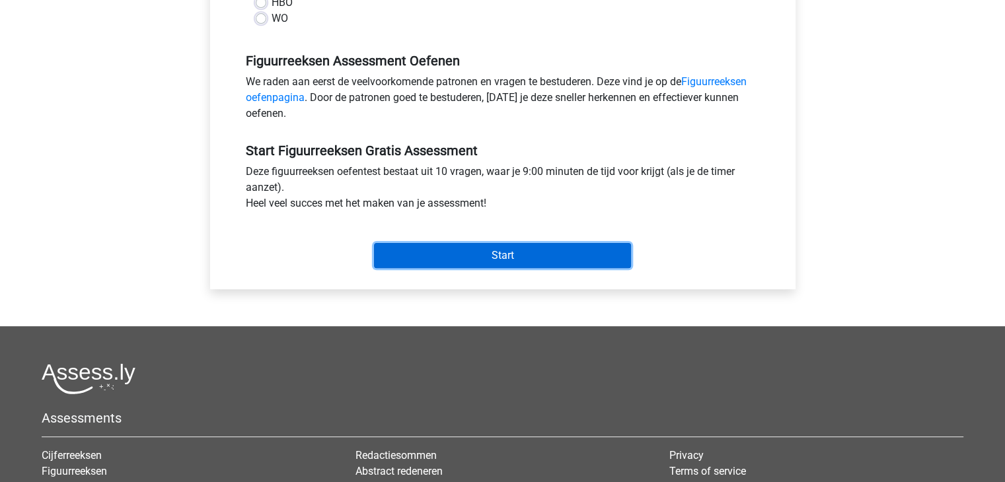
click at [493, 256] on input "Start" at bounding box center [502, 255] width 257 height 25
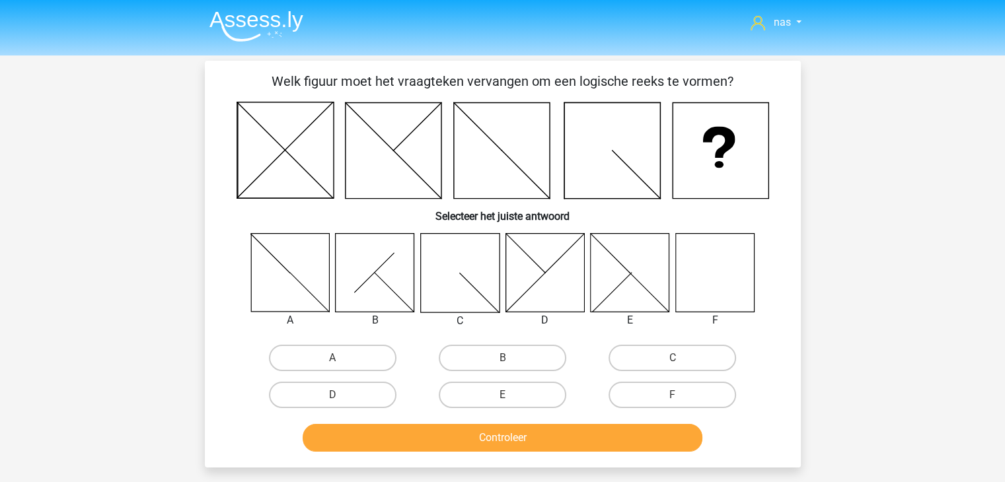
click at [679, 401] on input "F" at bounding box center [676, 399] width 9 height 9
radio input "true"
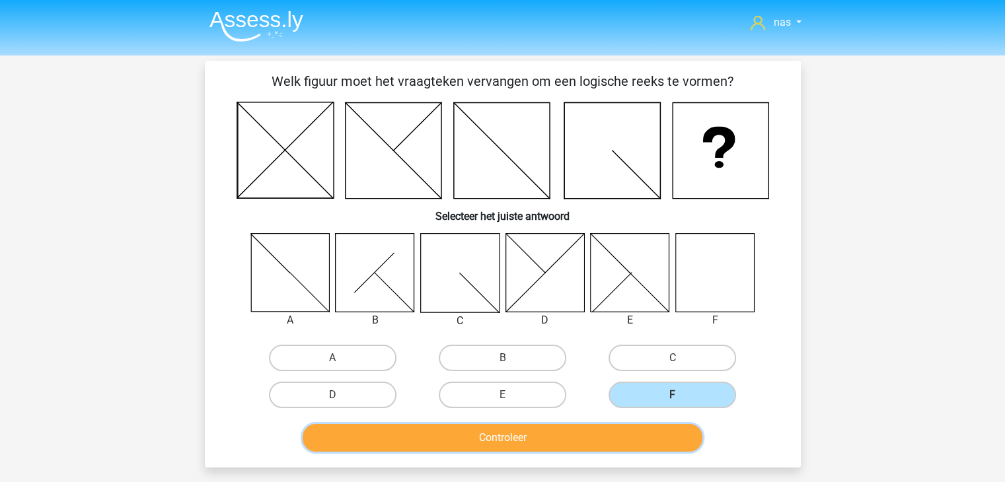
click at [590, 429] on button "Controleer" at bounding box center [503, 438] width 400 height 28
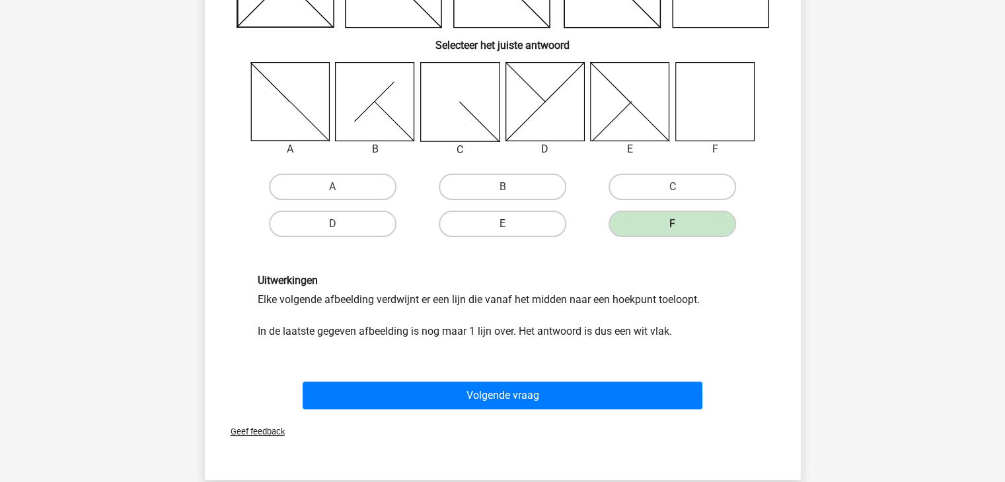
scroll to position [169, 0]
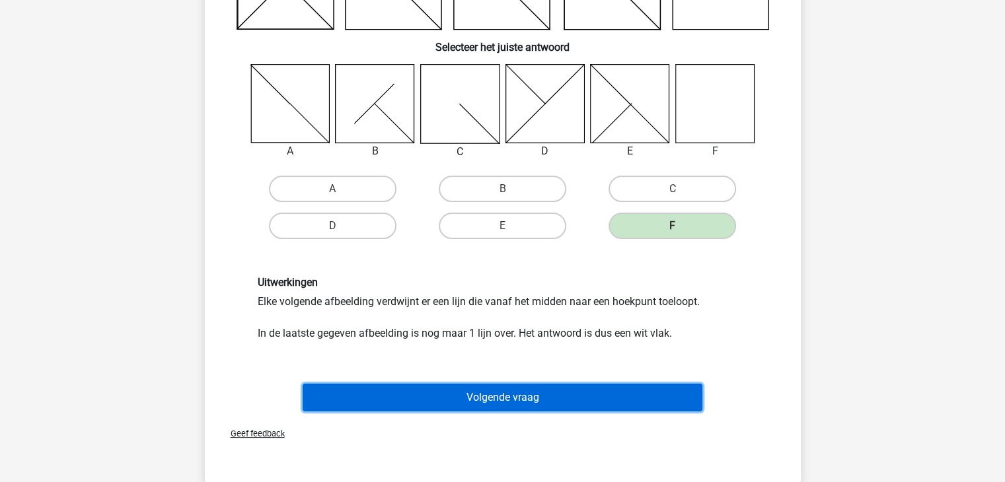
click at [497, 397] on button "Volgende vraag" at bounding box center [503, 398] width 400 height 28
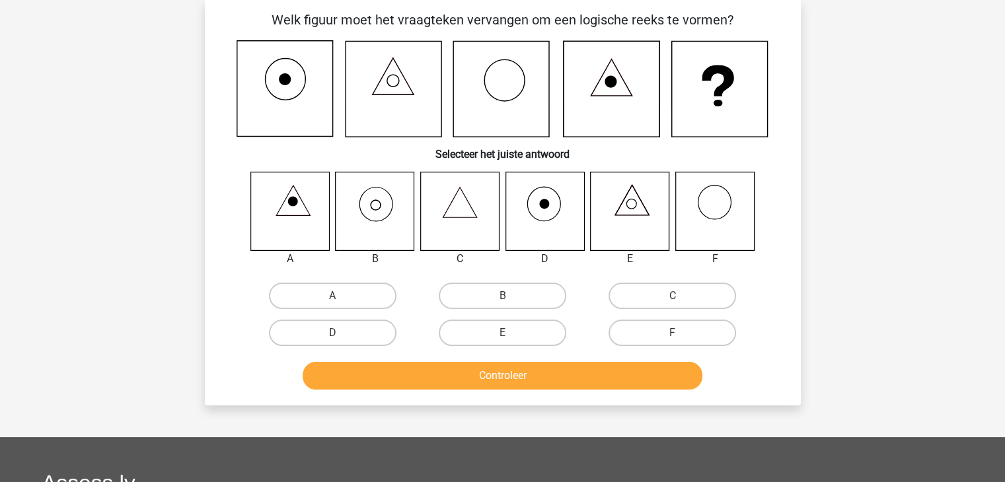
scroll to position [61, 0]
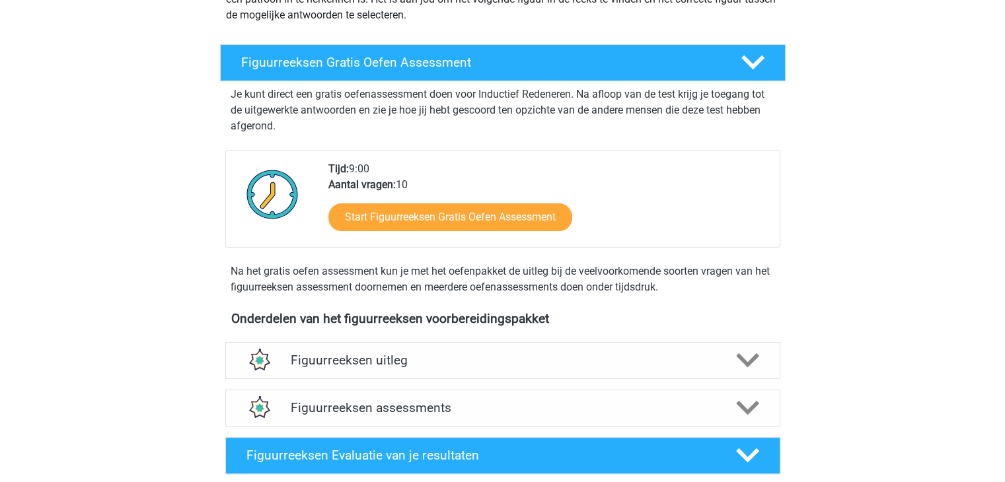
click at [357, 298] on div "Je kunt direct een gratis oefenassessment doen voor Inductief Redeneren. Na afl…" at bounding box center [502, 190] width 555 height 219
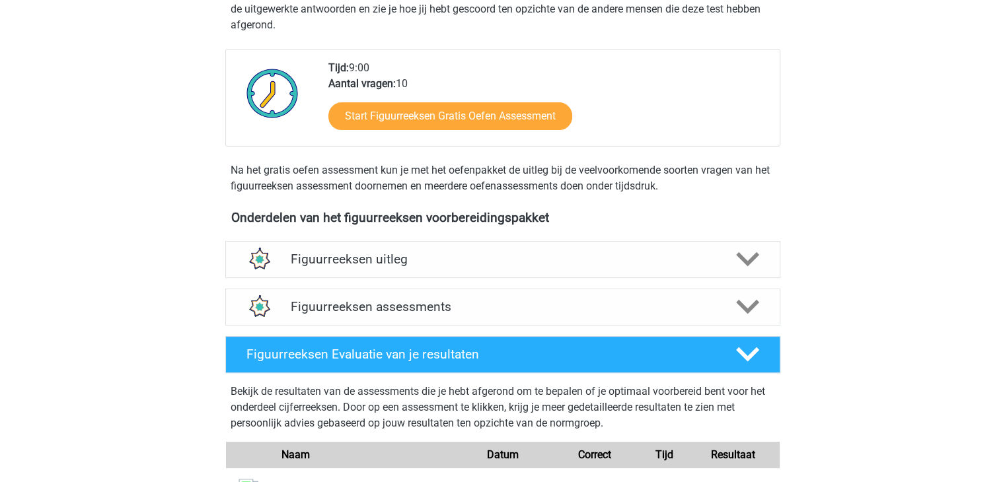
scroll to position [291, 0]
click at [387, 299] on h4 "Figuurreeksen assessments" at bounding box center [503, 306] width 424 height 15
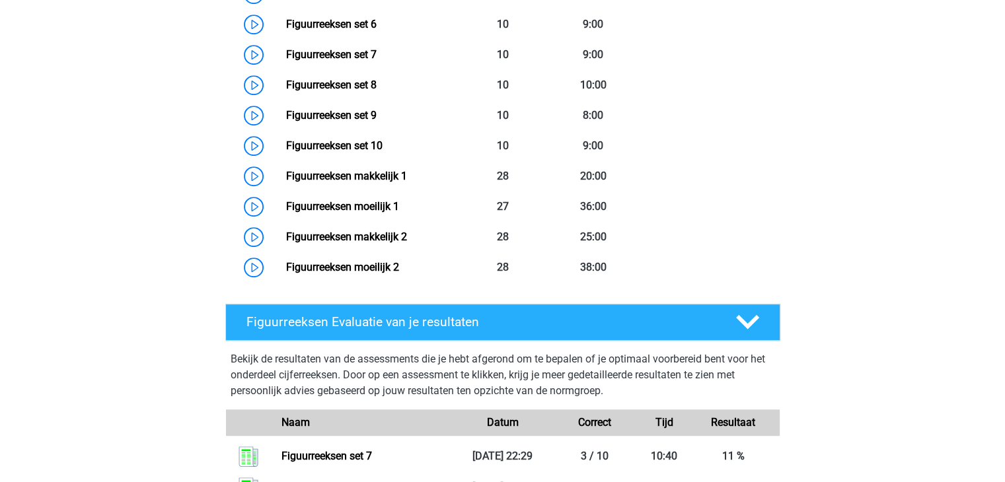
scroll to position [871, 0]
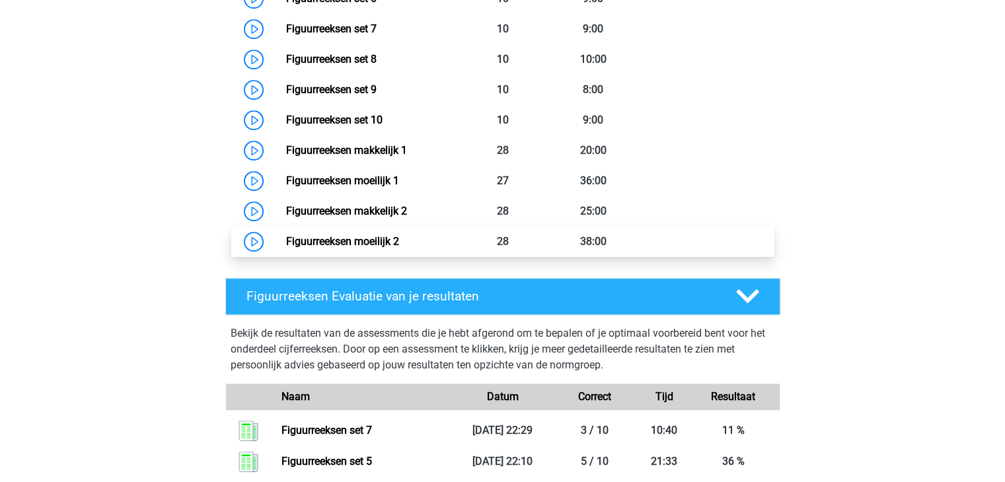
click at [343, 241] on link "Figuurreeksen moeilijk 2" at bounding box center [342, 241] width 113 height 13
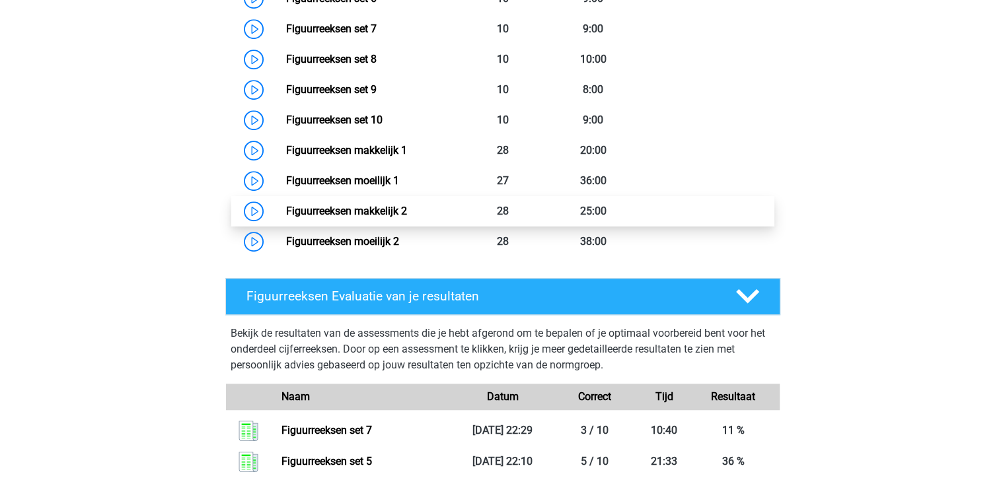
click at [396, 215] on link "Figuurreeksen makkelijk 2" at bounding box center [346, 211] width 121 height 13
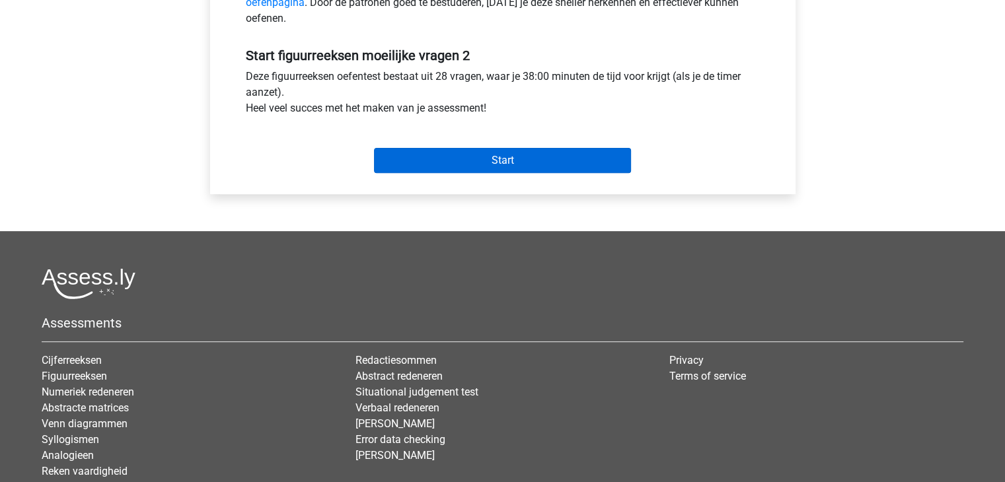
scroll to position [472, 0]
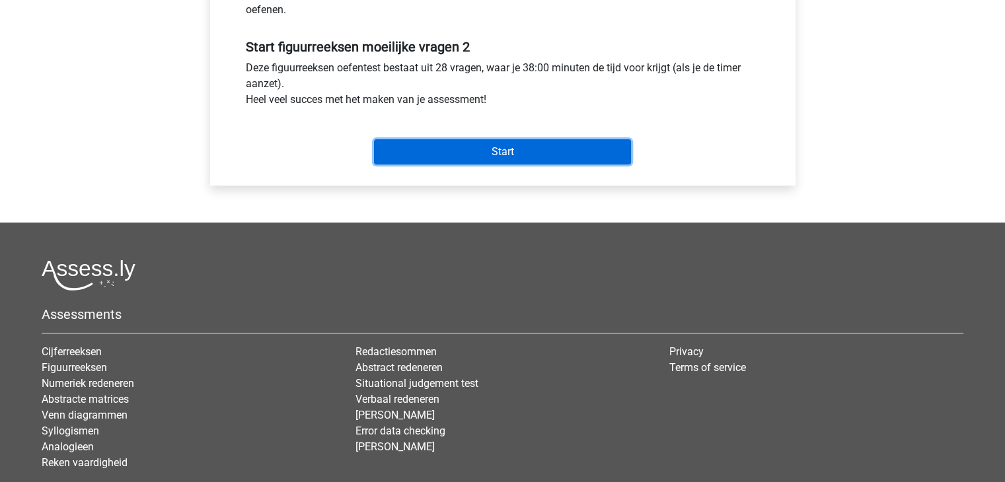
click at [475, 155] on input "Start" at bounding box center [502, 151] width 257 height 25
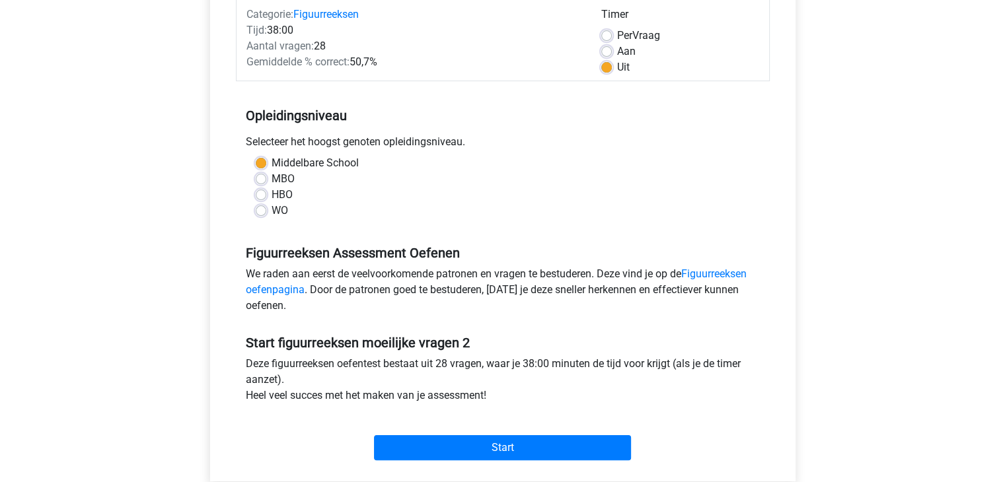
scroll to position [140, 0]
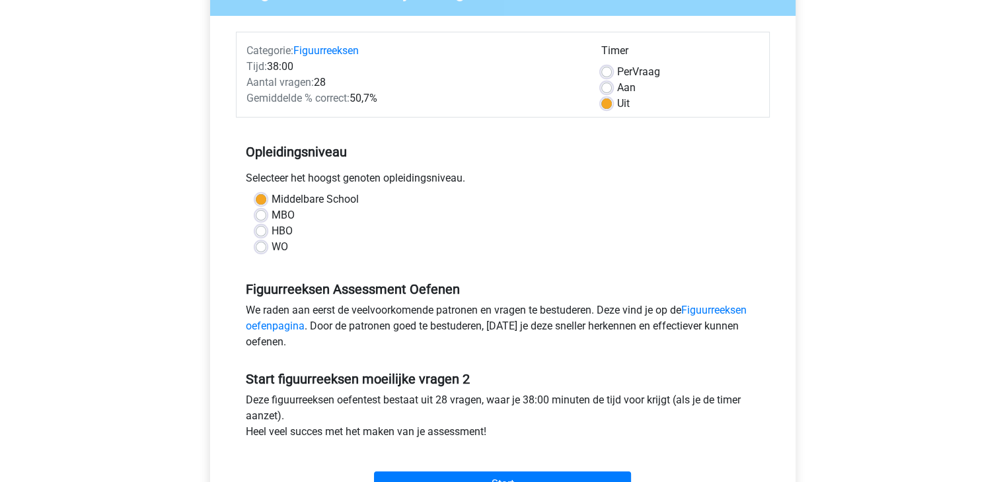
click at [271, 245] on label "WO" at bounding box center [279, 247] width 17 height 16
click at [260, 245] on input "WO" at bounding box center [261, 245] width 11 height 13
radio input "true"
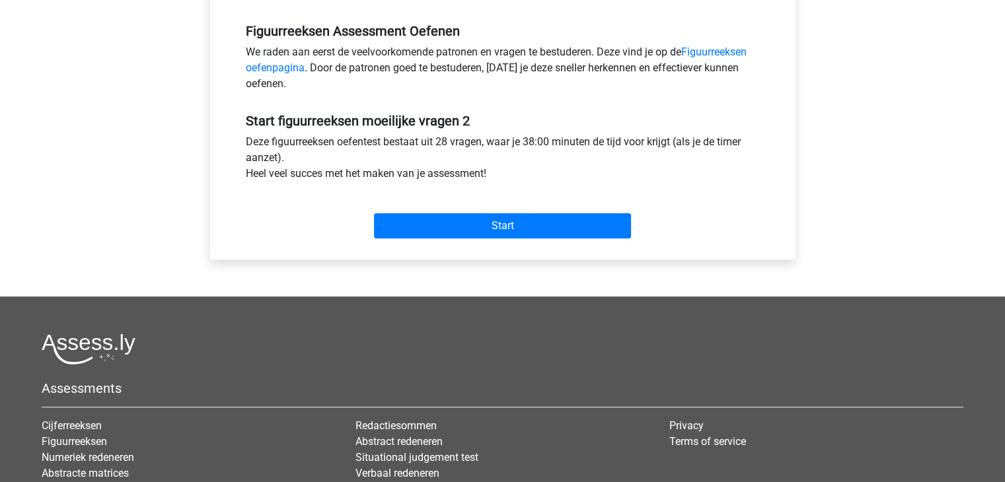
scroll to position [423, 0]
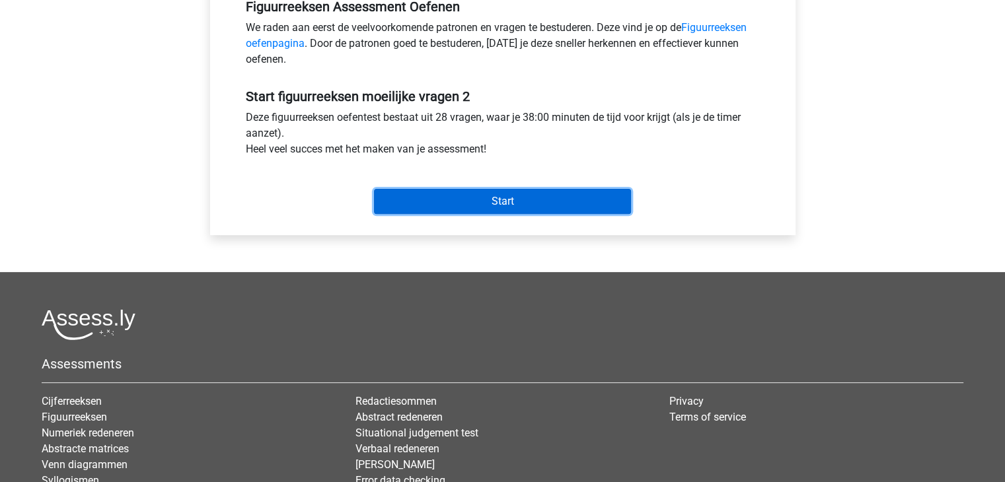
click at [437, 212] on input "Start" at bounding box center [502, 201] width 257 height 25
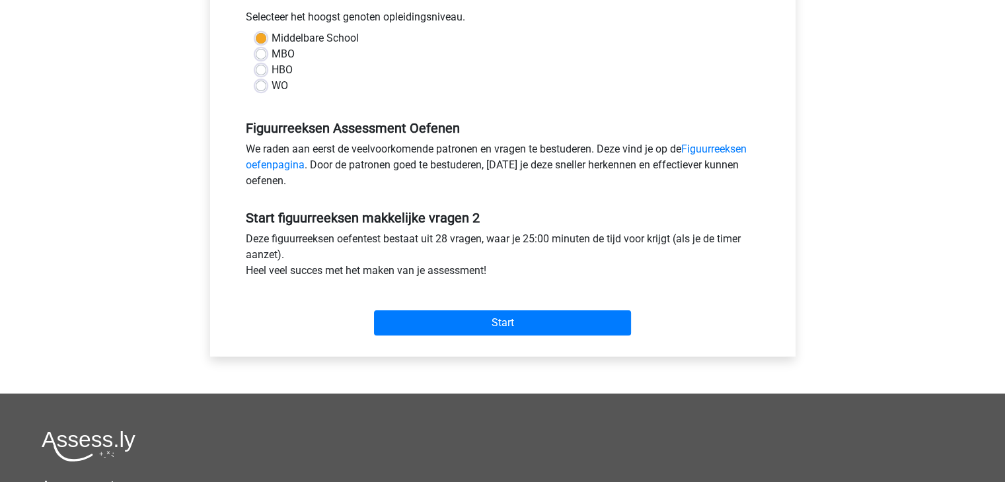
scroll to position [289, 0]
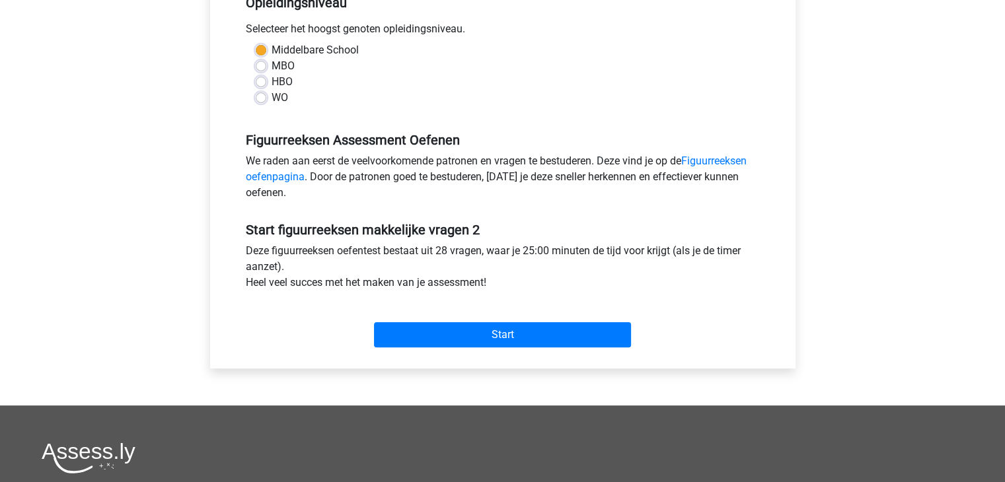
click at [271, 102] on label "WO" at bounding box center [279, 98] width 17 height 16
click at [259, 102] on input "WO" at bounding box center [261, 96] width 11 height 13
radio input "true"
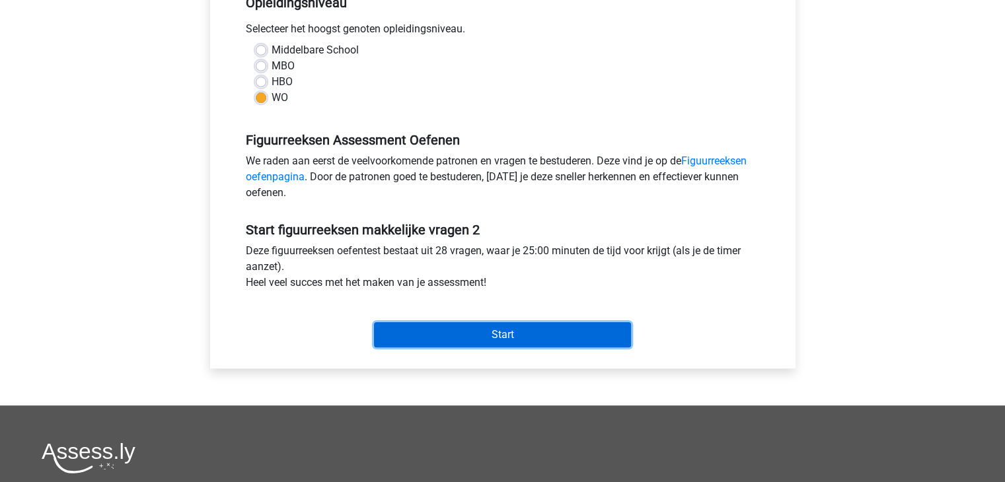
click at [407, 326] on input "Start" at bounding box center [502, 334] width 257 height 25
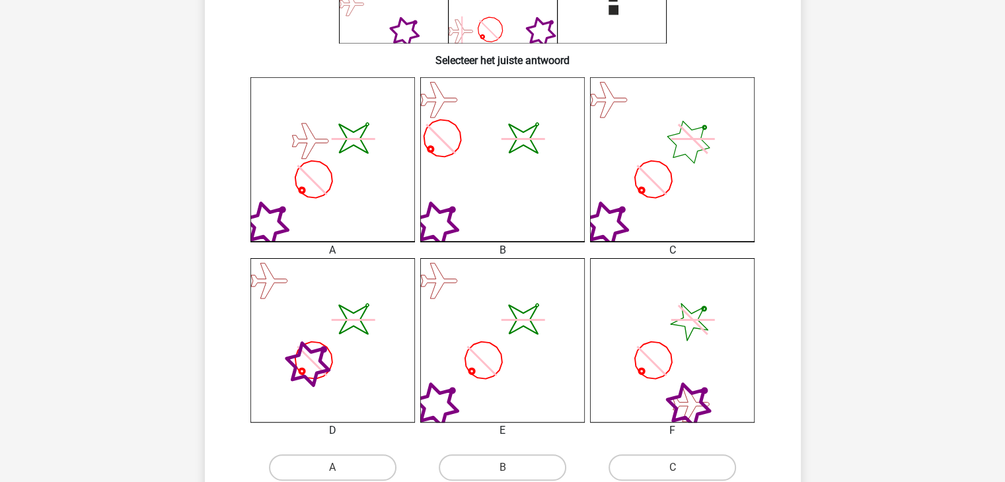
scroll to position [369, 0]
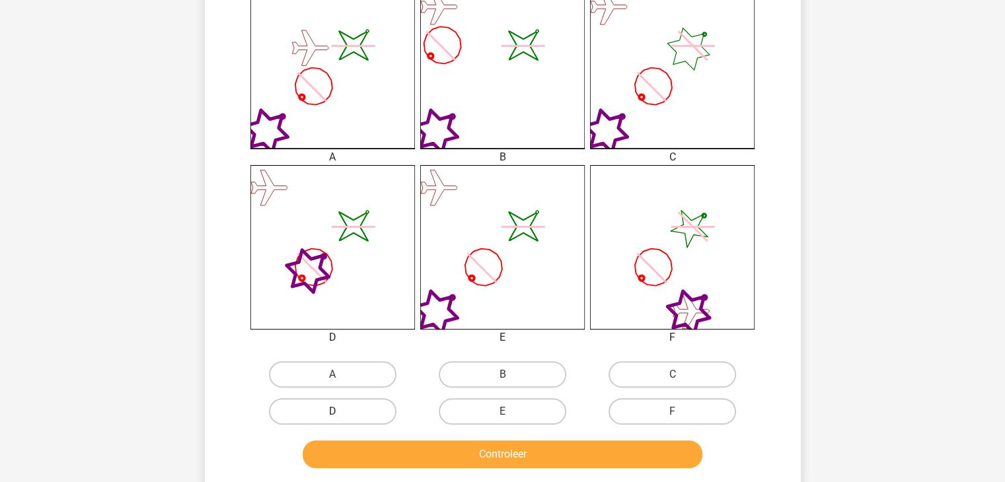
click at [367, 410] on label "D" at bounding box center [332, 411] width 127 height 26
click at [341, 411] on input "D" at bounding box center [336, 415] width 9 height 9
radio input "true"
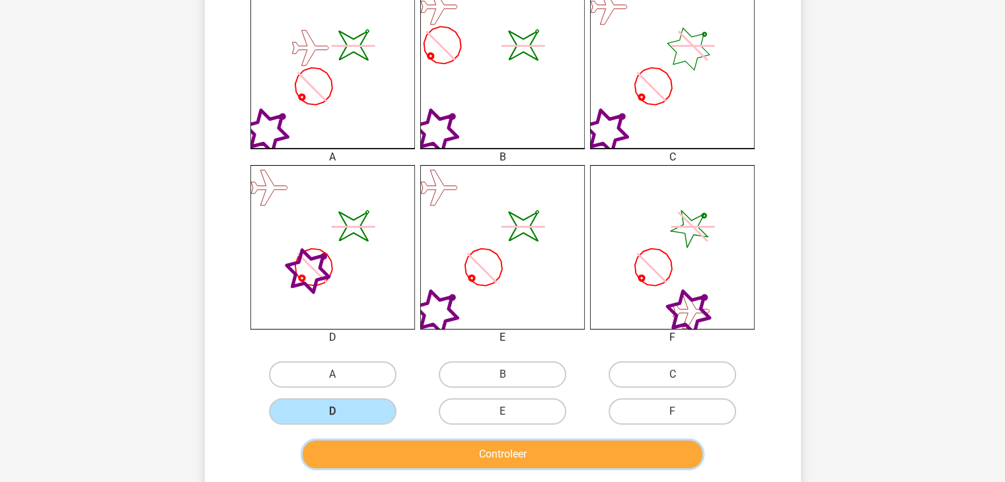
click at [456, 455] on button "Controleer" at bounding box center [503, 455] width 400 height 28
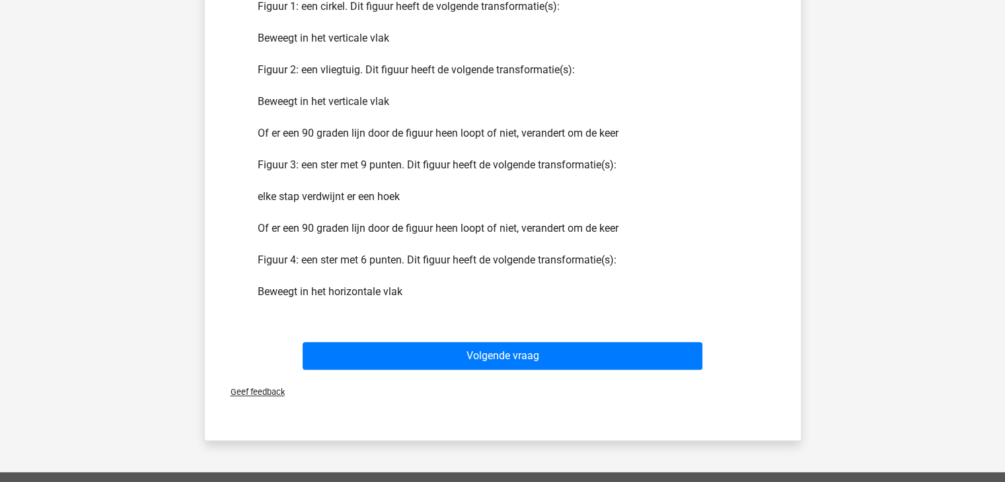
scroll to position [885, 0]
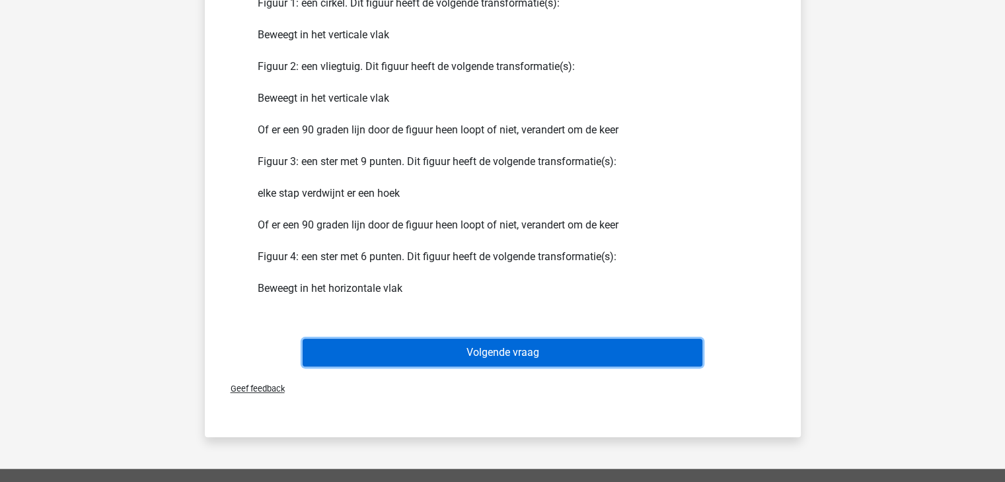
click at [483, 345] on button "Volgende vraag" at bounding box center [503, 353] width 400 height 28
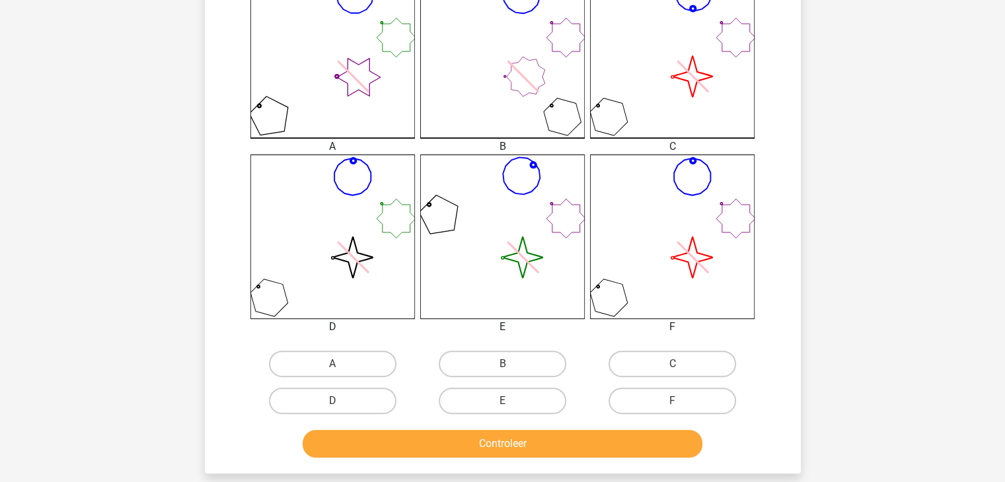
scroll to position [380, 0]
click at [676, 359] on label "C" at bounding box center [671, 363] width 127 height 26
click at [676, 363] on input "C" at bounding box center [676, 367] width 9 height 9
radio input "true"
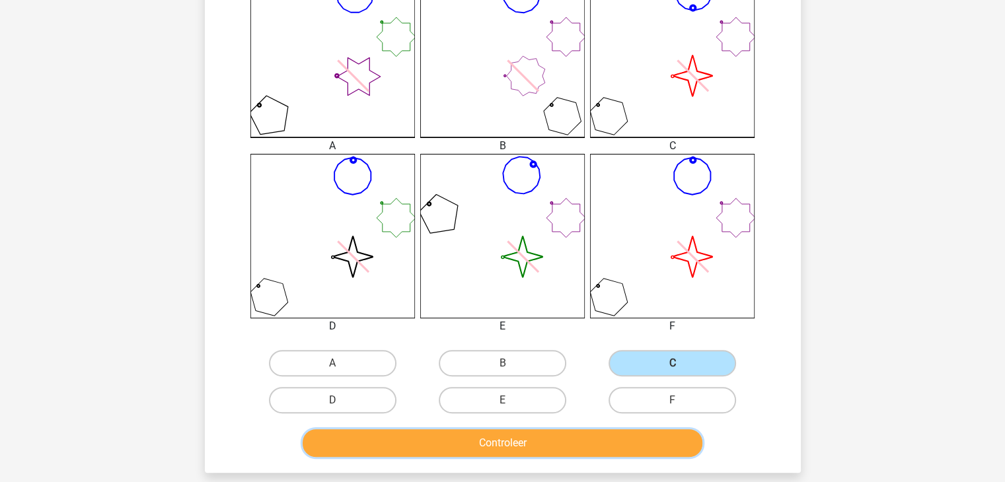
click at [610, 444] on button "Controleer" at bounding box center [503, 443] width 400 height 28
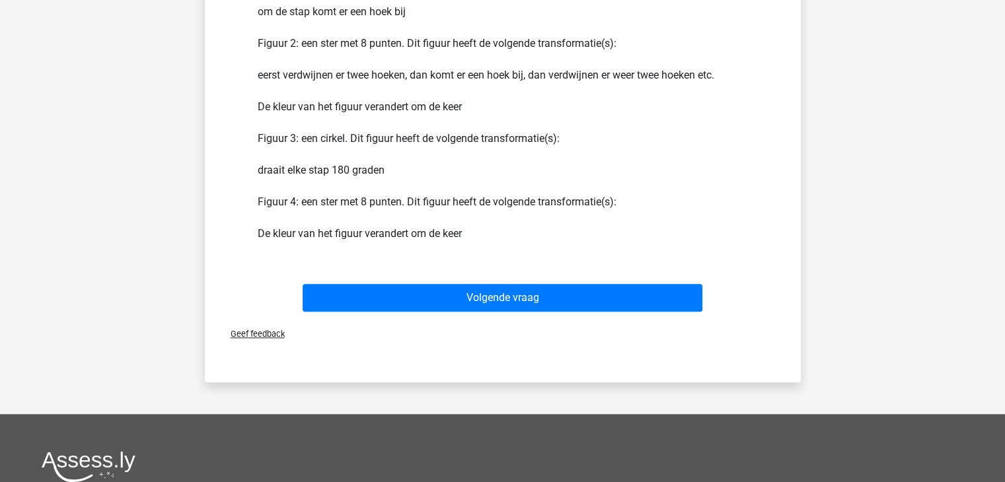
scroll to position [943, 0]
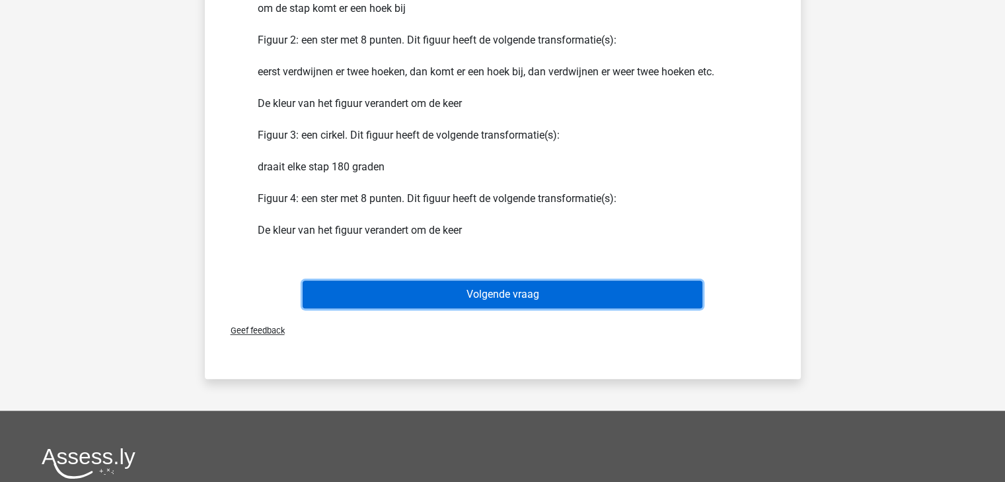
click at [531, 283] on button "Volgende vraag" at bounding box center [503, 295] width 400 height 28
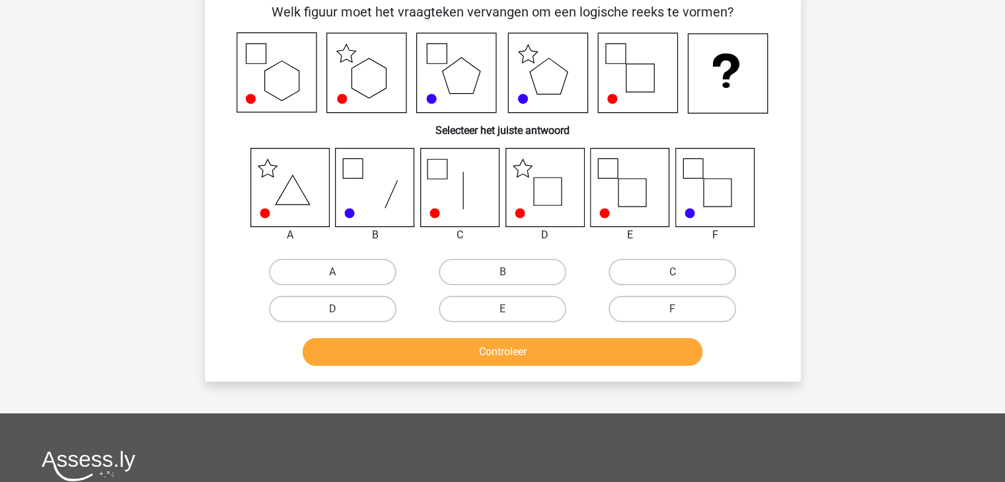
scroll to position [61, 0]
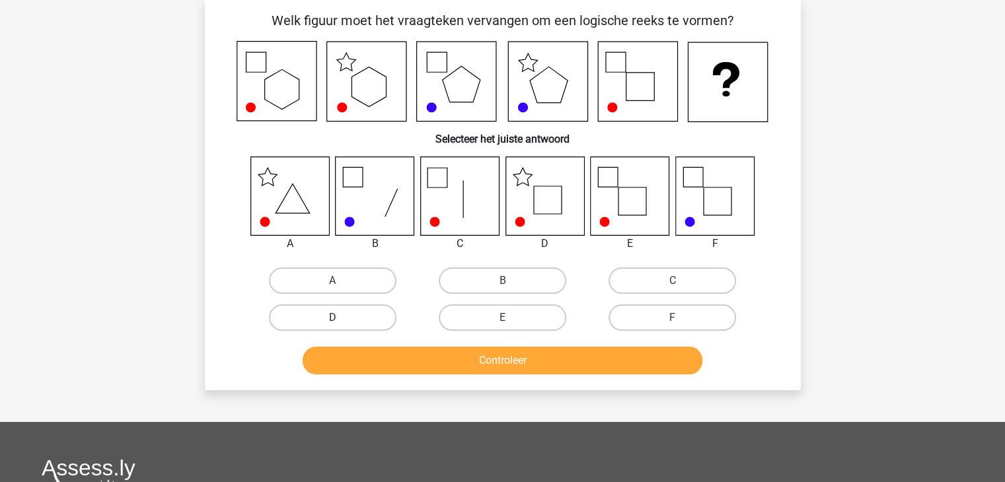
click at [354, 304] on label "D" at bounding box center [332, 317] width 127 height 26
click at [341, 318] on input "D" at bounding box center [336, 322] width 9 height 9
radio input "true"
click at [433, 368] on button "Controleer" at bounding box center [503, 361] width 400 height 28
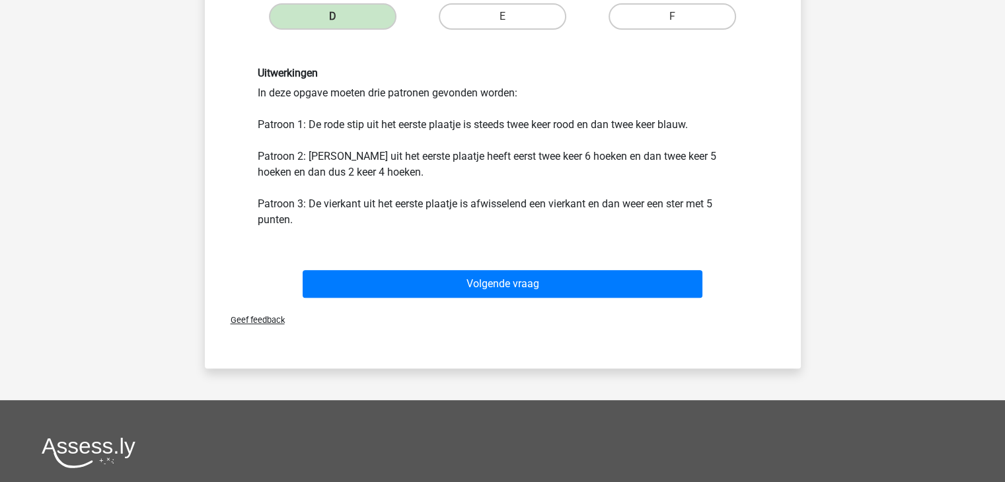
scroll to position [363, 0]
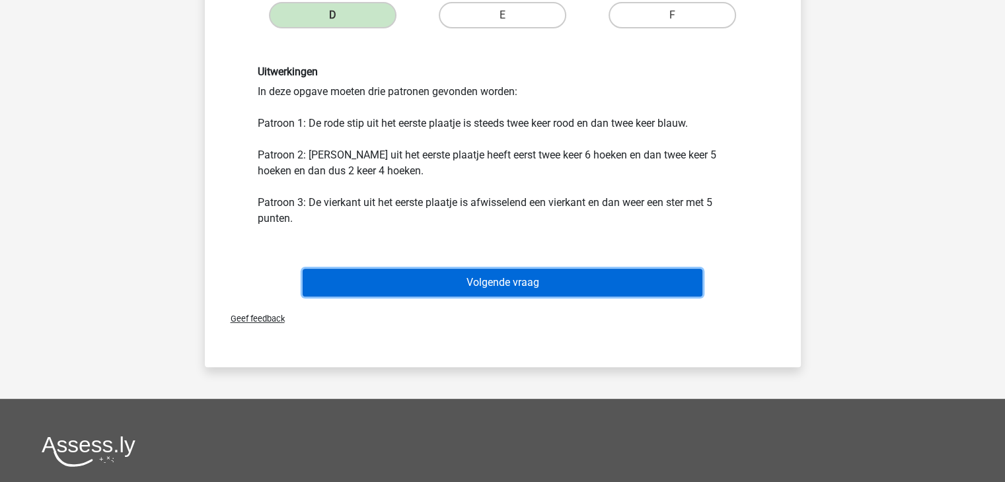
click at [464, 293] on button "Volgende vraag" at bounding box center [503, 283] width 400 height 28
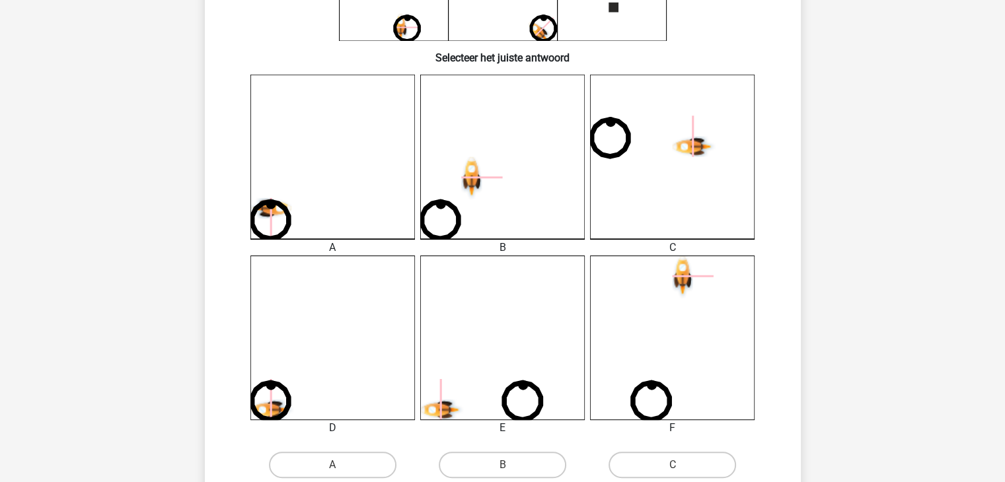
scroll to position [280, 0]
